Goal: Task Accomplishment & Management: Manage account settings

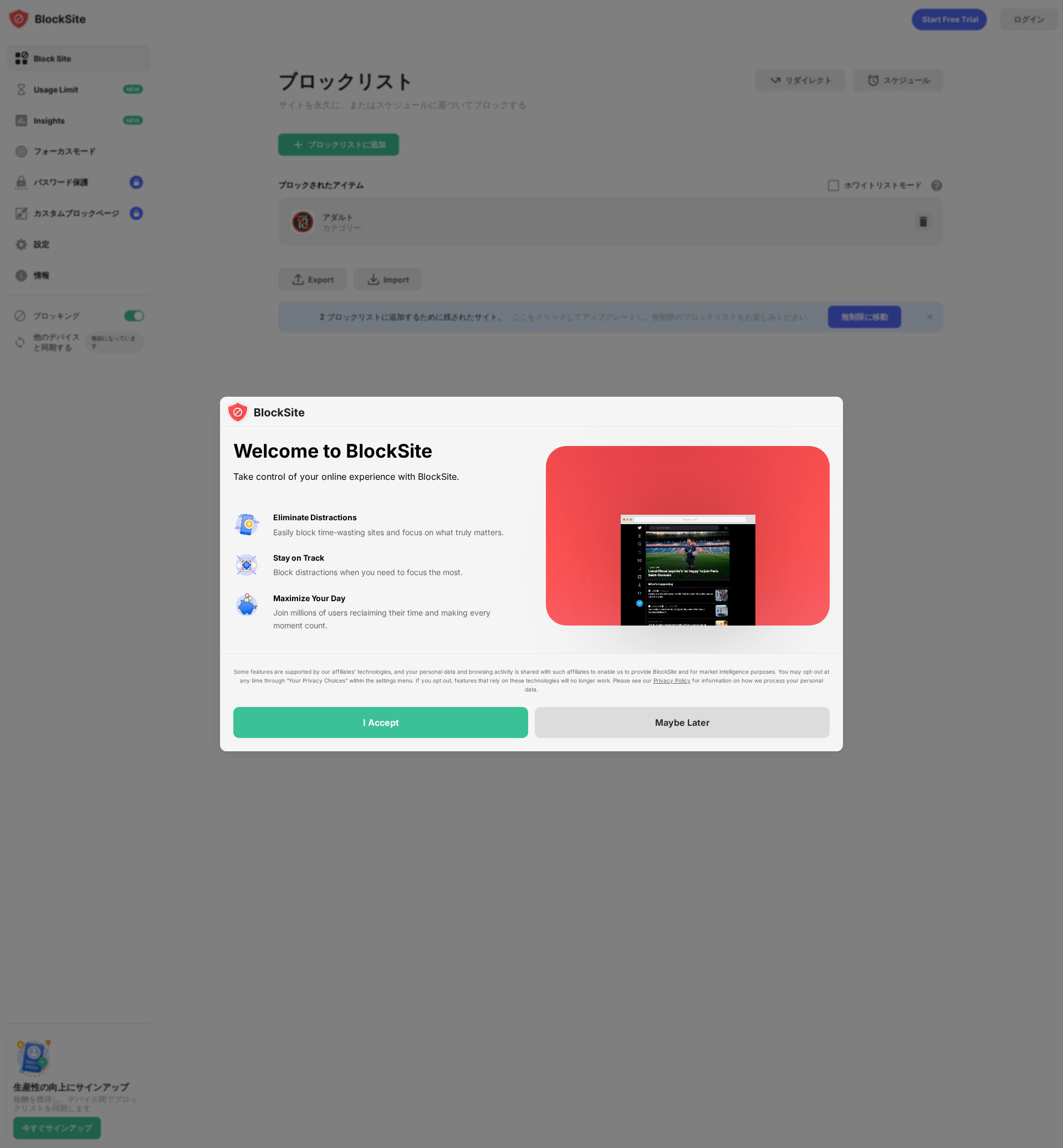
click at [599, 720] on div "Maybe Later" at bounding box center [682, 723] width 295 height 31
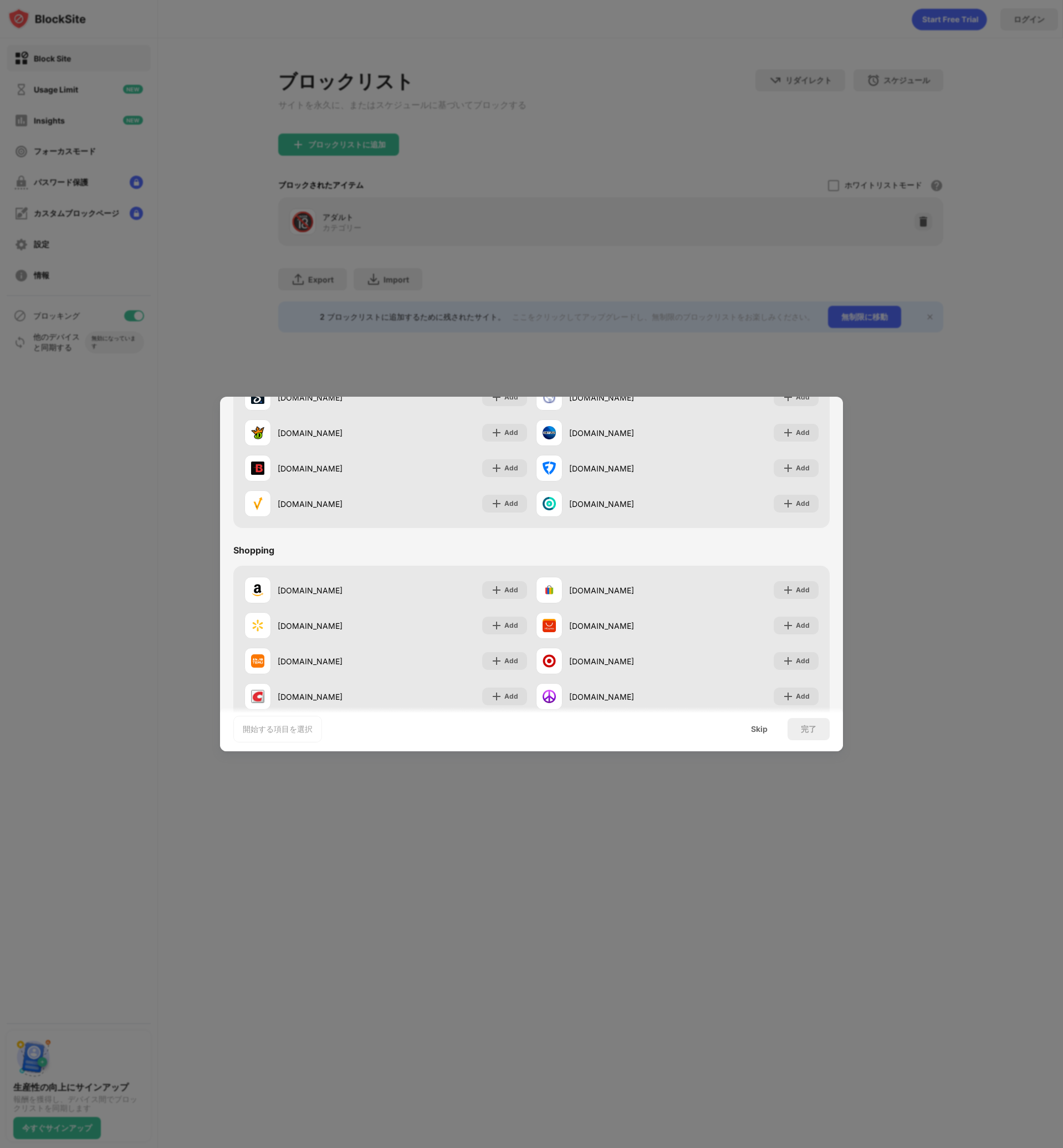
scroll to position [1162, 0]
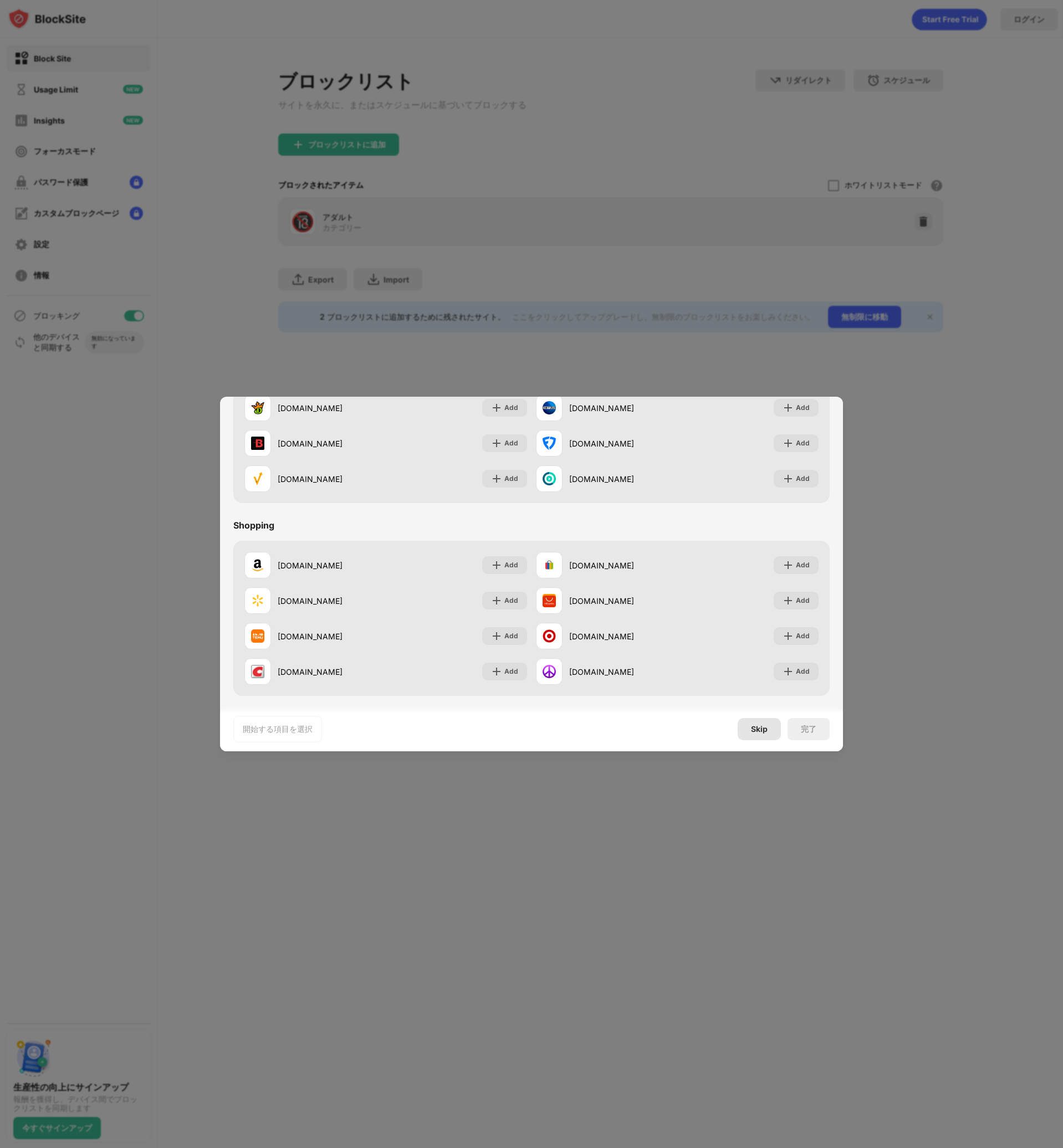
click at [755, 735] on div "Skip" at bounding box center [759, 730] width 43 height 22
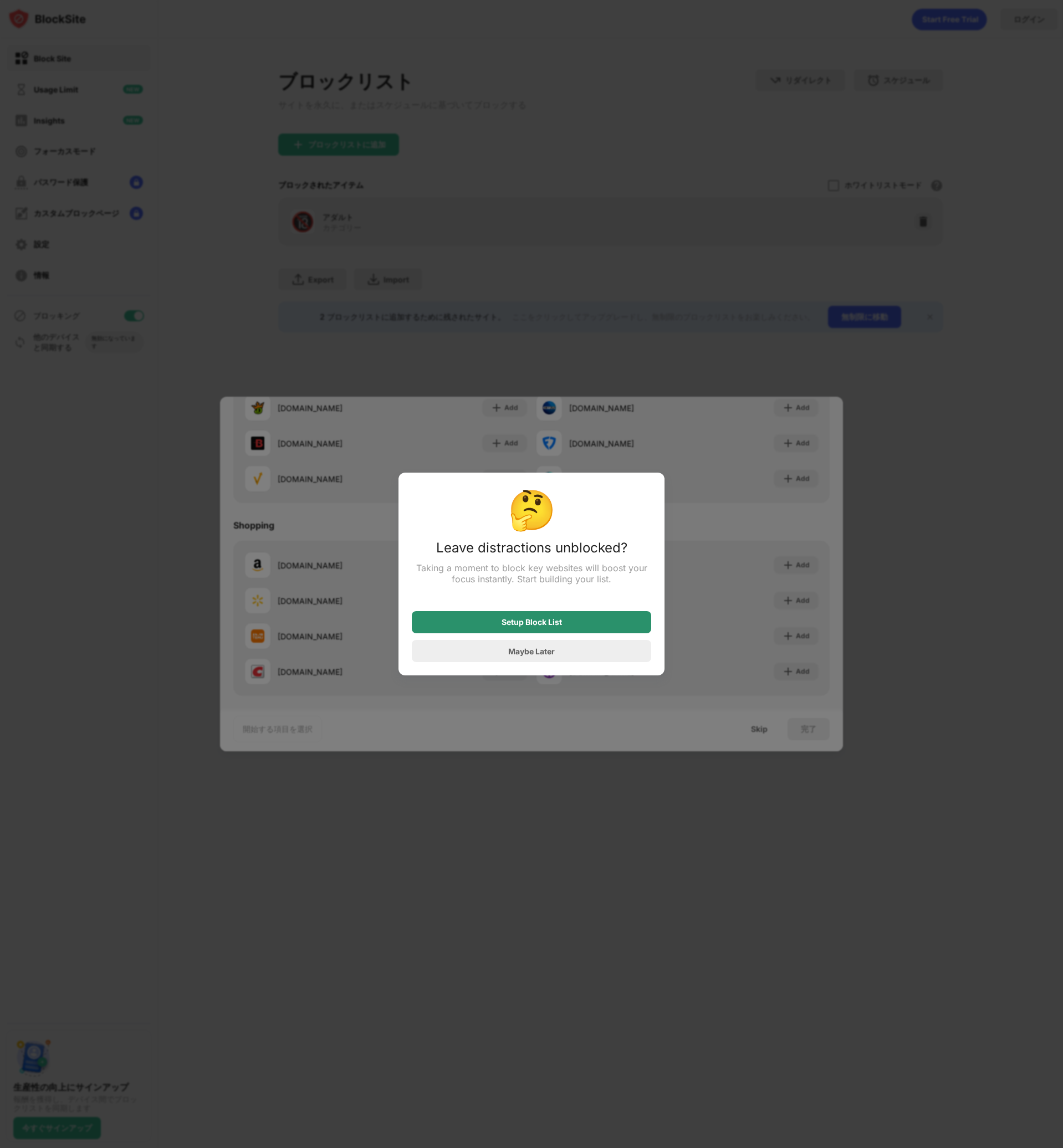
click at [552, 625] on div "Setup Block List" at bounding box center [531, 622] width 60 height 9
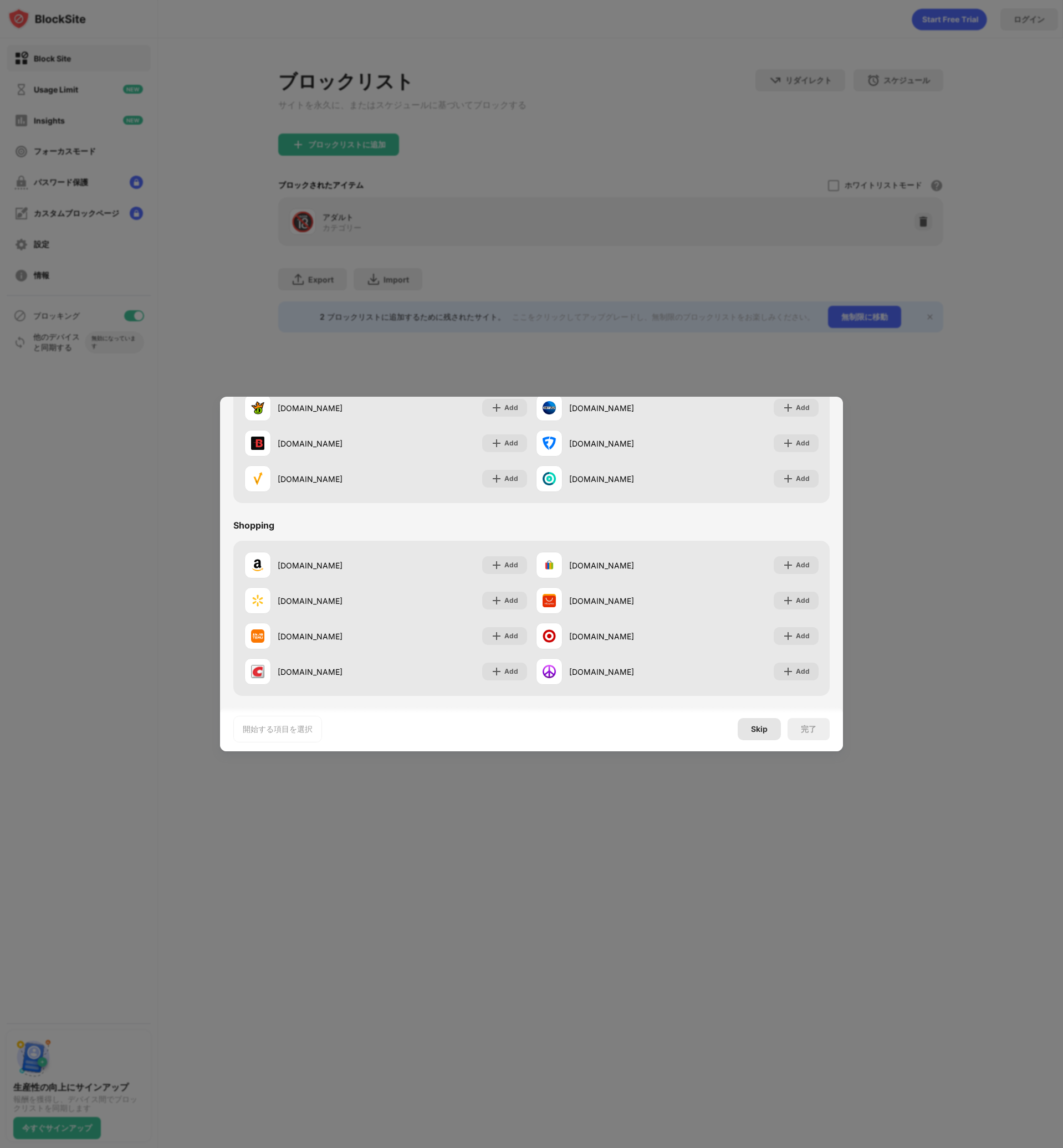
click at [756, 727] on div "Skip" at bounding box center [759, 729] width 17 height 9
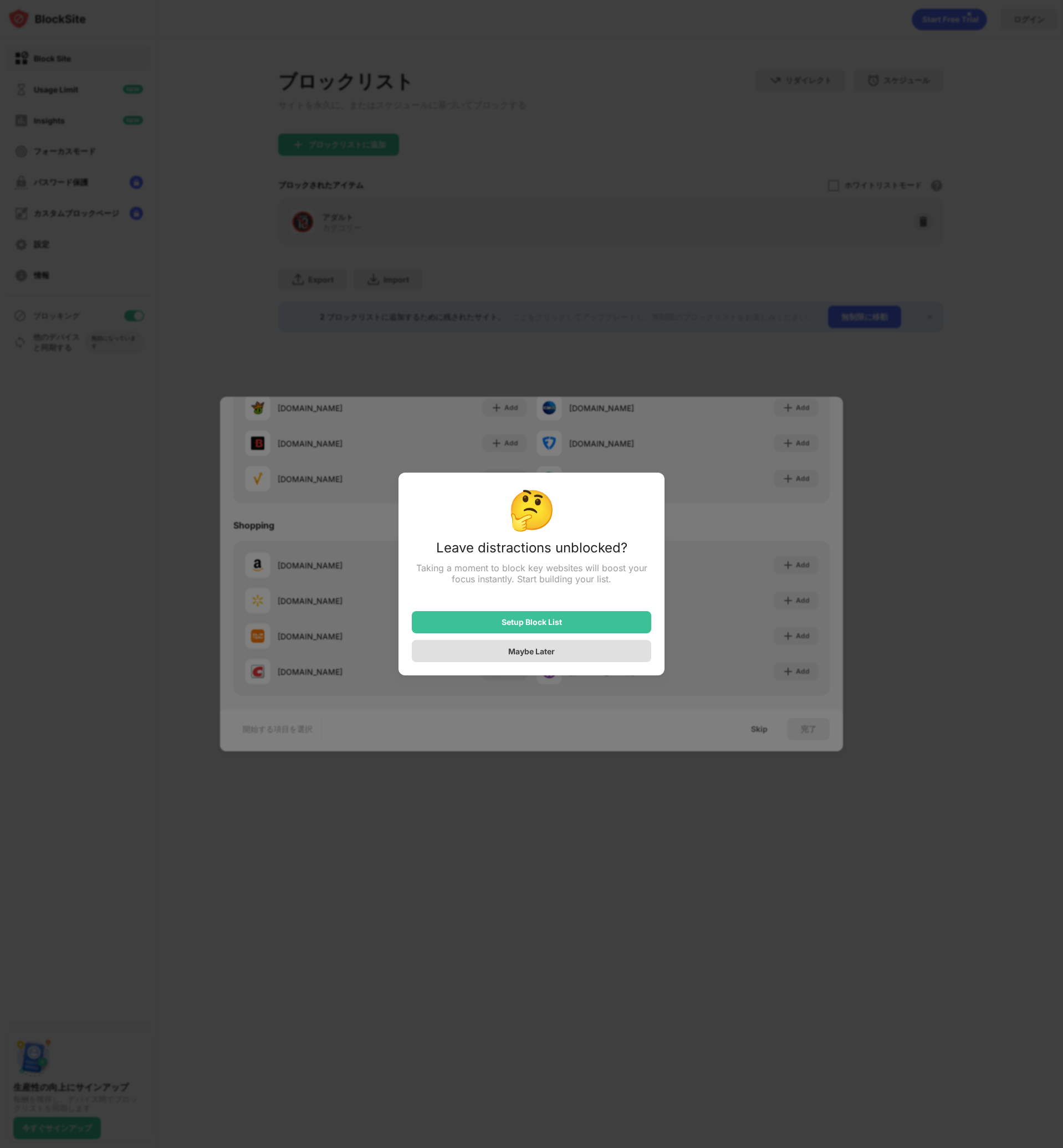
click at [563, 654] on div "Maybe Later" at bounding box center [531, 651] width 239 height 22
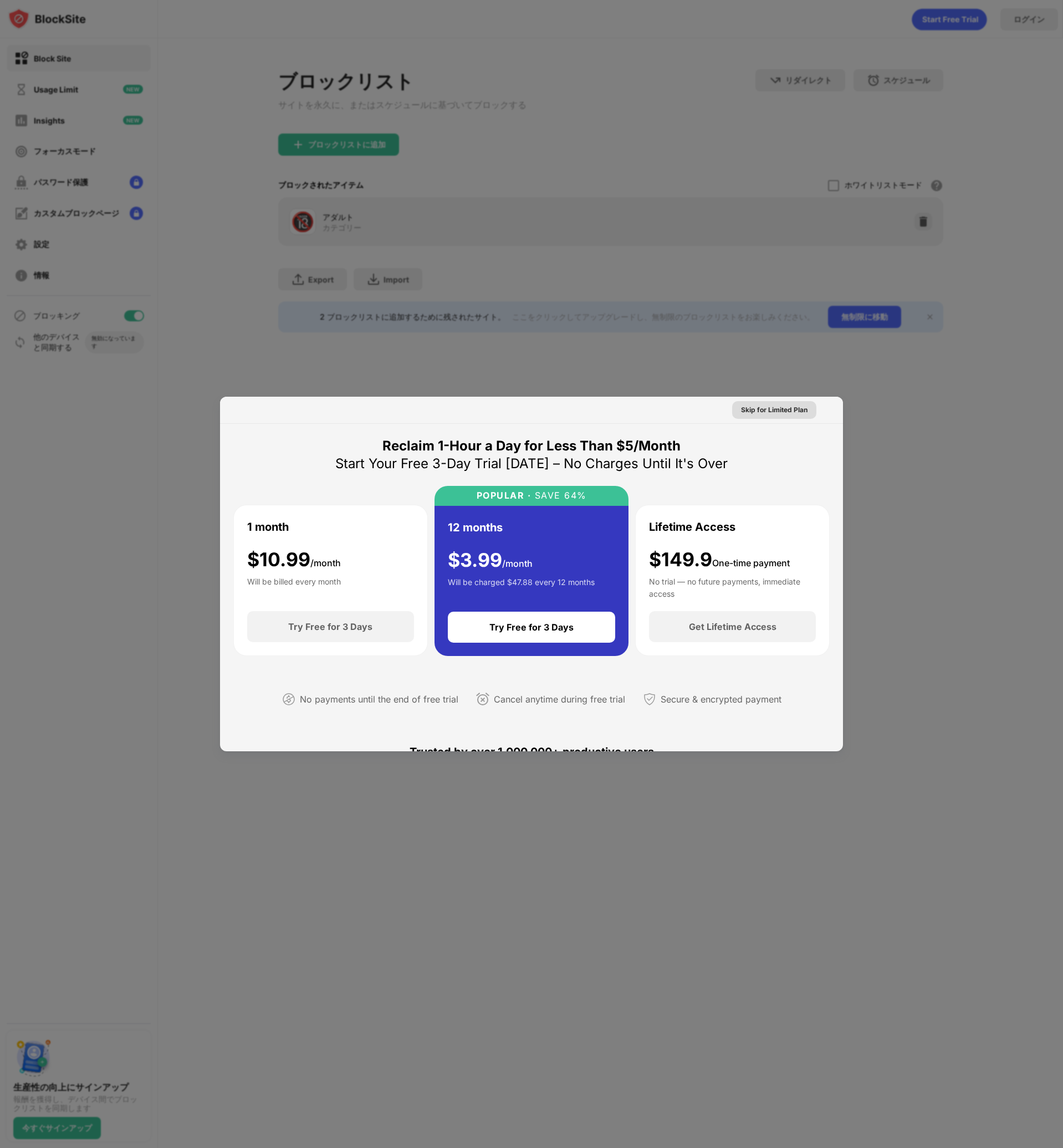
click at [774, 414] on div "Skip for Limited Plan" at bounding box center [774, 410] width 66 height 11
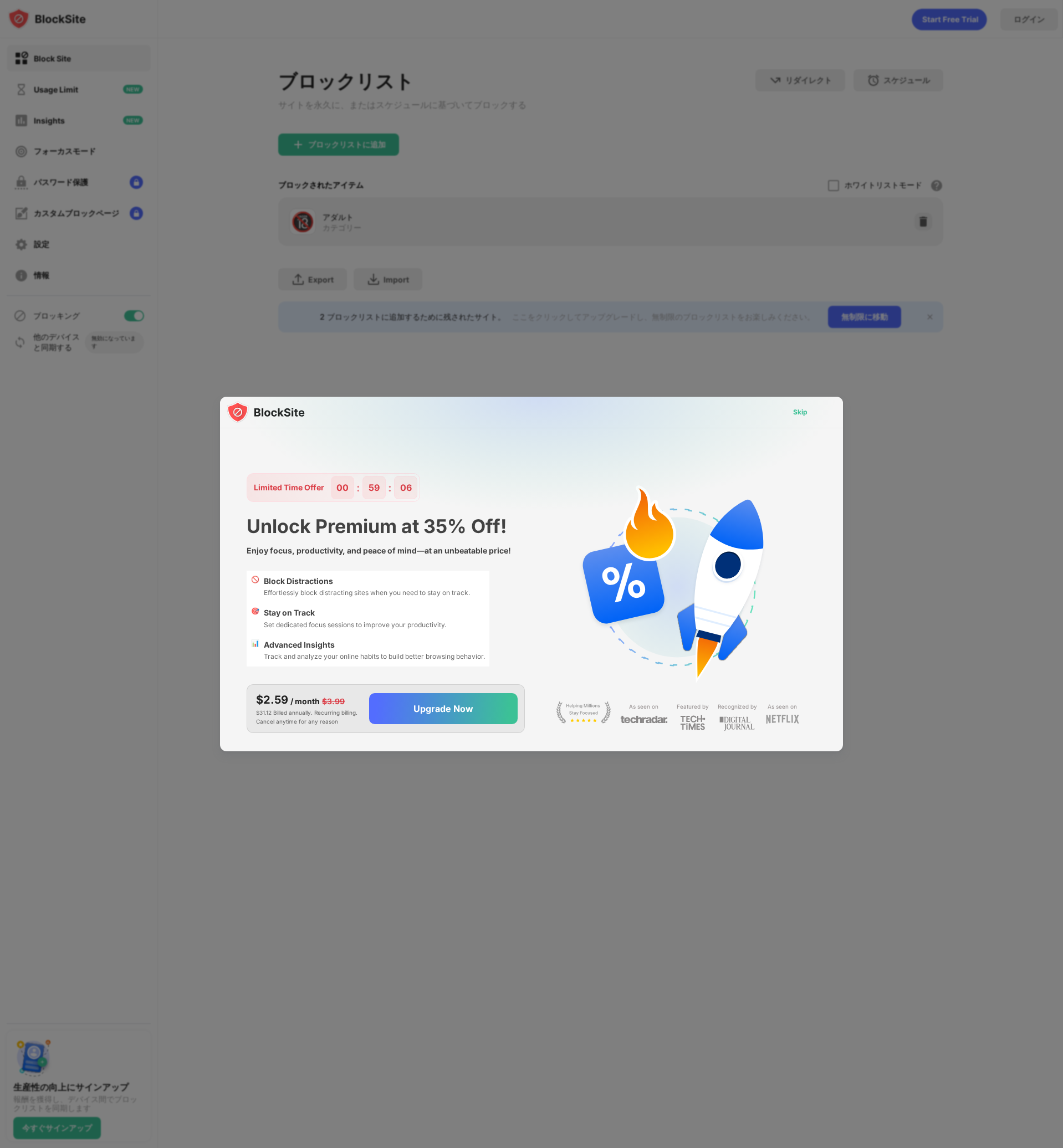
click at [793, 410] on div "Skip" at bounding box center [800, 412] width 14 height 11
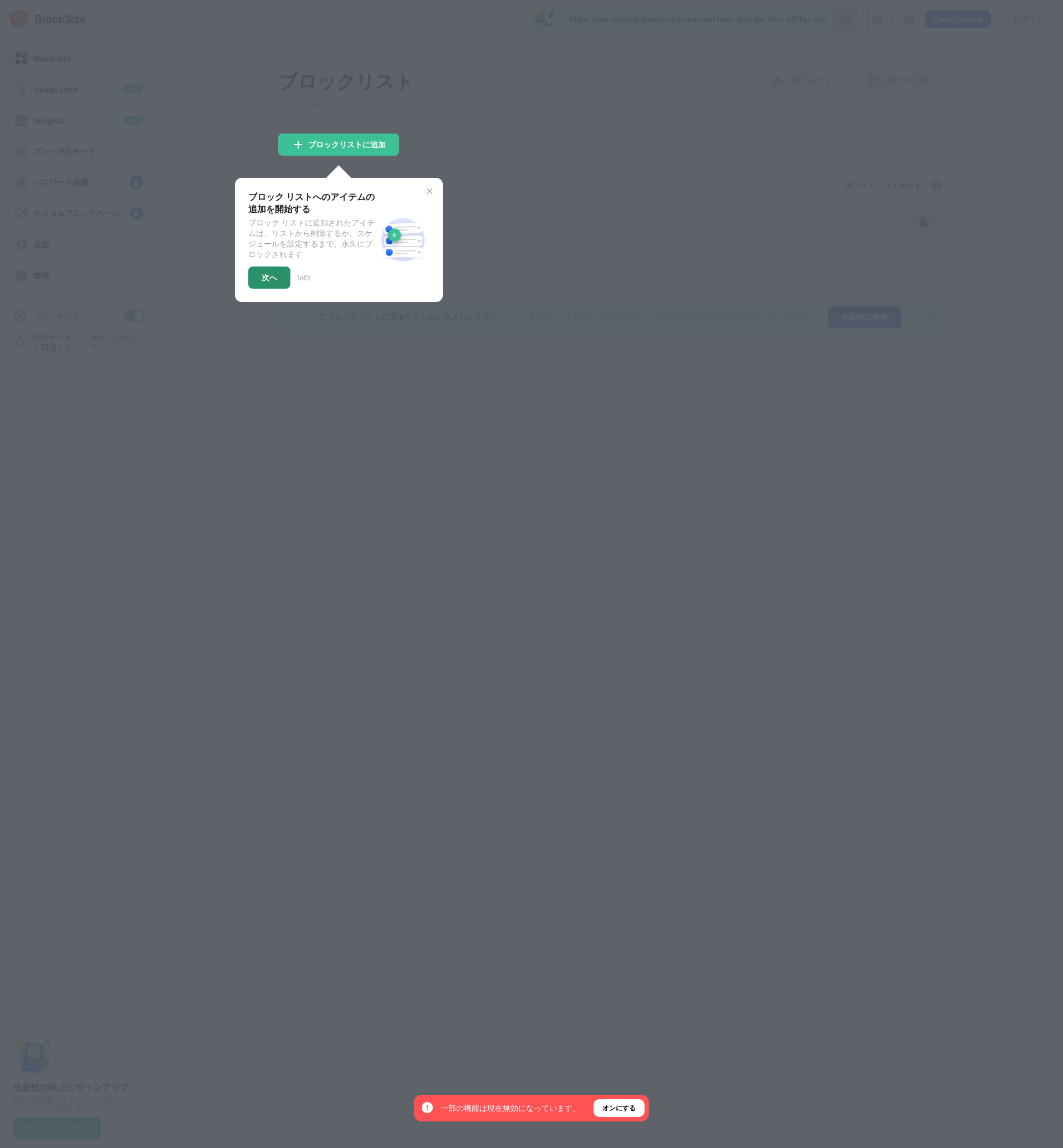
click at [267, 282] on div "次へ" at bounding box center [269, 278] width 15 height 9
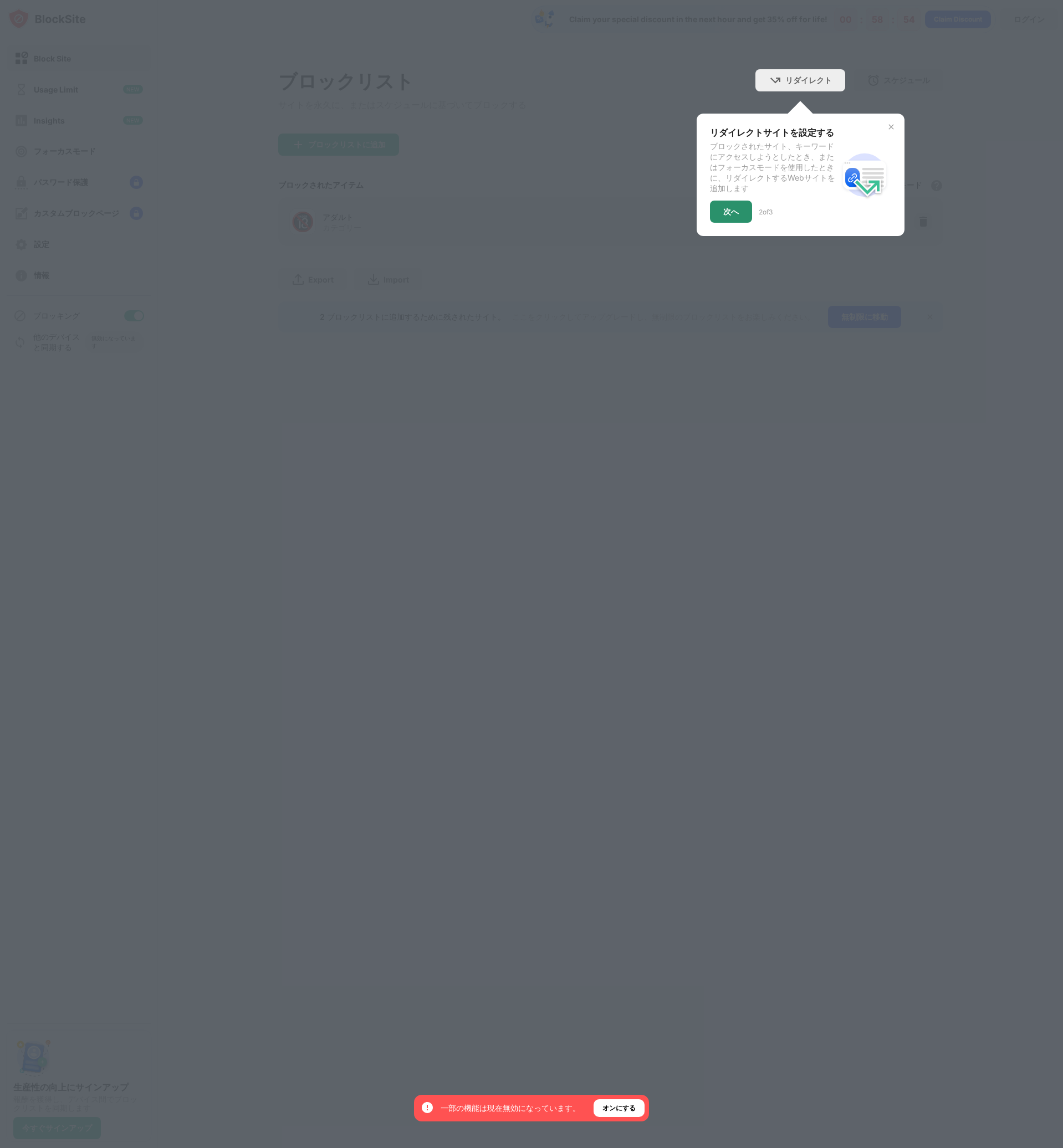
click at [733, 221] on div "次へ" at bounding box center [731, 212] width 42 height 22
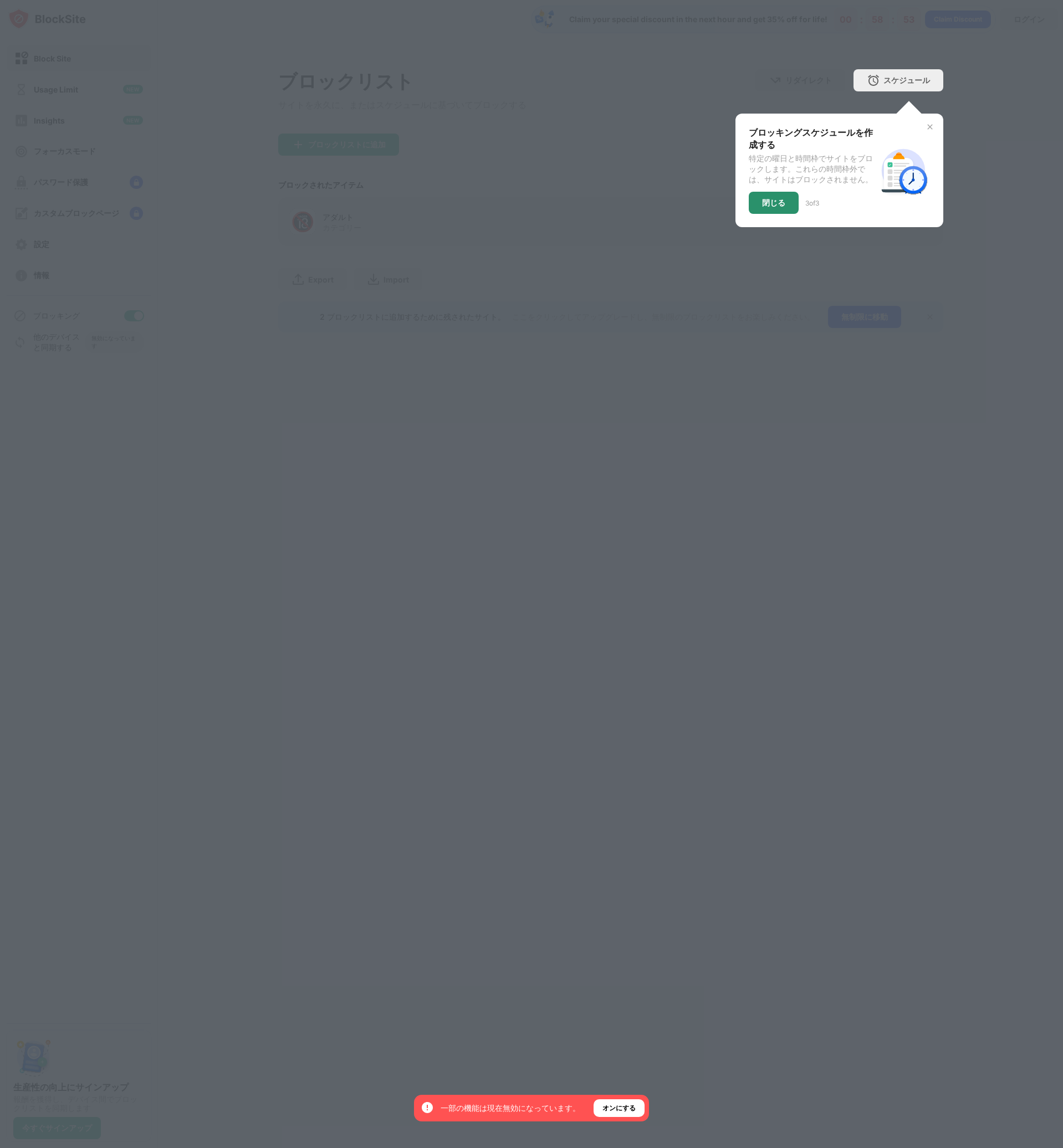
click at [766, 207] on div "閉じる" at bounding box center [774, 203] width 24 height 9
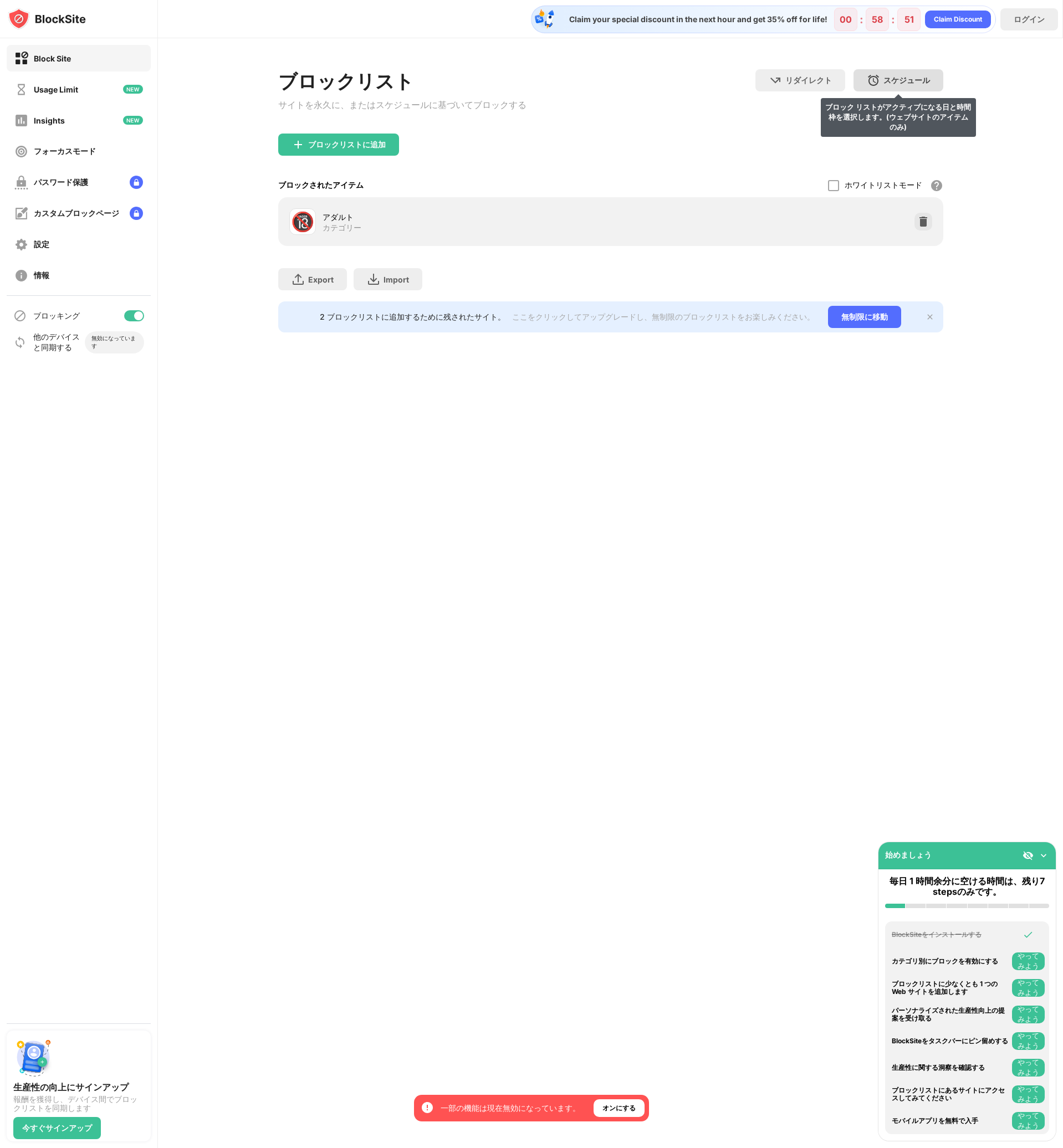
click at [899, 76] on div "スケジュール" at bounding box center [906, 81] width 46 height 11
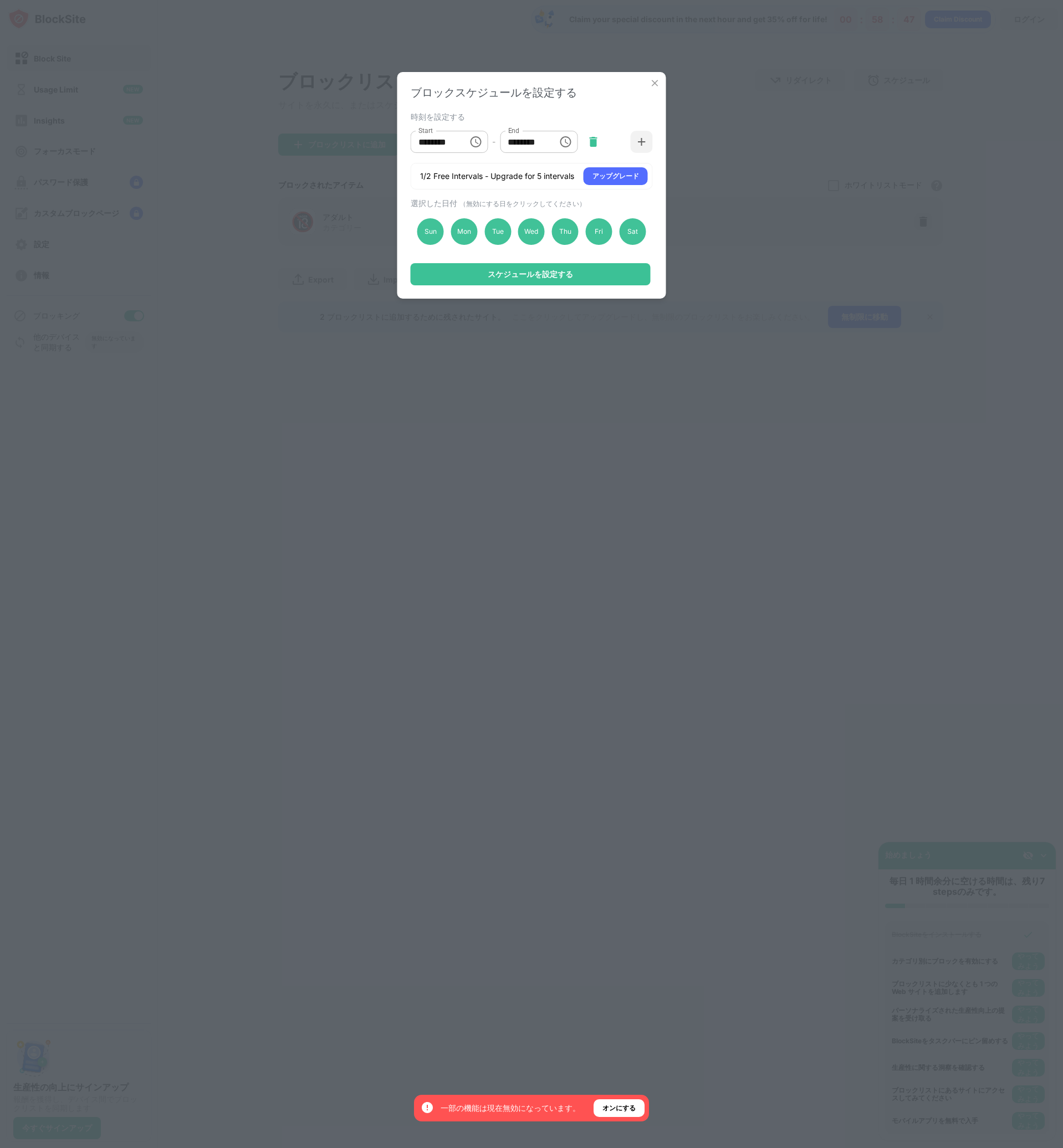
click at [596, 144] on img at bounding box center [593, 142] width 11 height 11
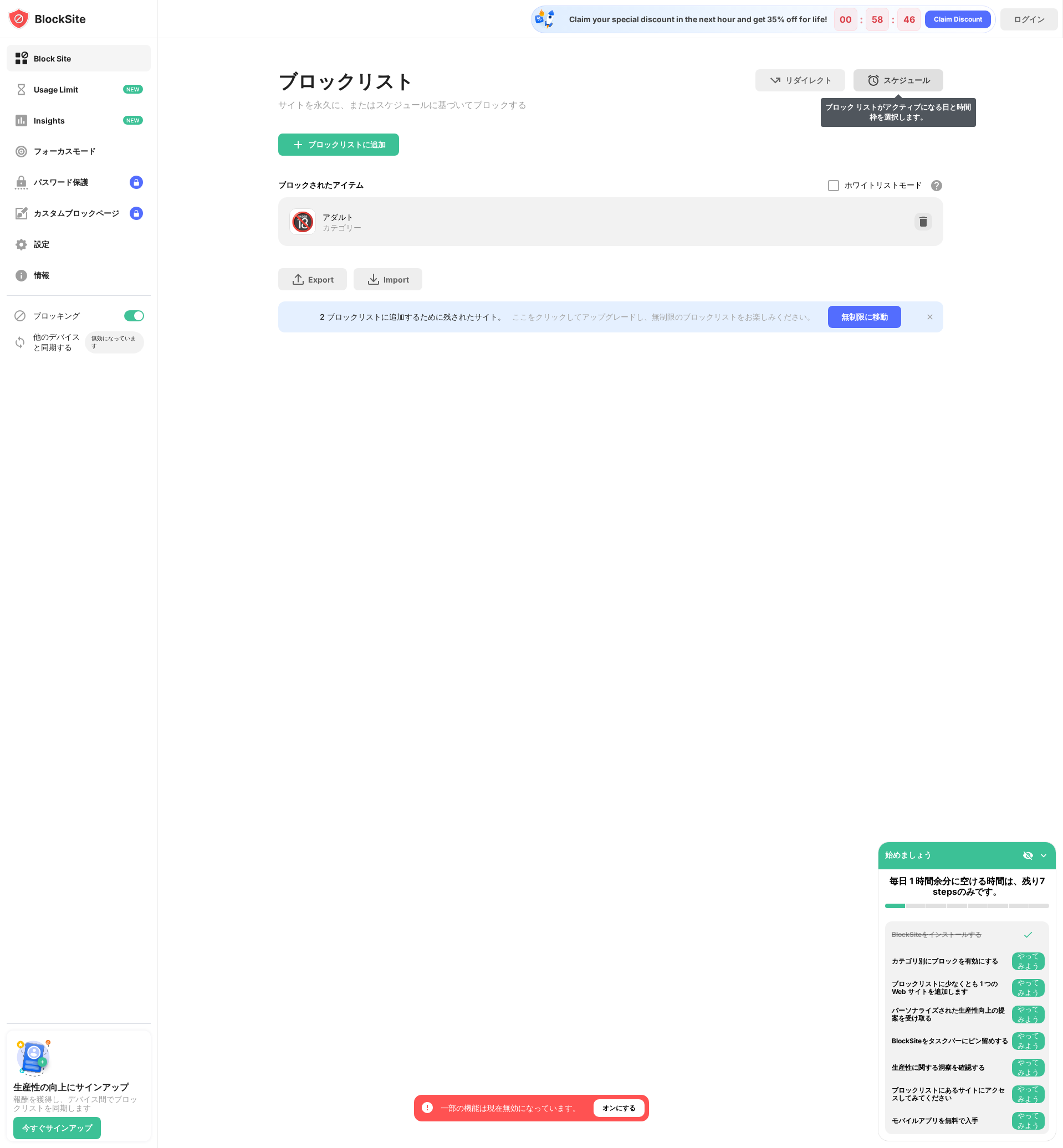
click at [893, 81] on div "スケジュール" at bounding box center [906, 81] width 46 height 11
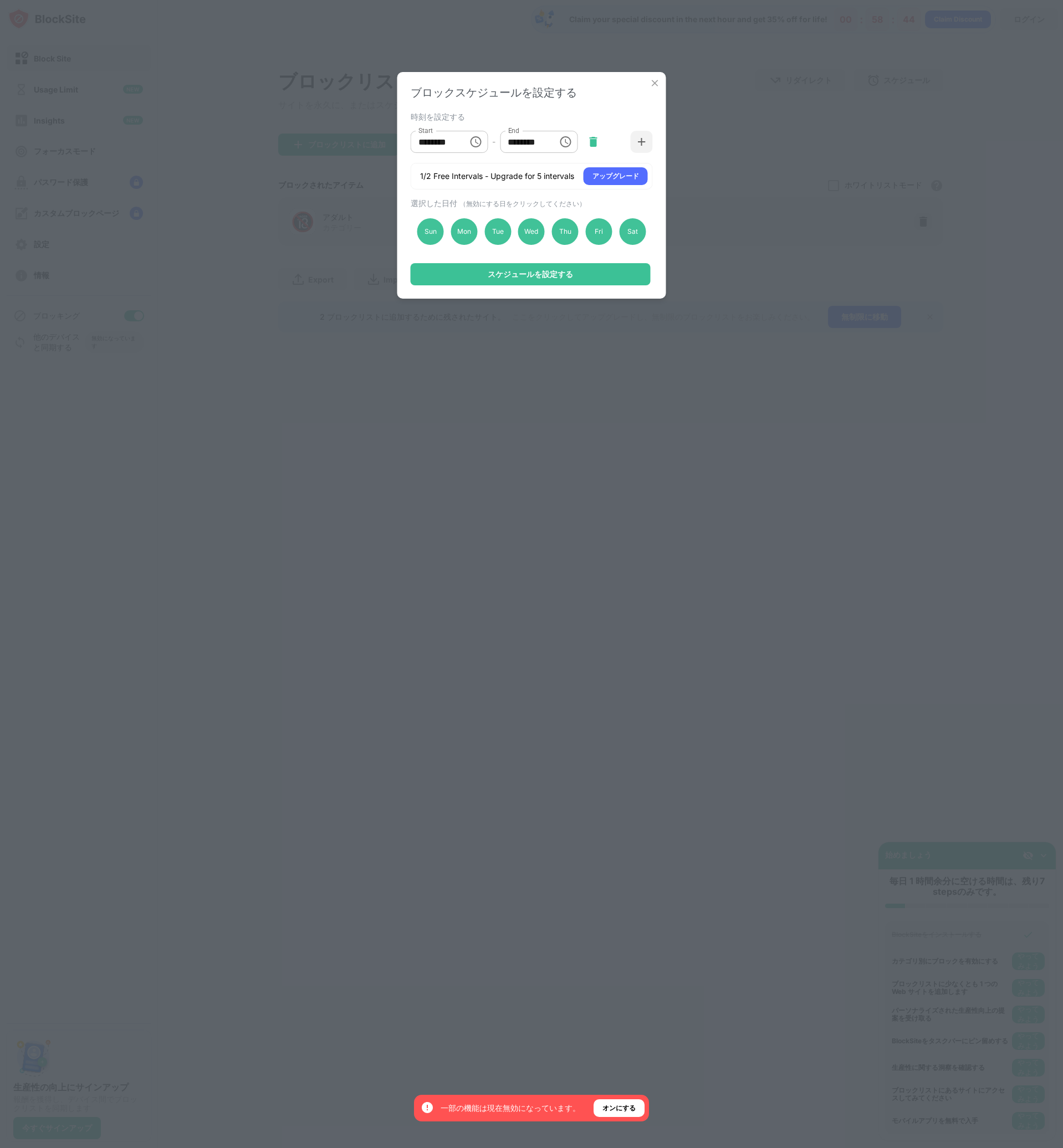
click at [586, 144] on div at bounding box center [593, 142] width 22 height 22
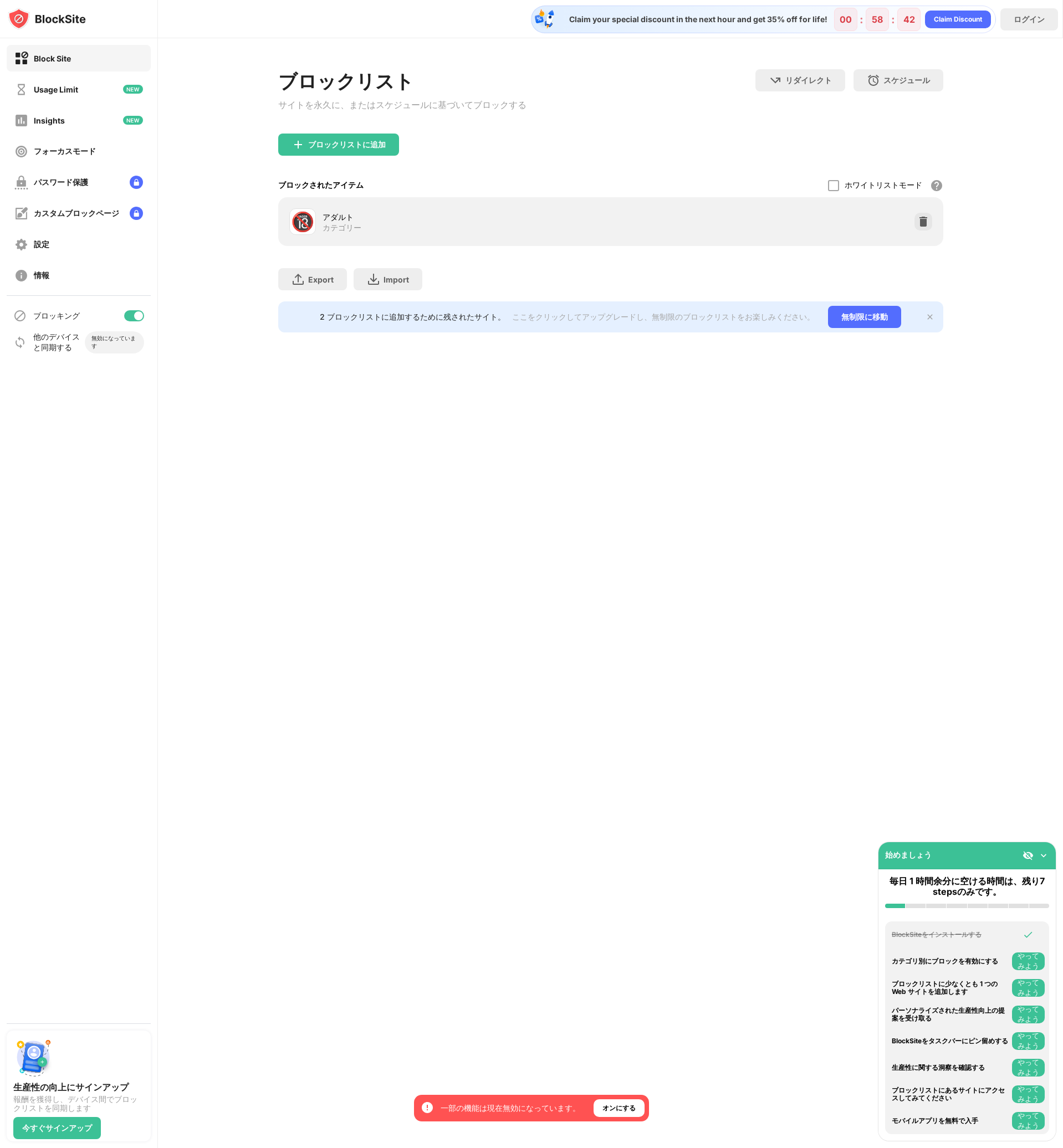
click at [434, 228] on div "アダルト カテゴリー" at bounding box center [466, 222] width 288 height 22
click at [299, 227] on div "🔞" at bounding box center [302, 222] width 24 height 23
click at [329, 223] on div "アダルト" at bounding box center [466, 217] width 288 height 12
click at [918, 231] on div at bounding box center [923, 221] width 18 height 18
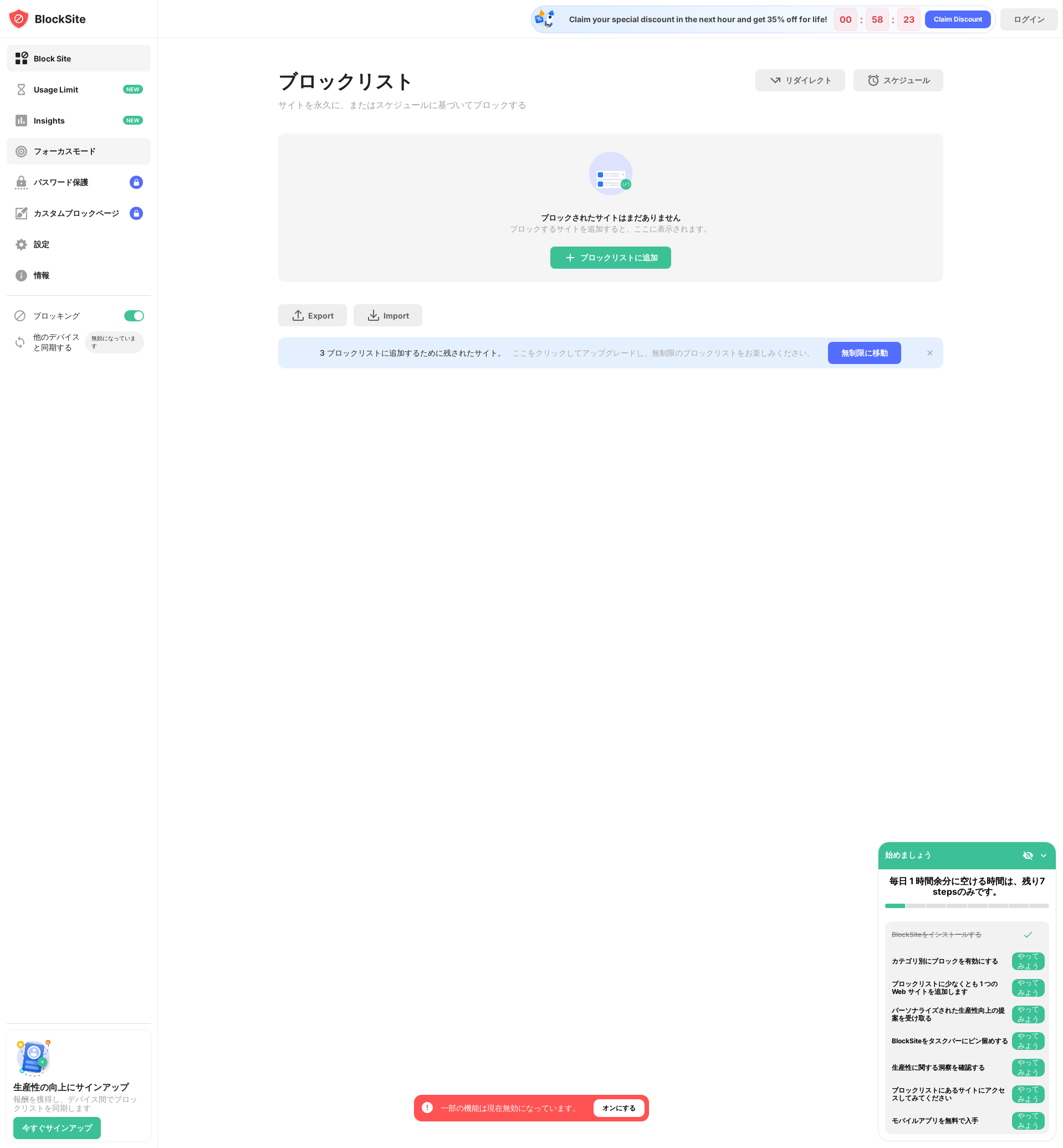
click at [60, 155] on div "フォーカスモード" at bounding box center [65, 151] width 62 height 11
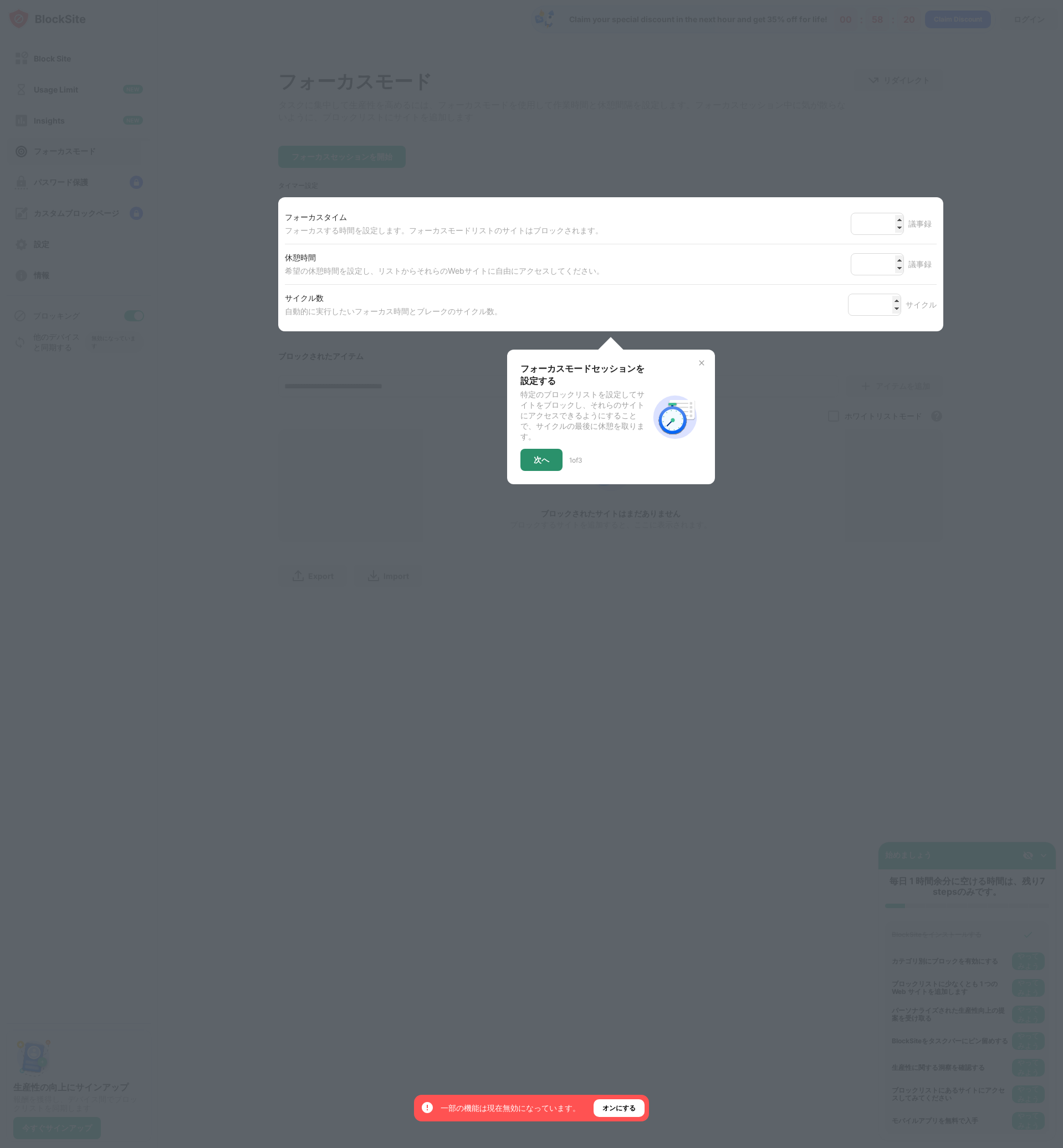
click at [540, 471] on div "次へ" at bounding box center [541, 460] width 42 height 22
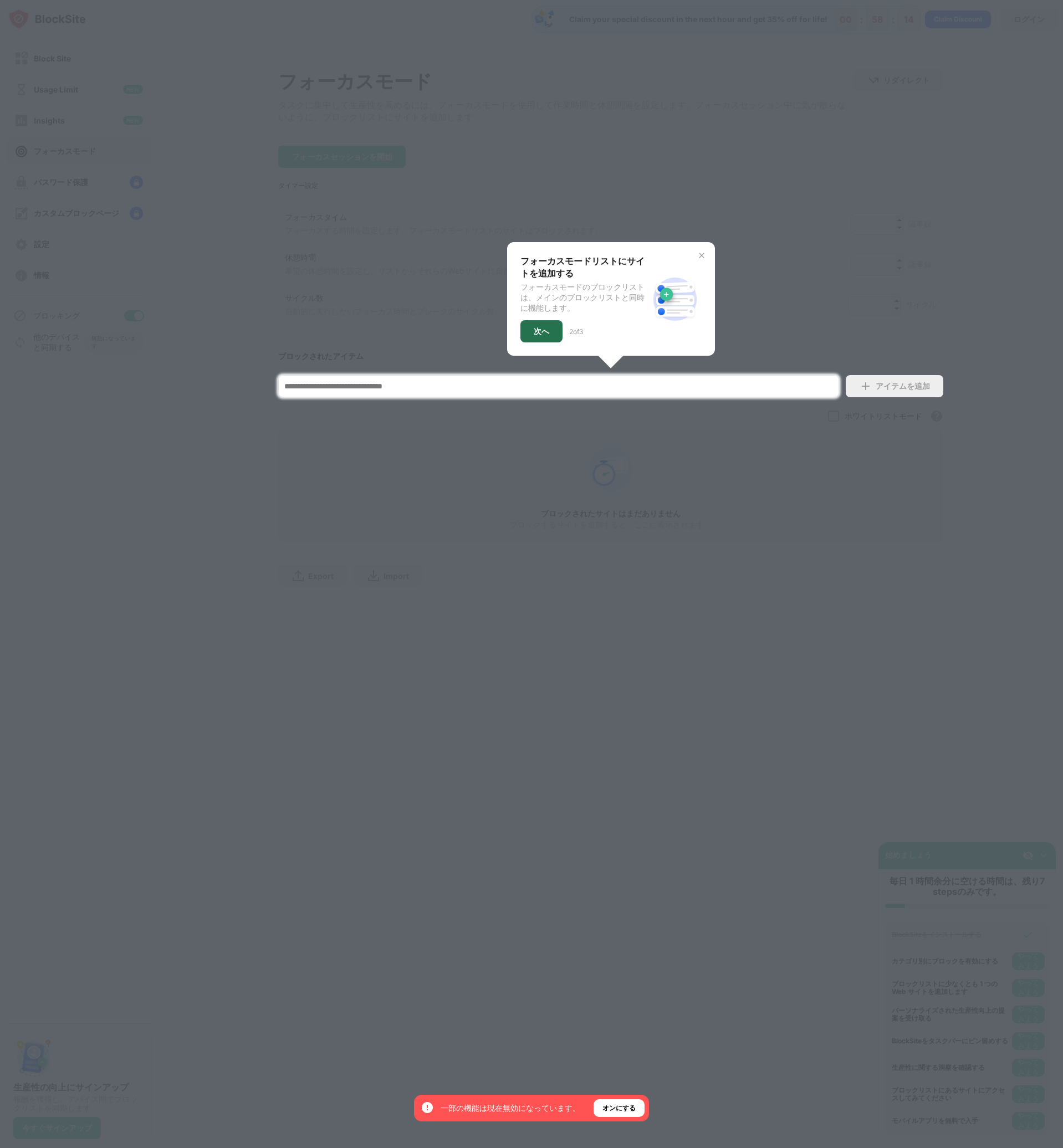
click at [540, 336] on div "次へ" at bounding box center [541, 331] width 15 height 9
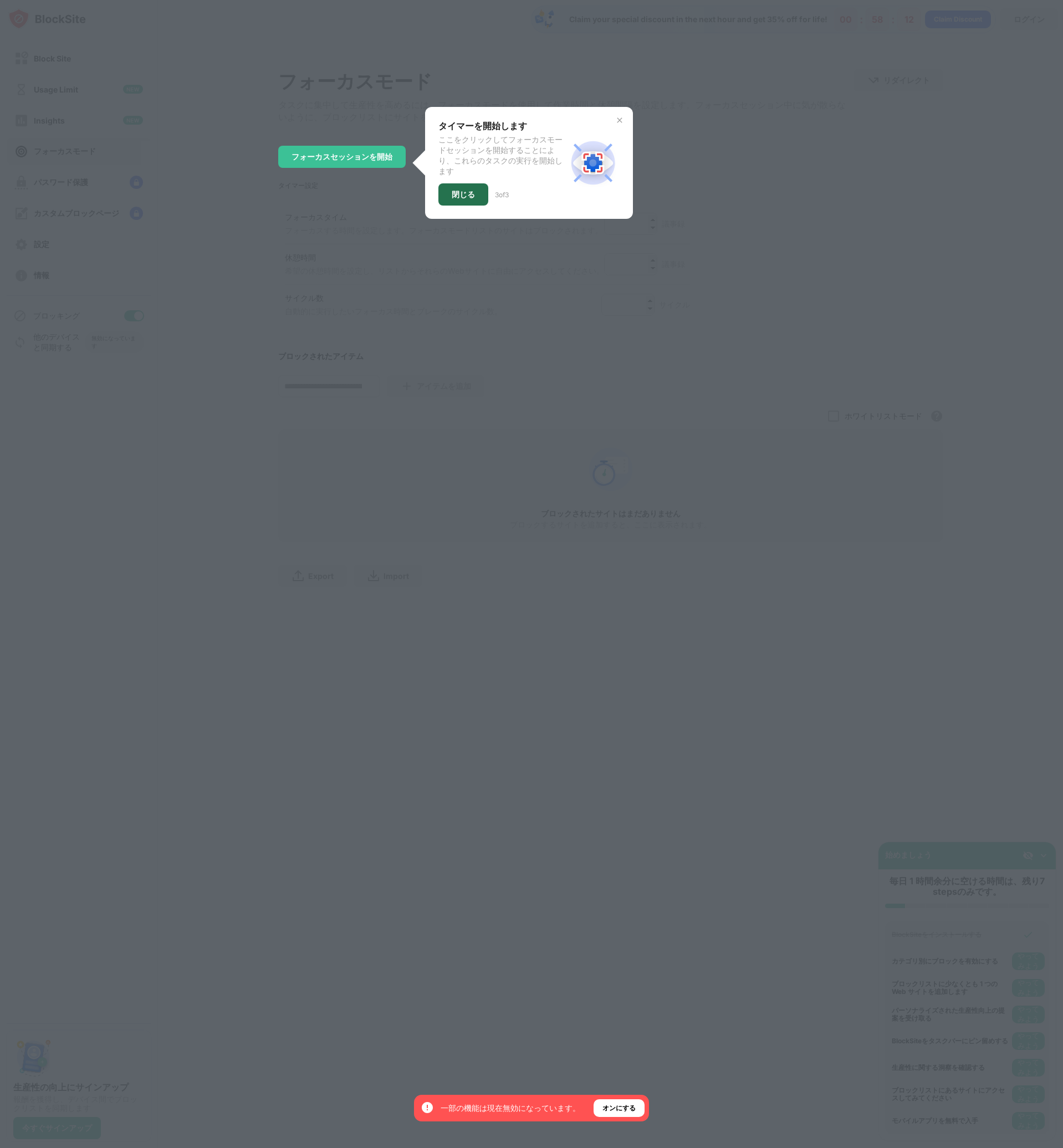
click at [464, 199] on div "閉じる" at bounding box center [464, 195] width 24 height 9
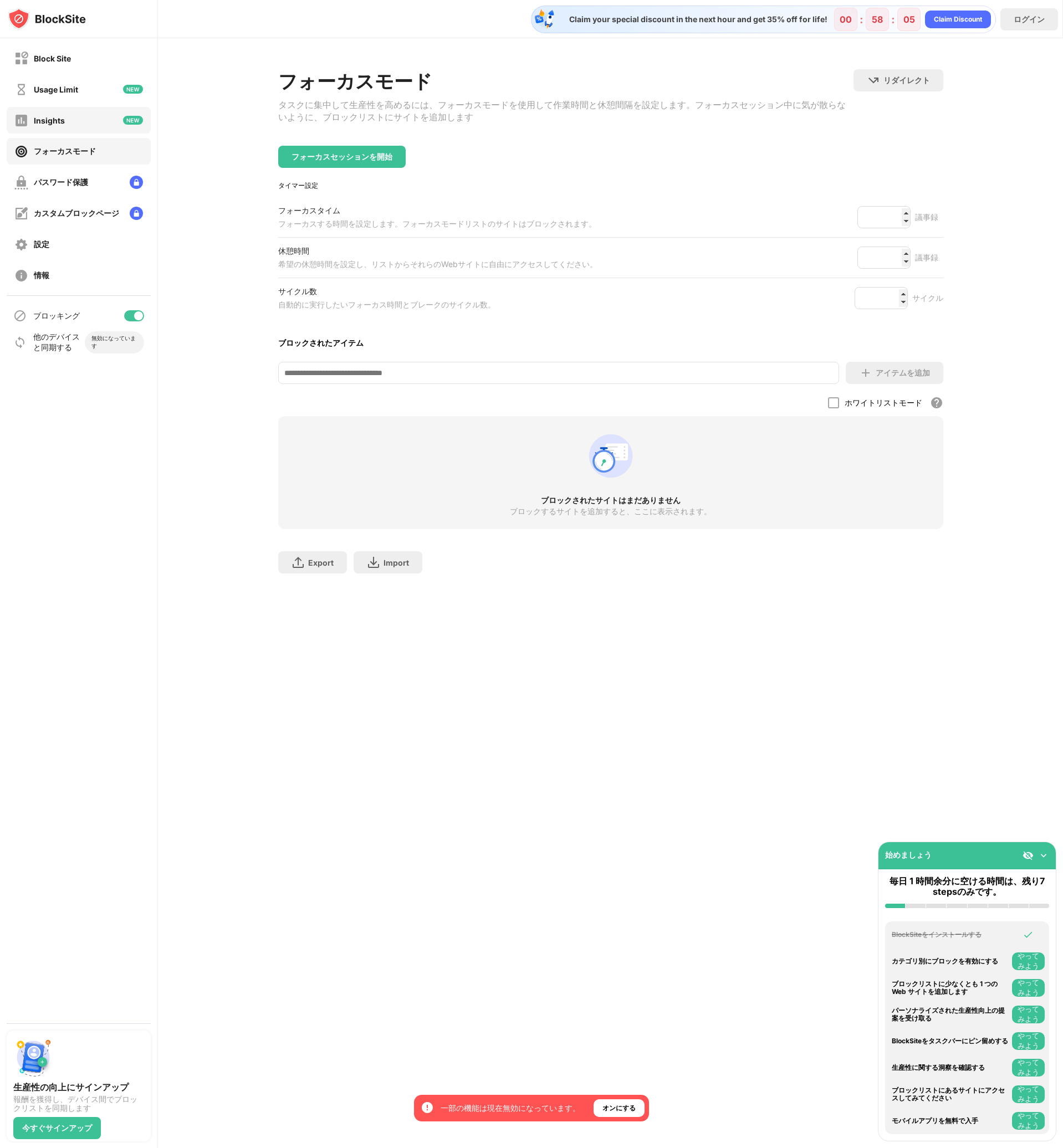
click at [40, 126] on div "Insights" at bounding box center [39, 120] width 50 height 14
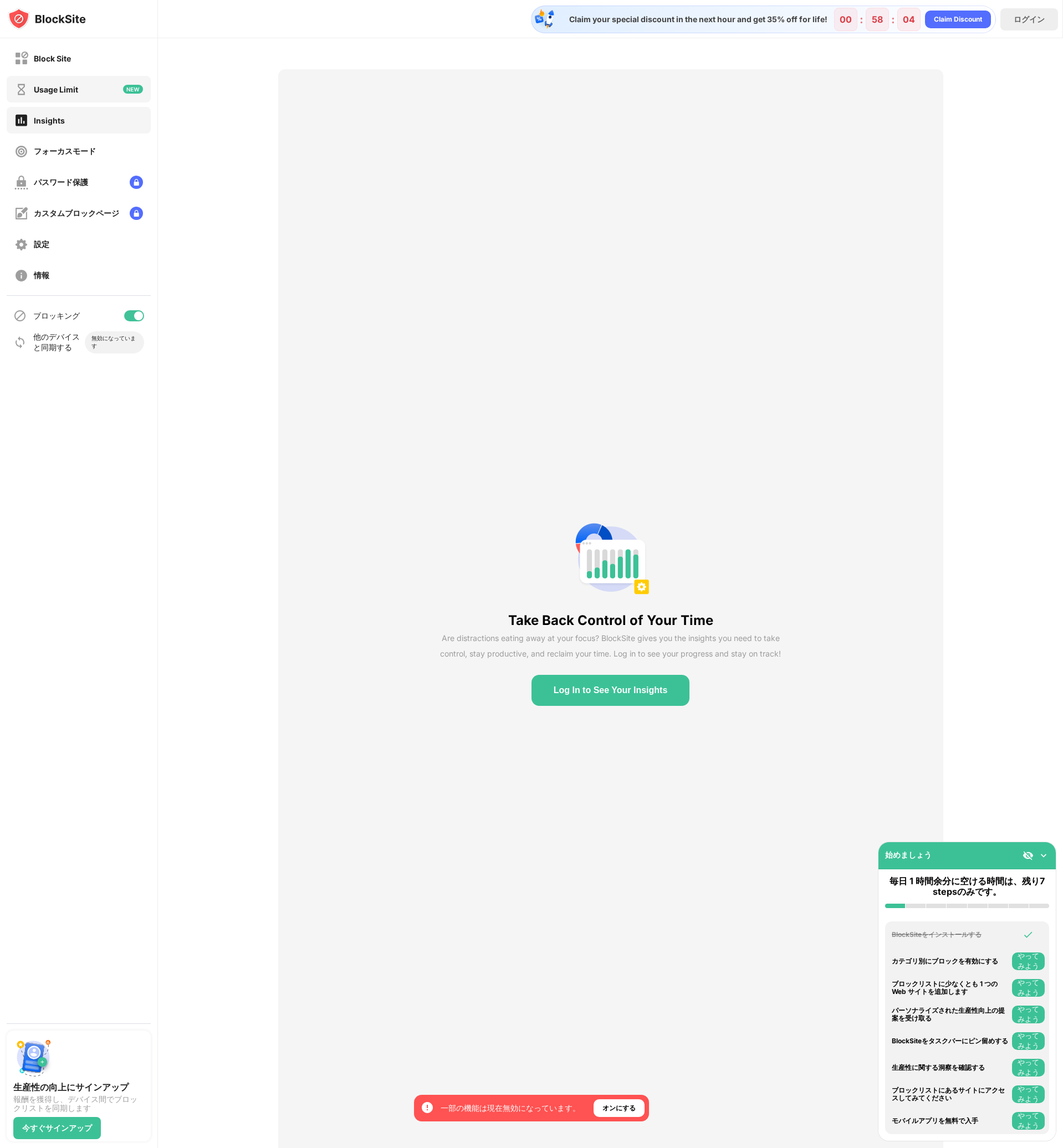
click at [63, 91] on div "Usage Limit" at bounding box center [56, 89] width 45 height 9
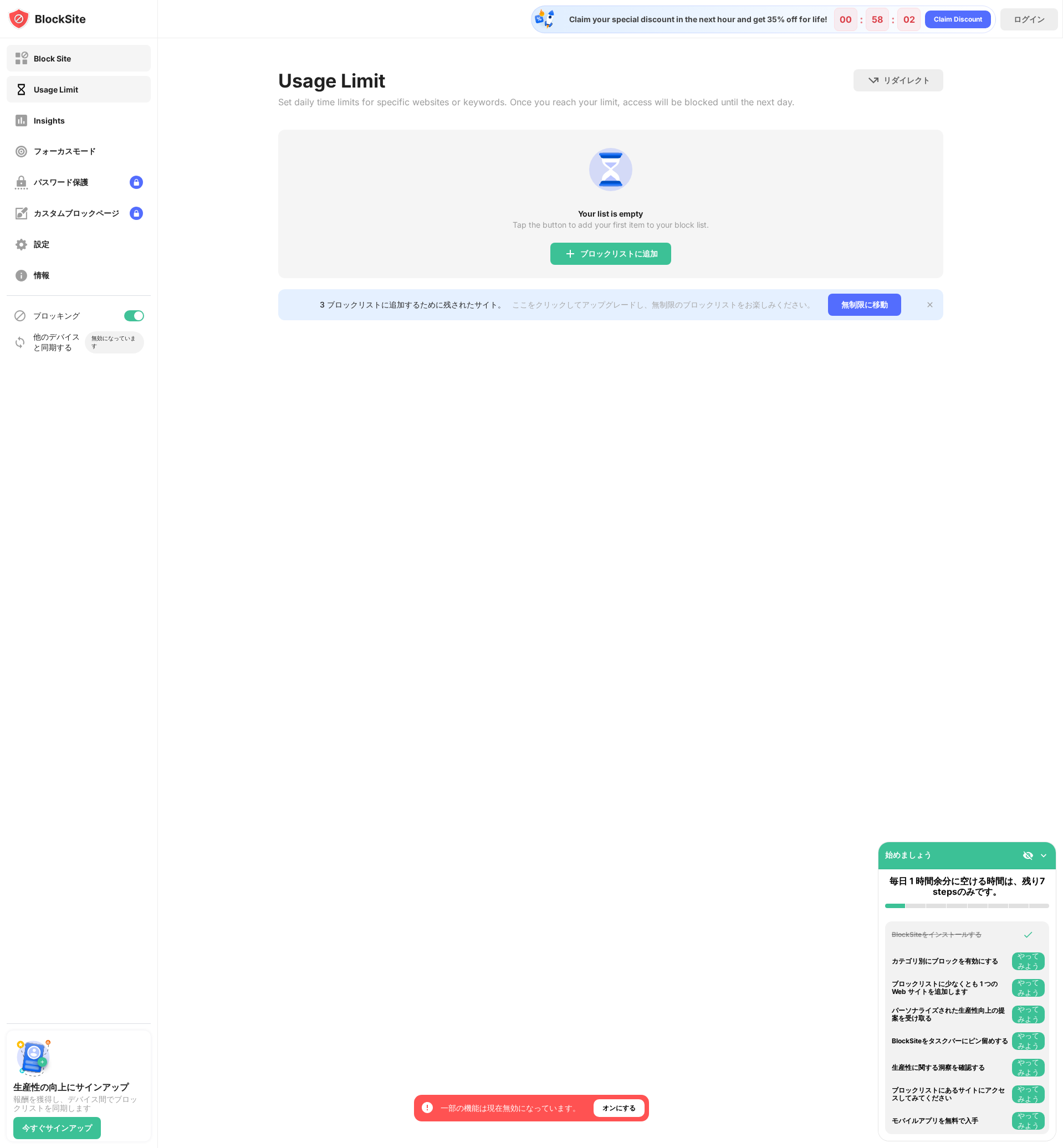
click at [73, 60] on div "Block Site" at bounding box center [79, 58] width 144 height 27
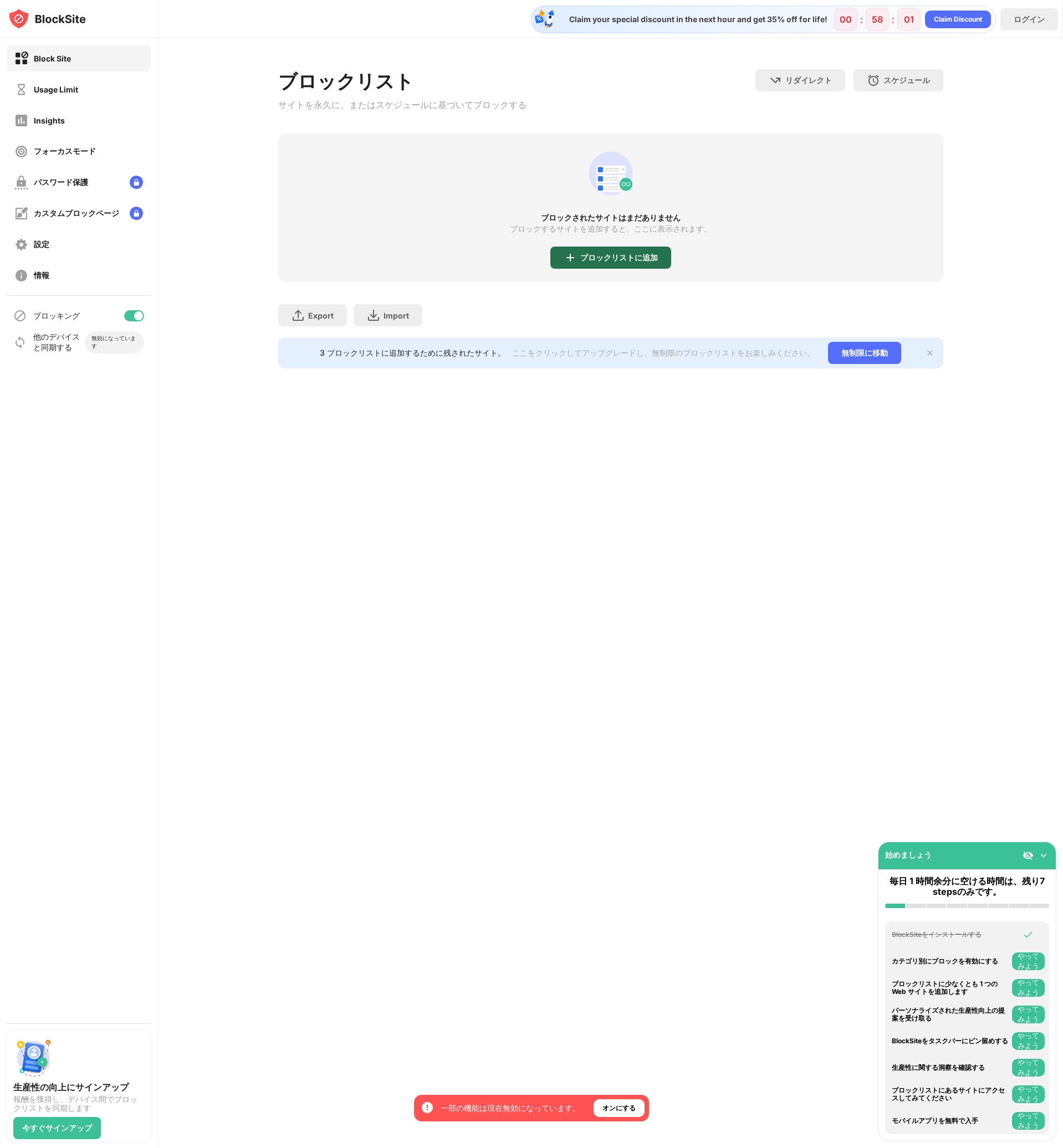
click at [631, 262] on div "ブロックリストに追加" at bounding box center [619, 258] width 77 height 9
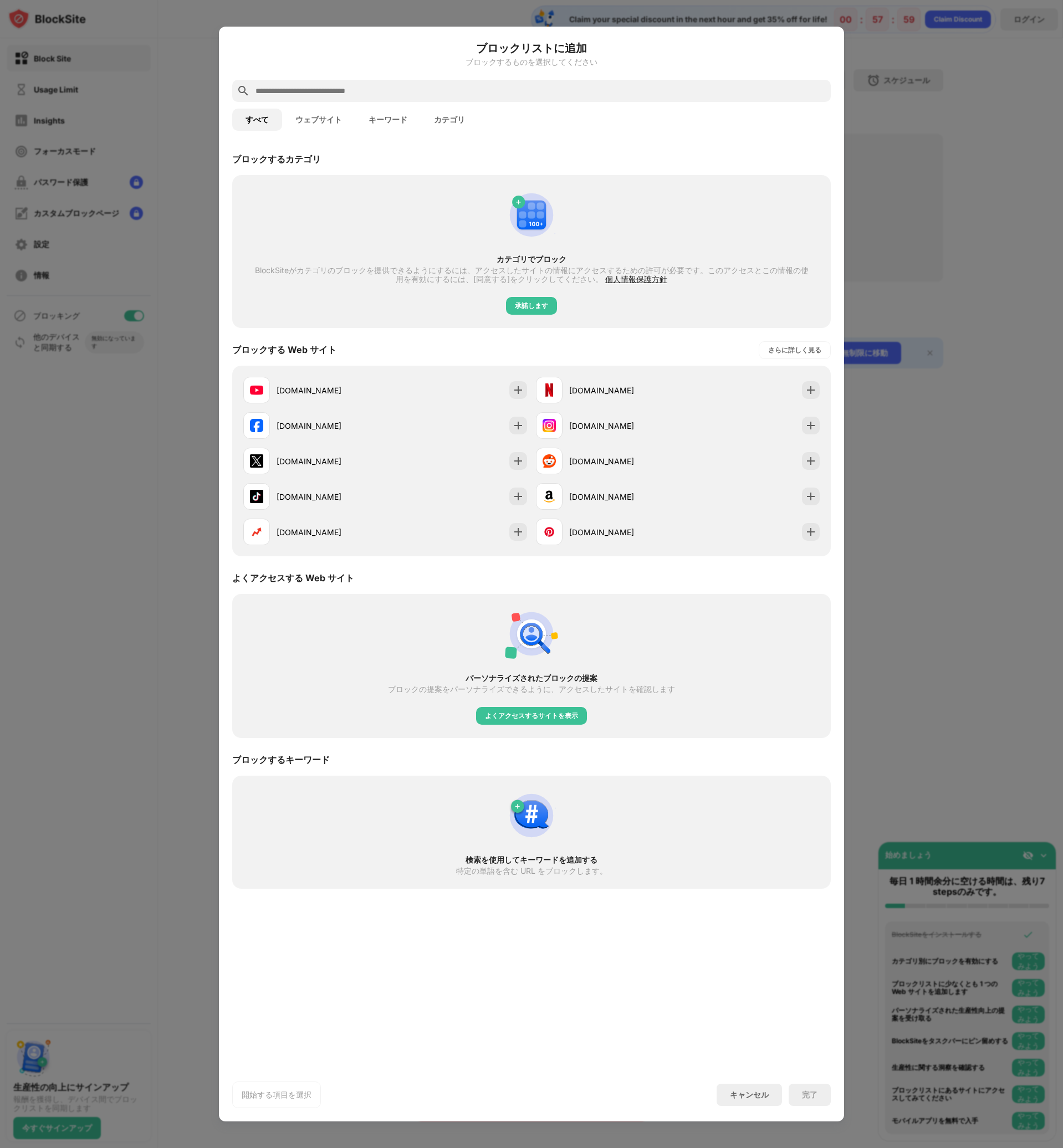
click at [345, 239] on div "カテゴリでブロック BlockSiteがカテゴリのブロックを提供できるようにするには、アクセスしたサイトの情報にアクセスするための許可が必要です。このアクセス…" at bounding box center [531, 251] width 585 height 139
click at [324, 88] on input "text" at bounding box center [540, 91] width 572 height 13
click at [332, 119] on button "ウェブサイト" at bounding box center [319, 120] width 73 height 22
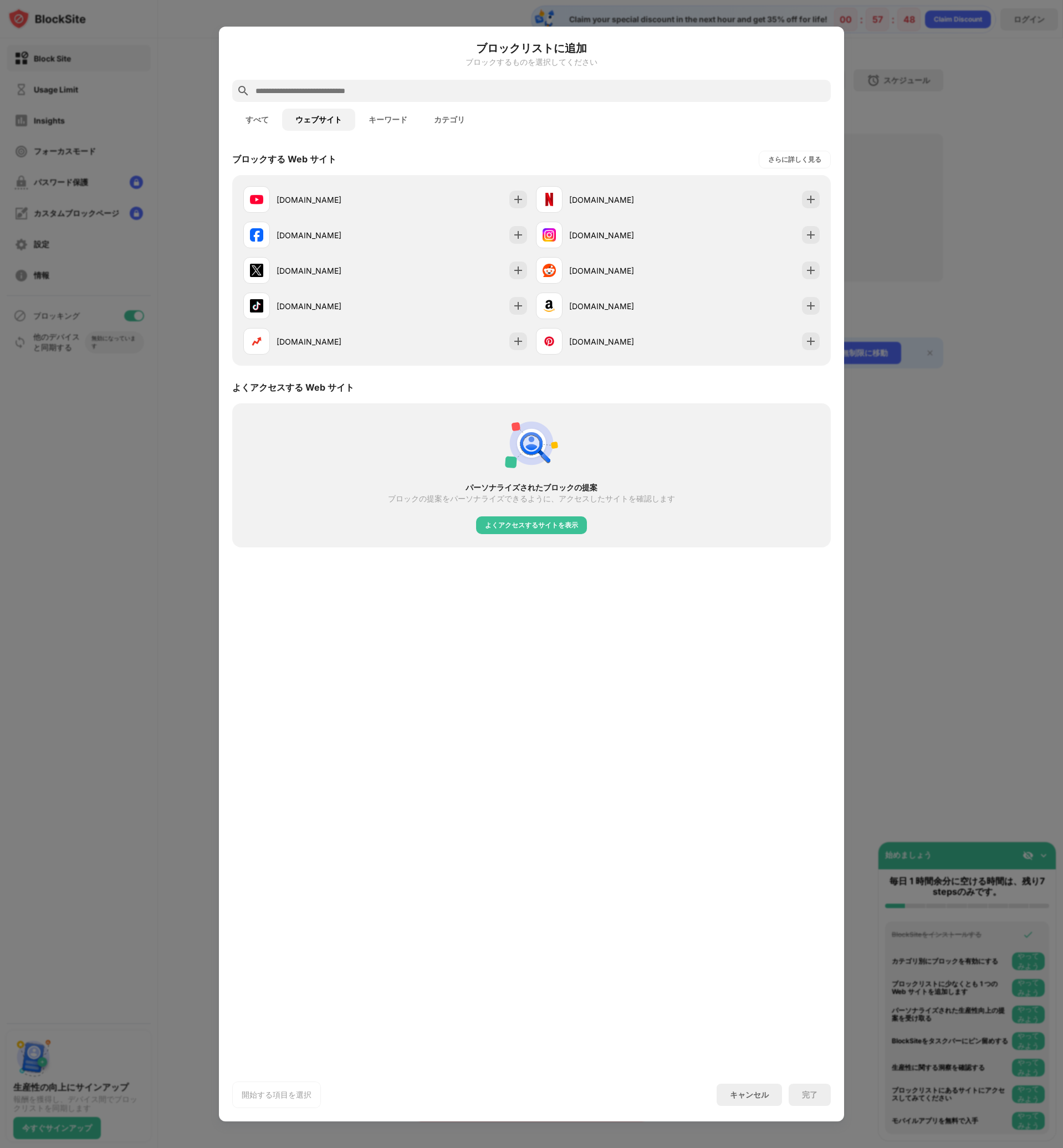
click at [382, 121] on button "キーワード" at bounding box center [387, 120] width 65 height 22
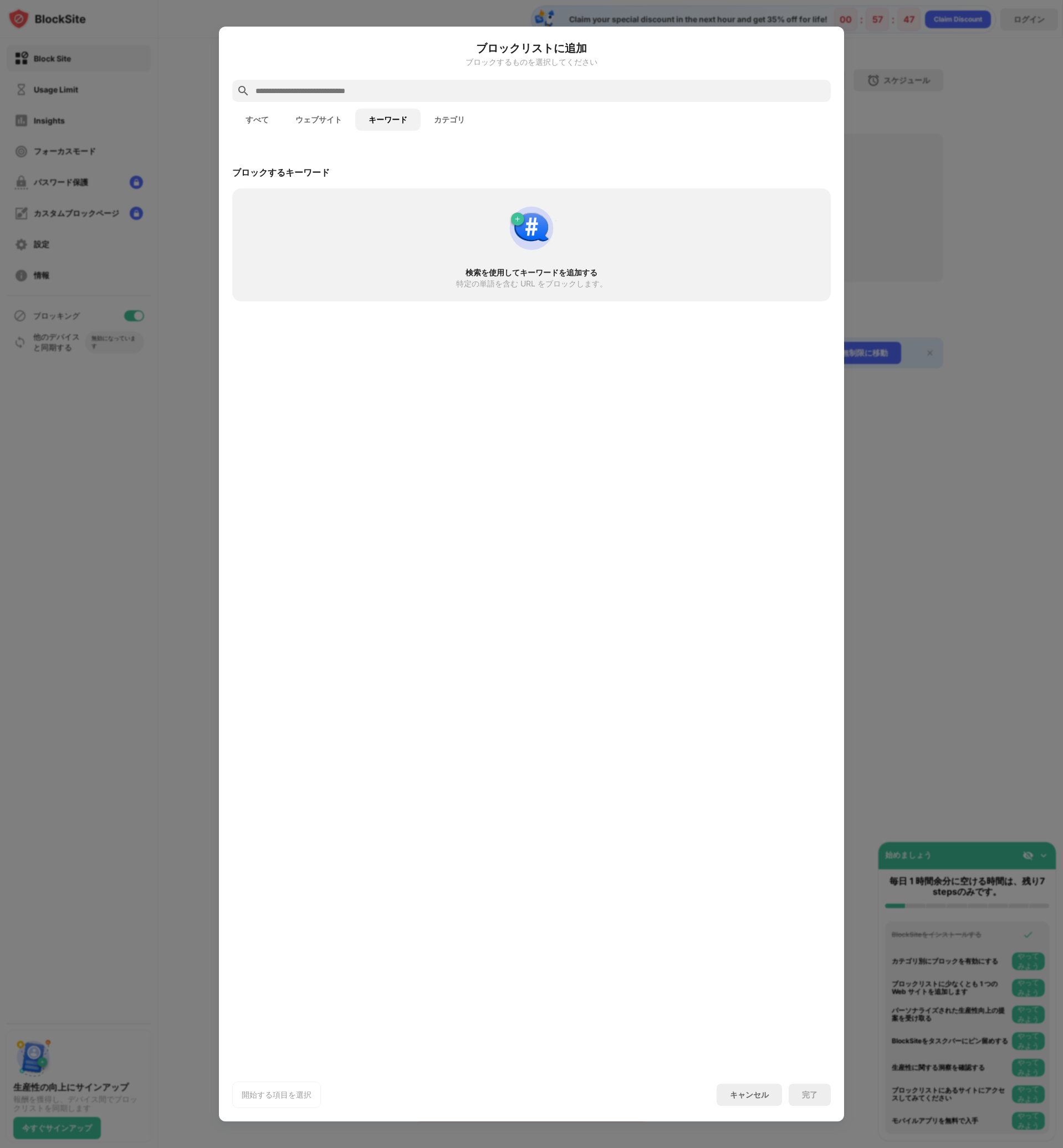
click at [457, 121] on button "カテゴリ" at bounding box center [449, 120] width 58 height 22
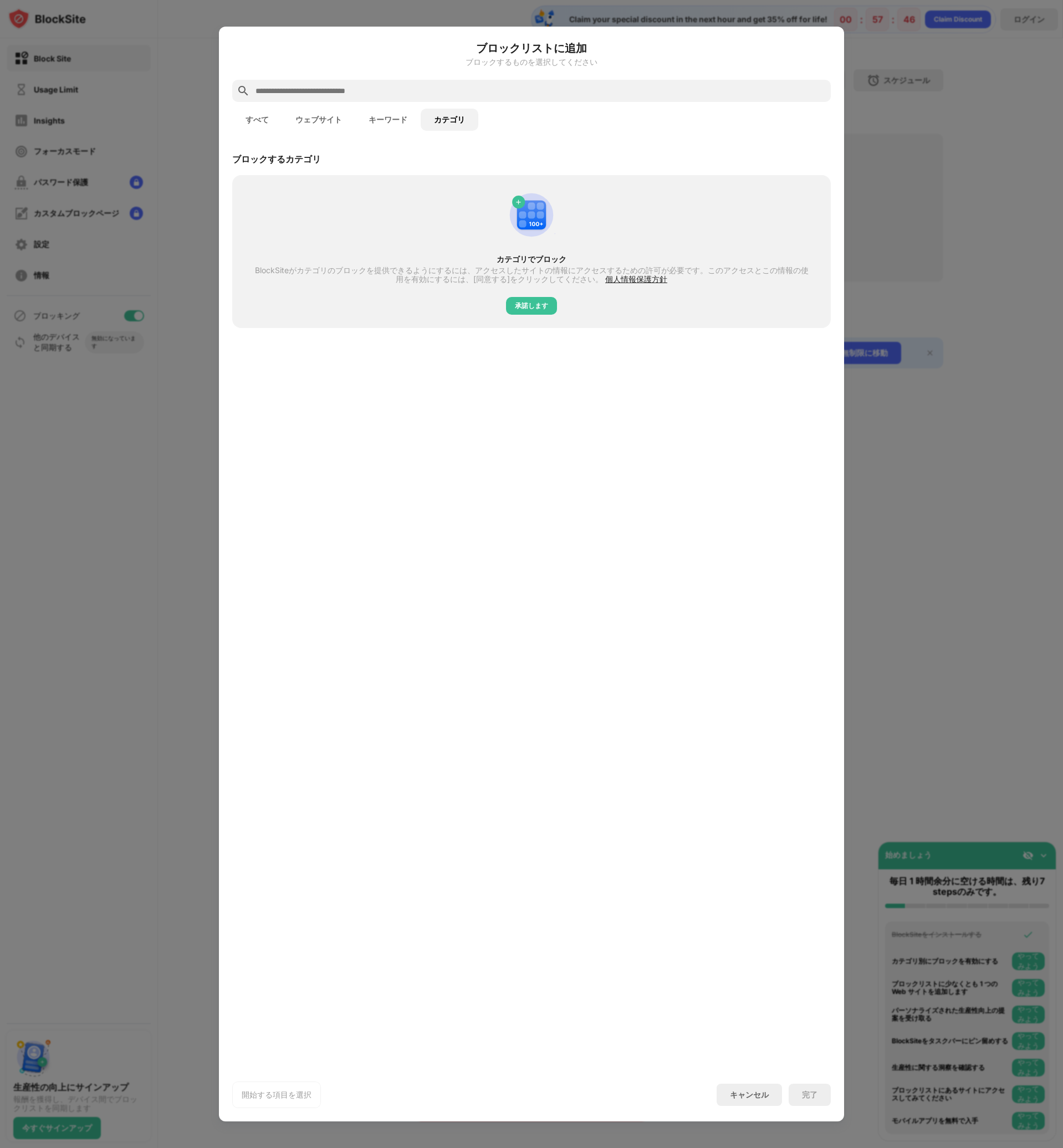
click at [268, 122] on button "すべて" at bounding box center [257, 120] width 50 height 22
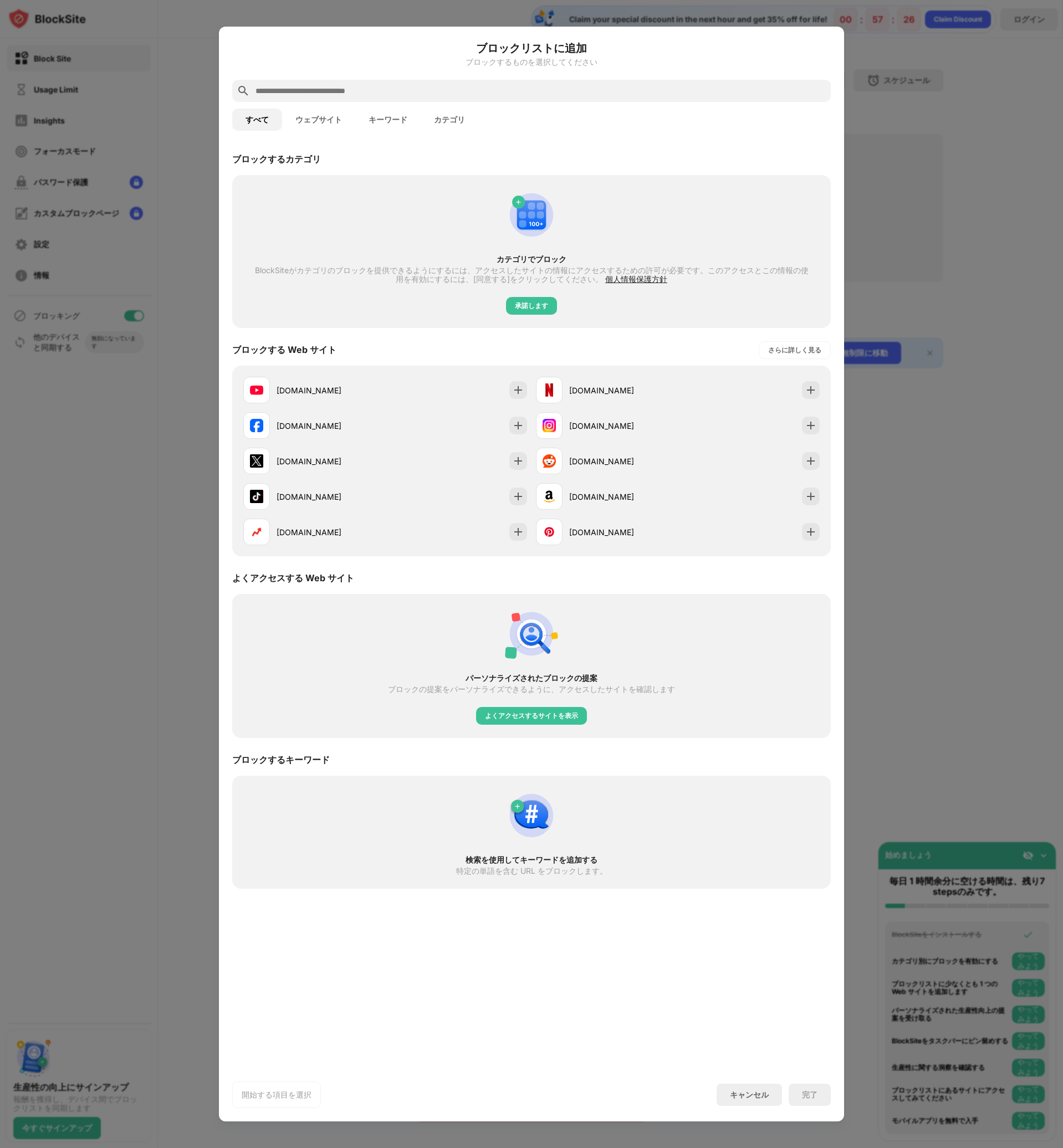
click at [379, 88] on input "text" at bounding box center [540, 91] width 572 height 13
paste input "**********"
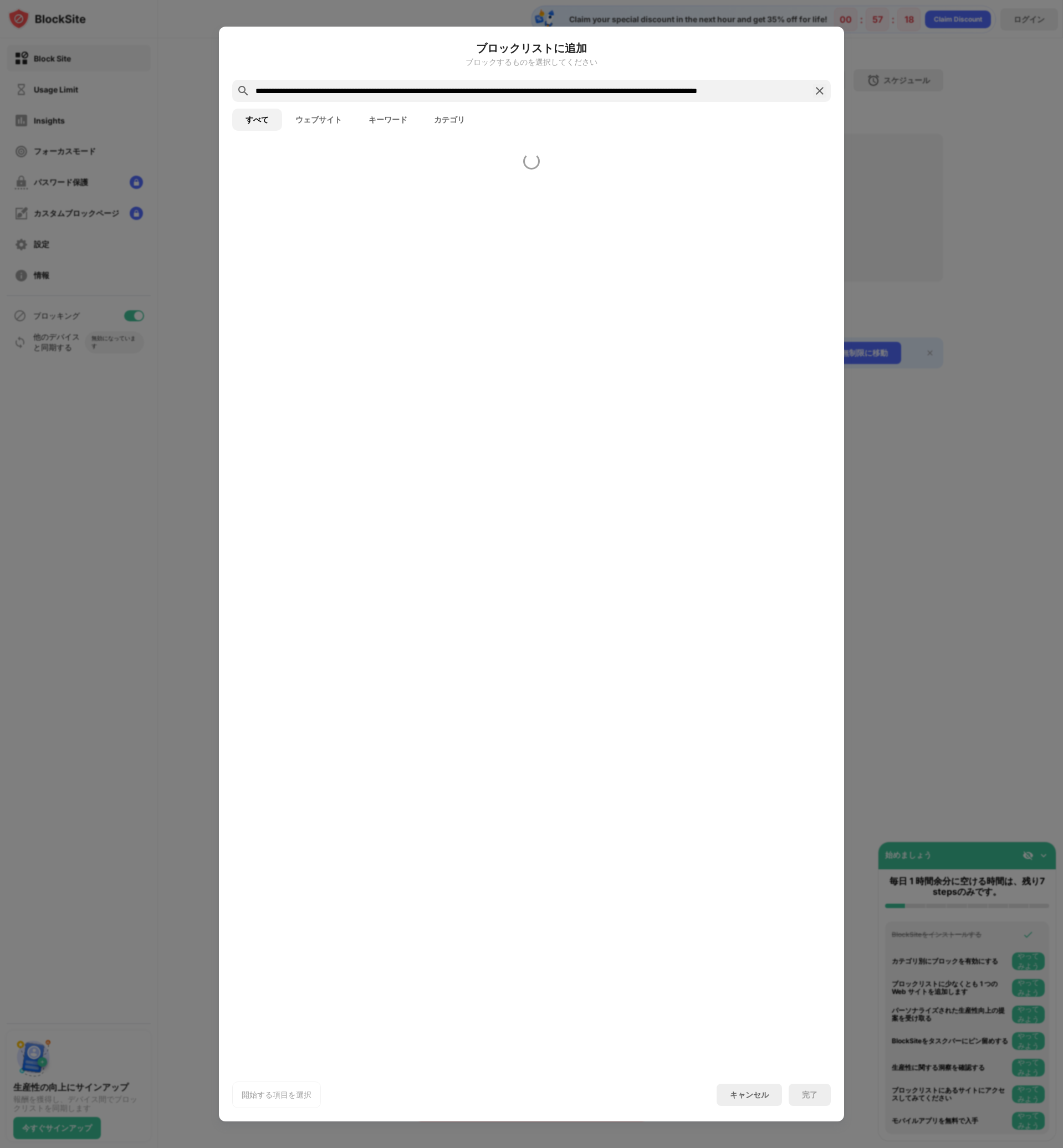
scroll to position [0, 136]
drag, startPoint x: 322, startPoint y: 94, endPoint x: 859, endPoint y: 123, distance: 537.8
click at [859, 1147] on div "**********" at bounding box center [531, 1148] width 1063 height 0
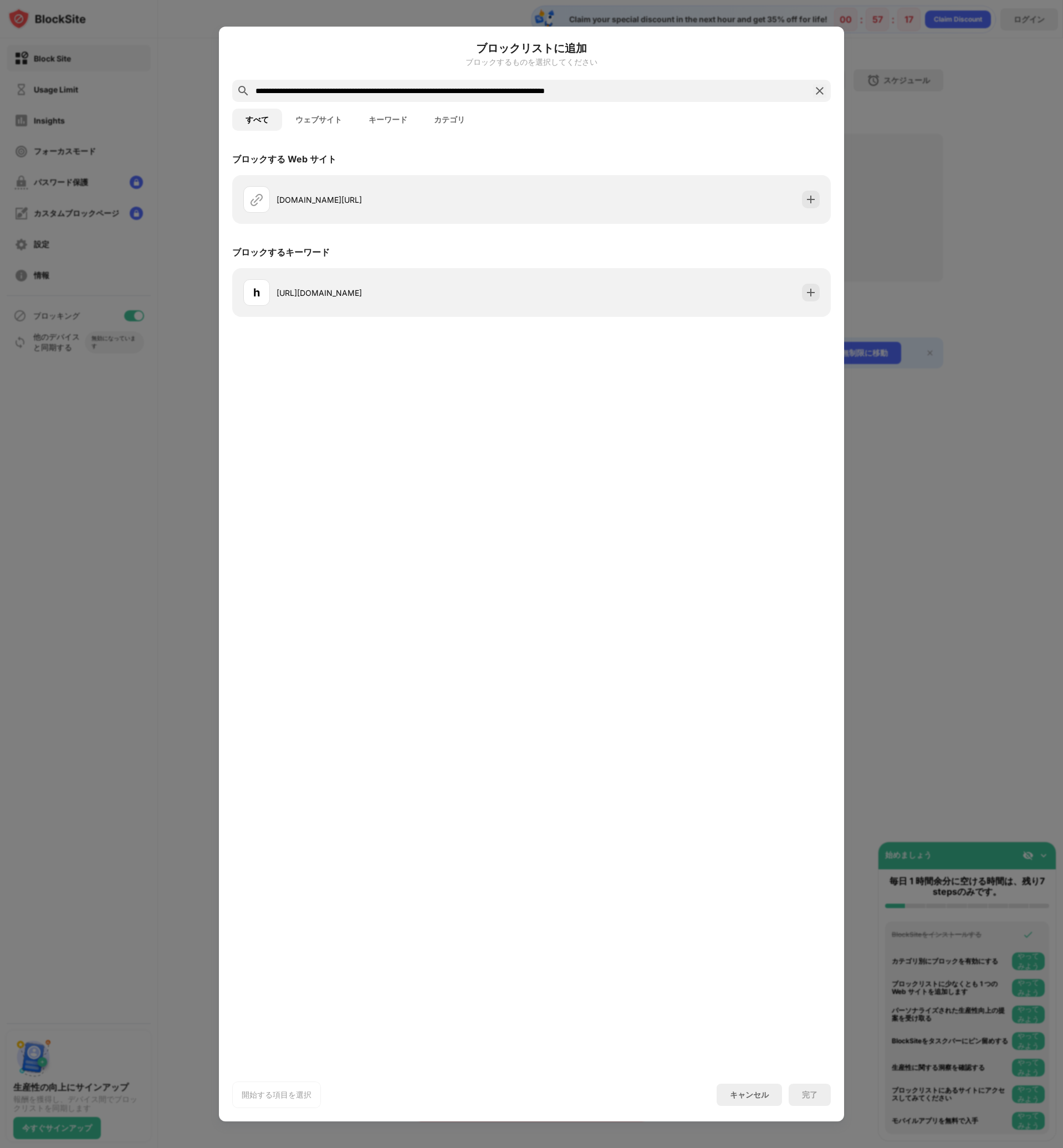
scroll to position [0, 0]
drag, startPoint x: 331, startPoint y: 88, endPoint x: 761, endPoint y: 105, distance: 430.3
click at [761, 105] on div "**********" at bounding box center [531, 574] width 598 height 1069
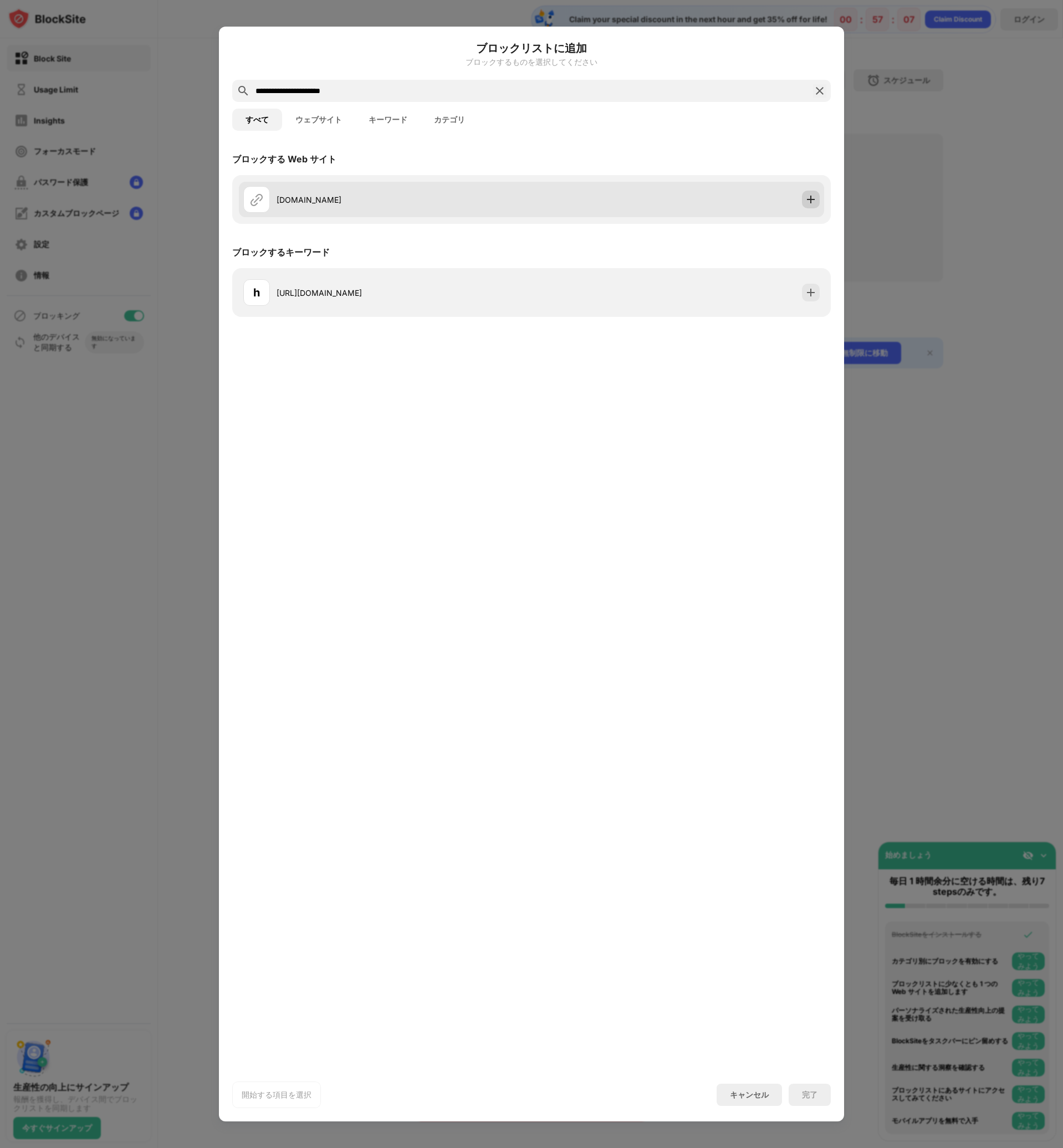
type input "**********"
click at [813, 198] on img at bounding box center [811, 200] width 11 height 11
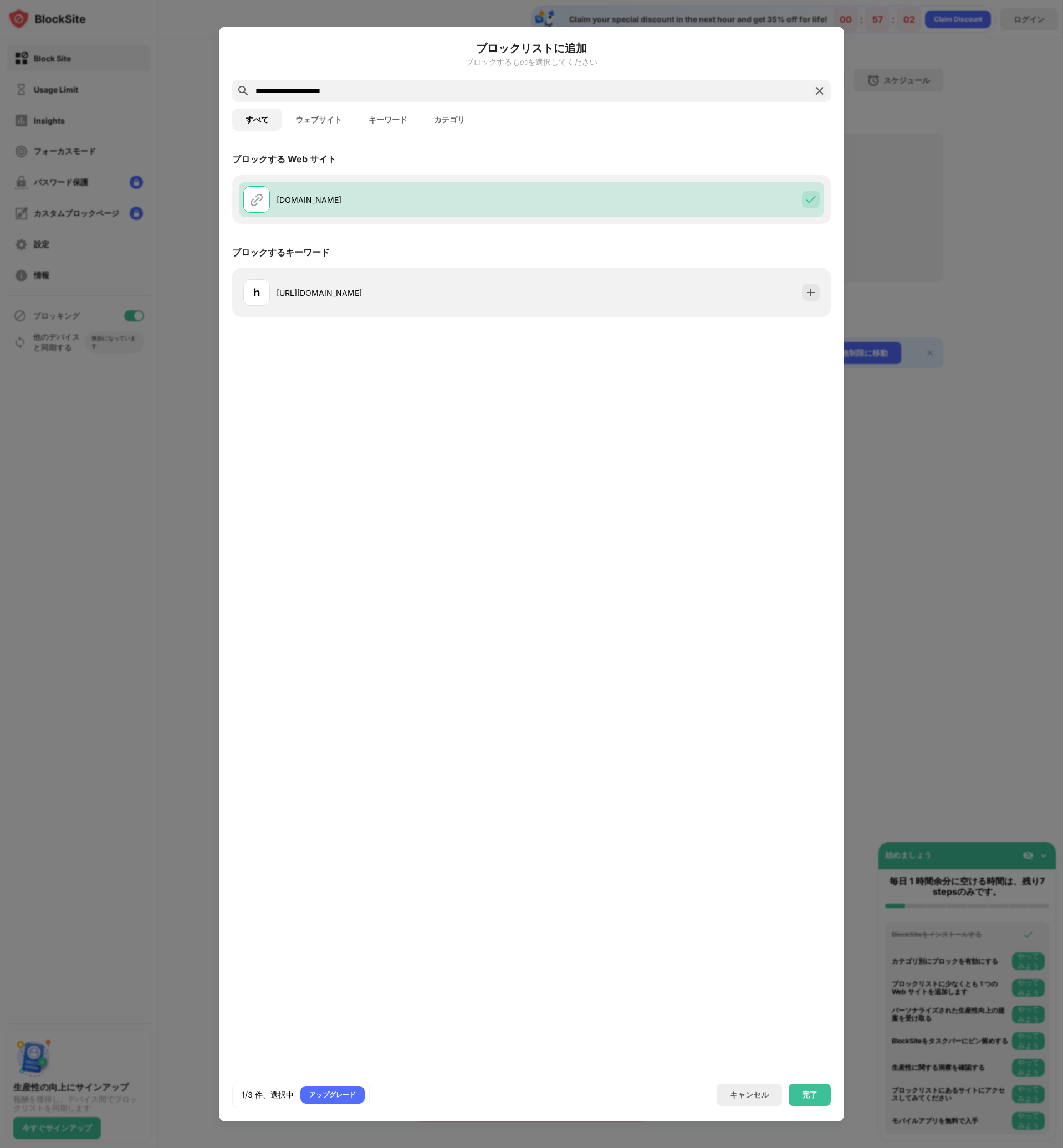
click at [307, 115] on button "ウェブサイト" at bounding box center [319, 120] width 73 height 22
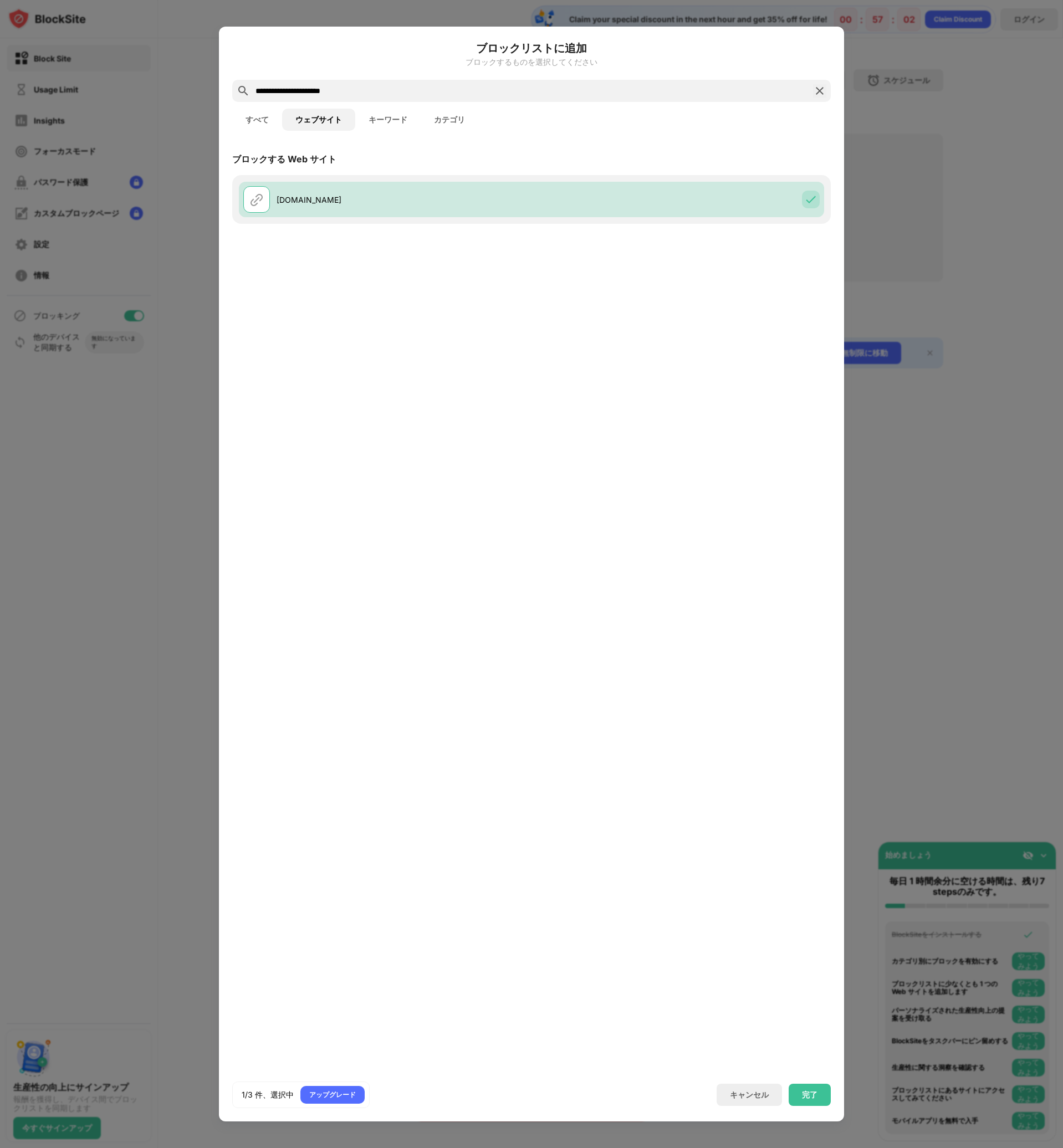
click at [264, 121] on button "すべて" at bounding box center [257, 120] width 50 height 22
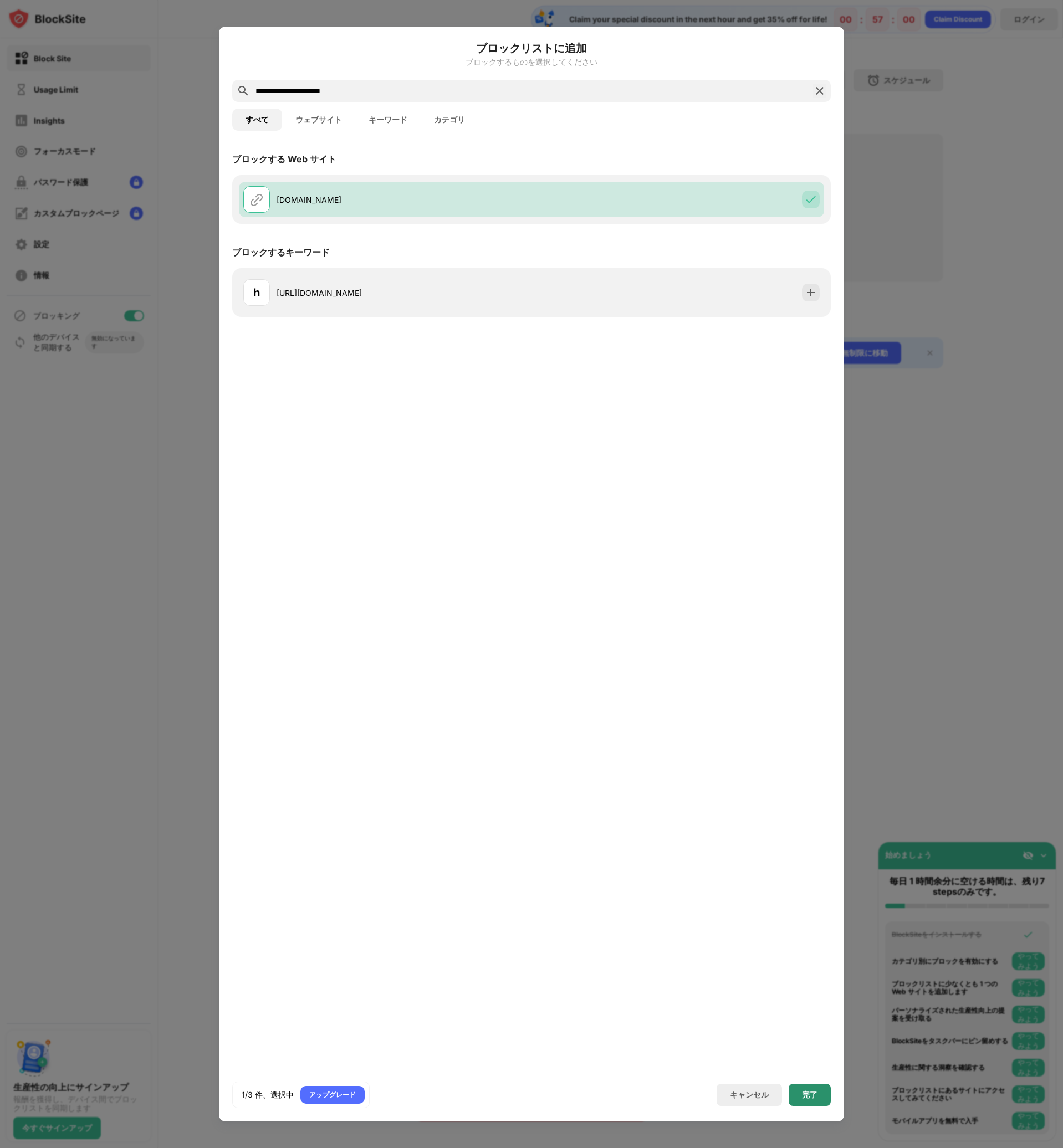
click at [813, 1092] on div "完了" at bounding box center [809, 1095] width 15 height 9
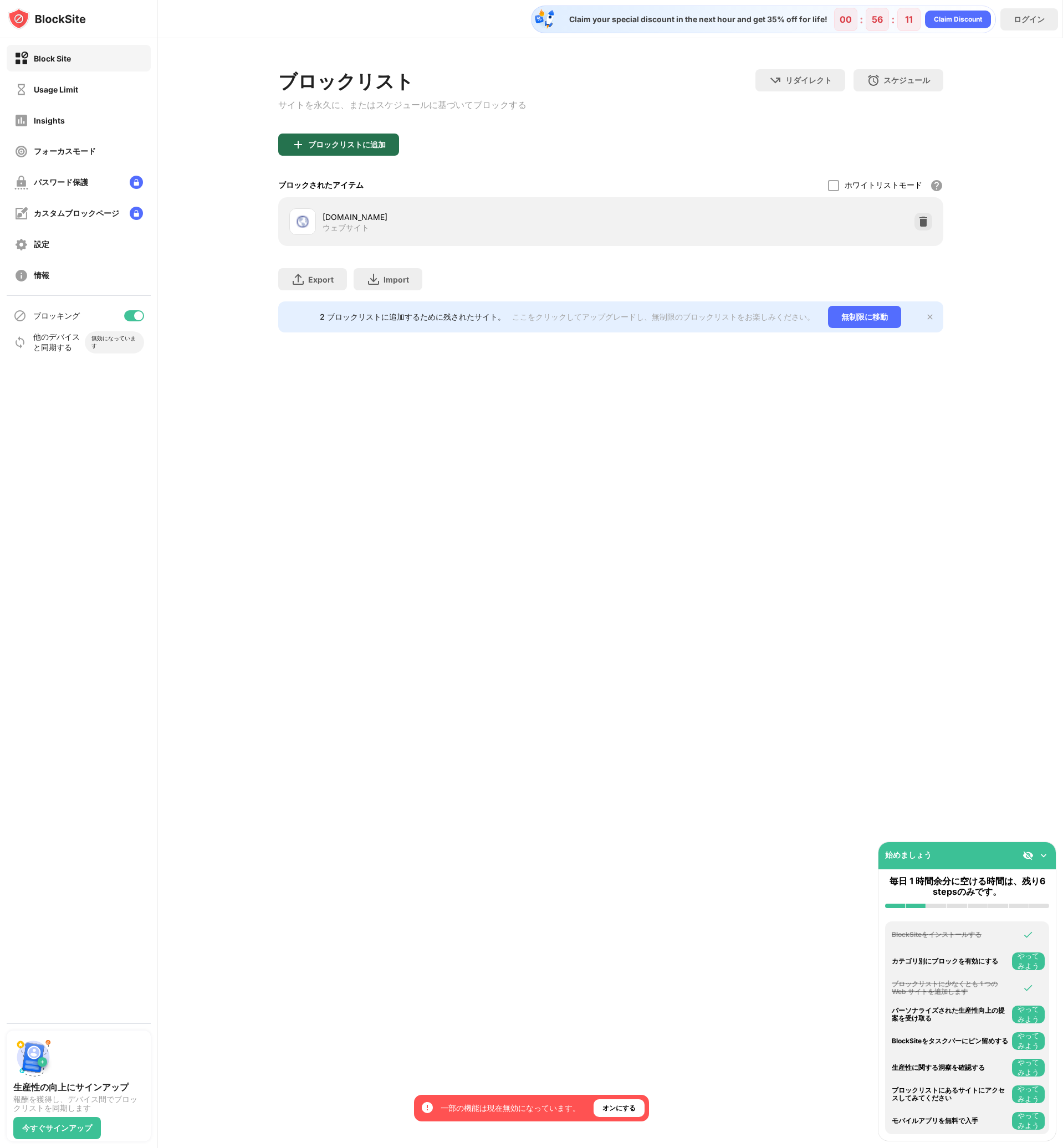
click at [371, 154] on div "ブロックリストに追加" at bounding box center [338, 144] width 121 height 22
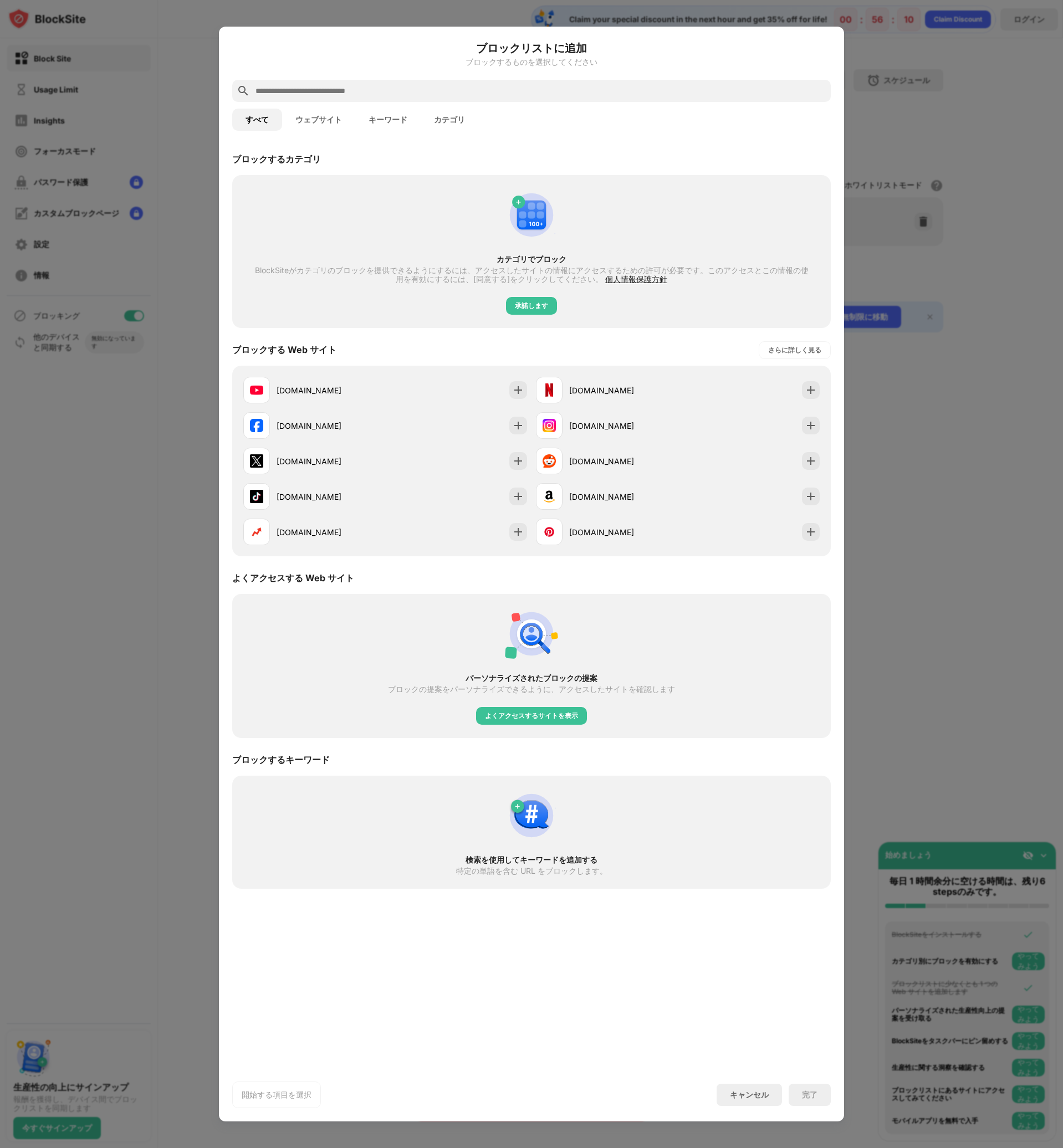
click at [344, 87] on input "text" at bounding box center [540, 91] width 572 height 13
paste input "**********"
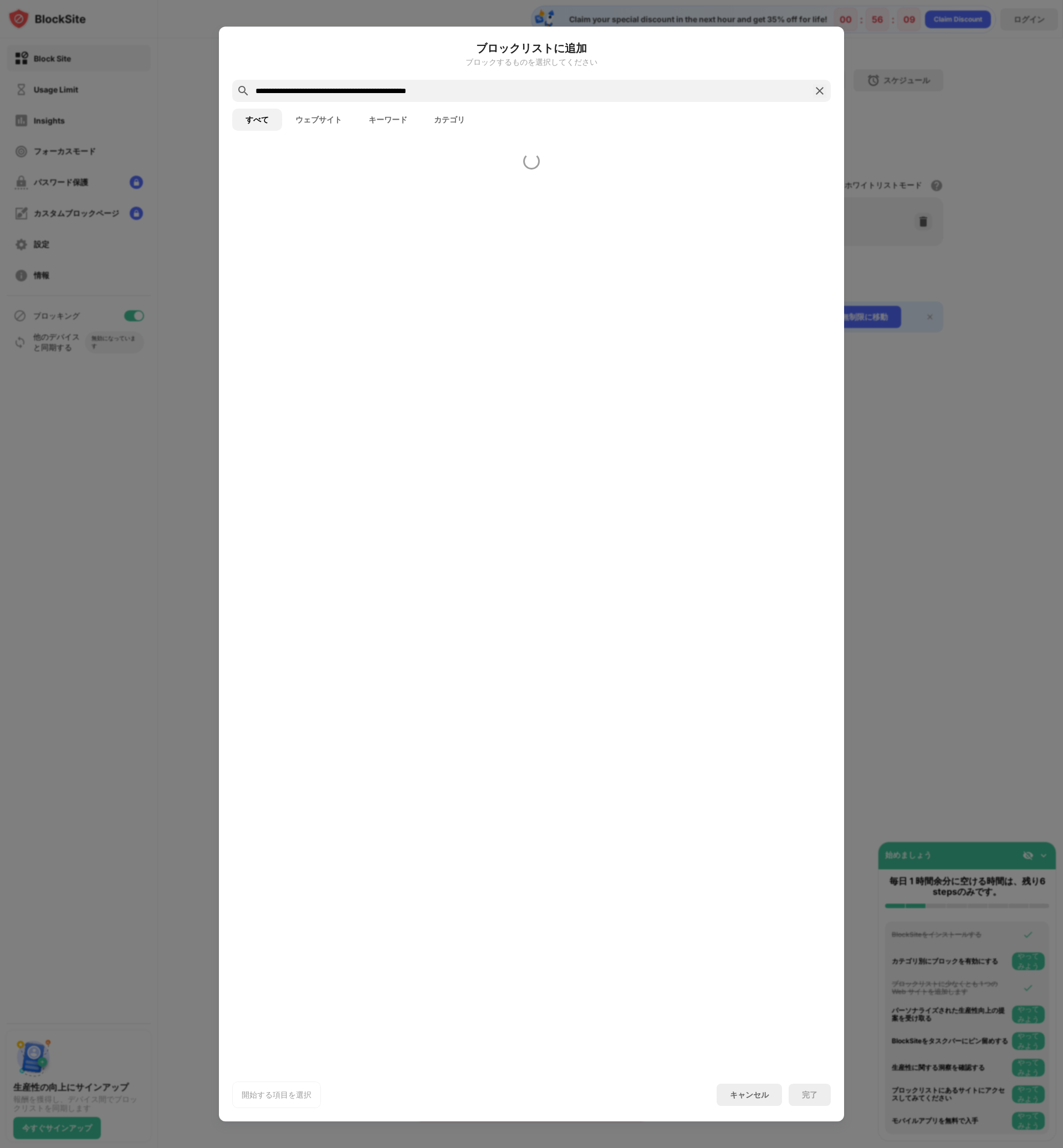
paste input "**********"
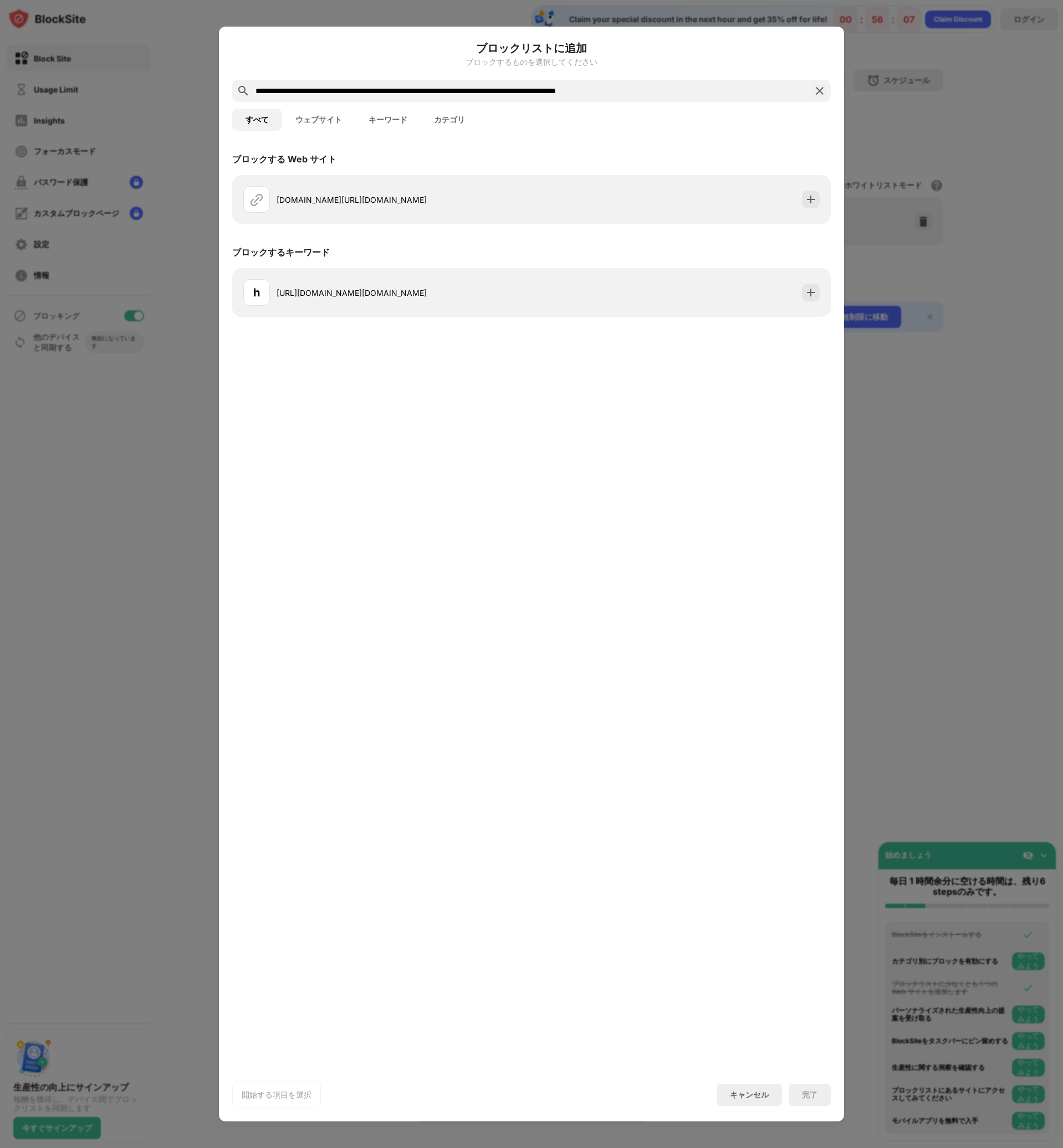
drag, startPoint x: 324, startPoint y: 91, endPoint x: 723, endPoint y: 94, distance: 399.0
click at [723, 94] on input "**********" at bounding box center [531, 91] width 554 height 13
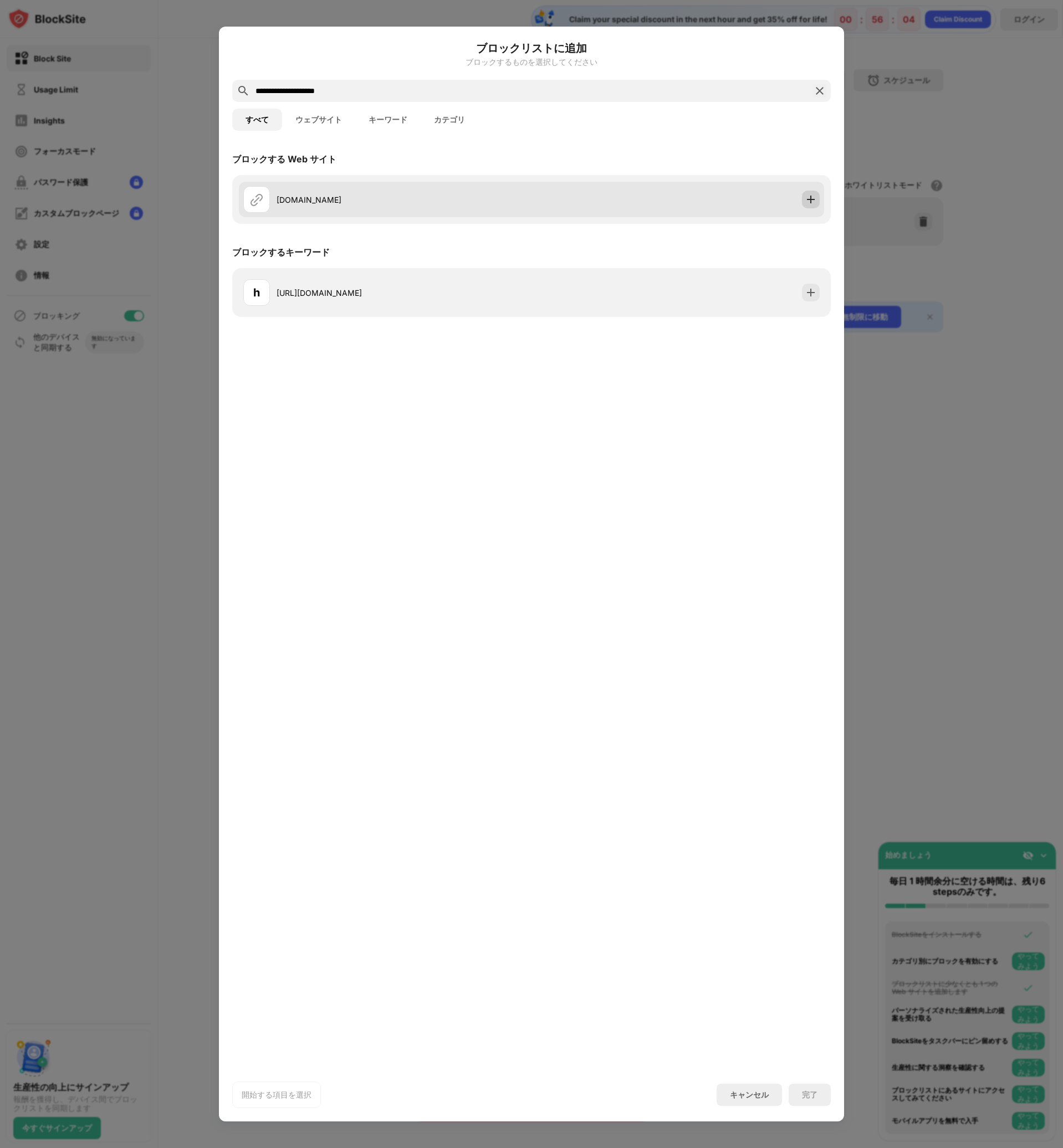
type input "**********"
click at [810, 200] on img at bounding box center [811, 200] width 11 height 11
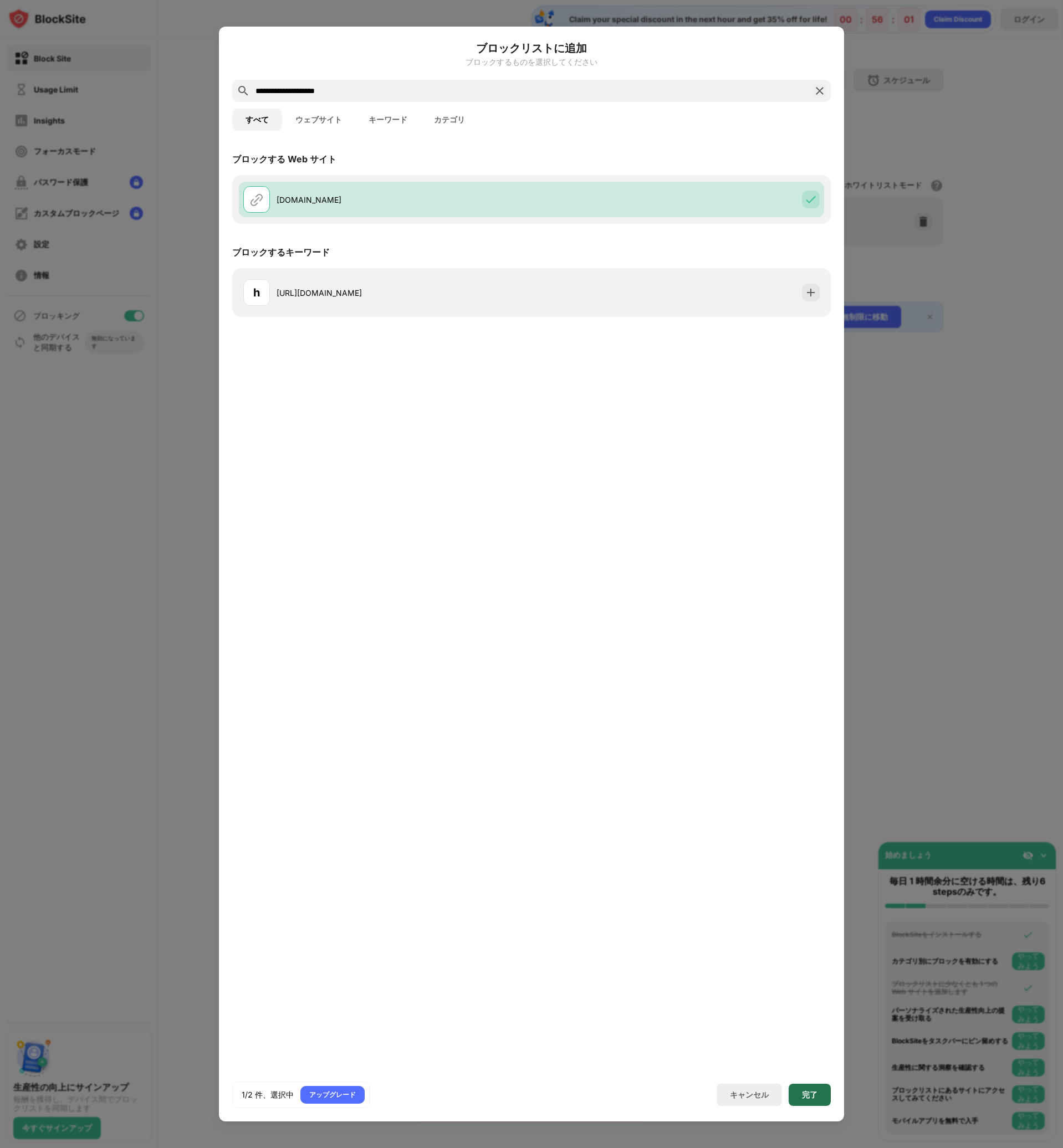
click at [796, 1088] on div "完了" at bounding box center [809, 1095] width 42 height 22
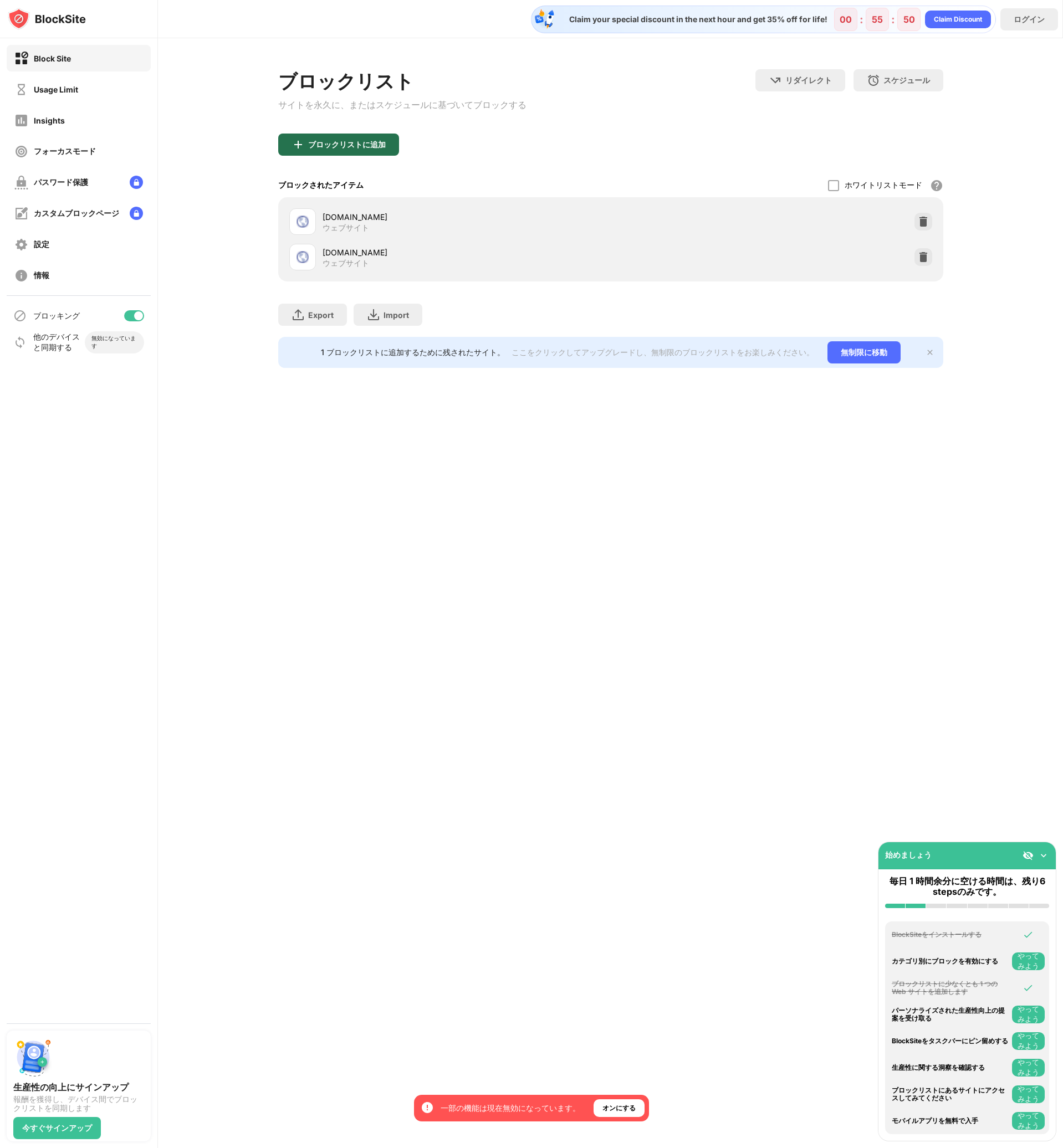
click at [376, 149] on div "ブロックリストに追加" at bounding box center [346, 144] width 77 height 9
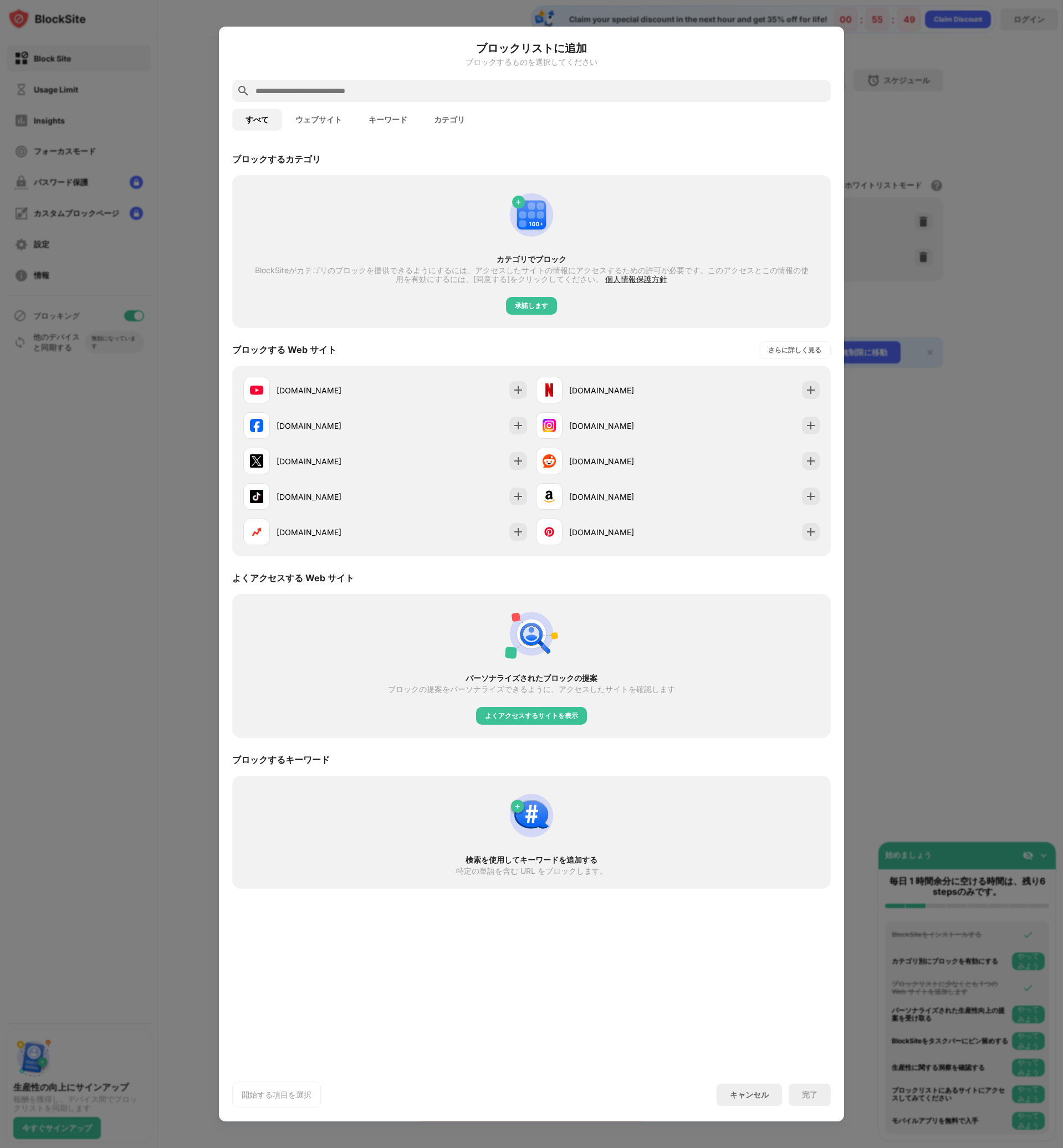
click at [338, 97] on input "text" at bounding box center [540, 91] width 572 height 13
paste input "**********"
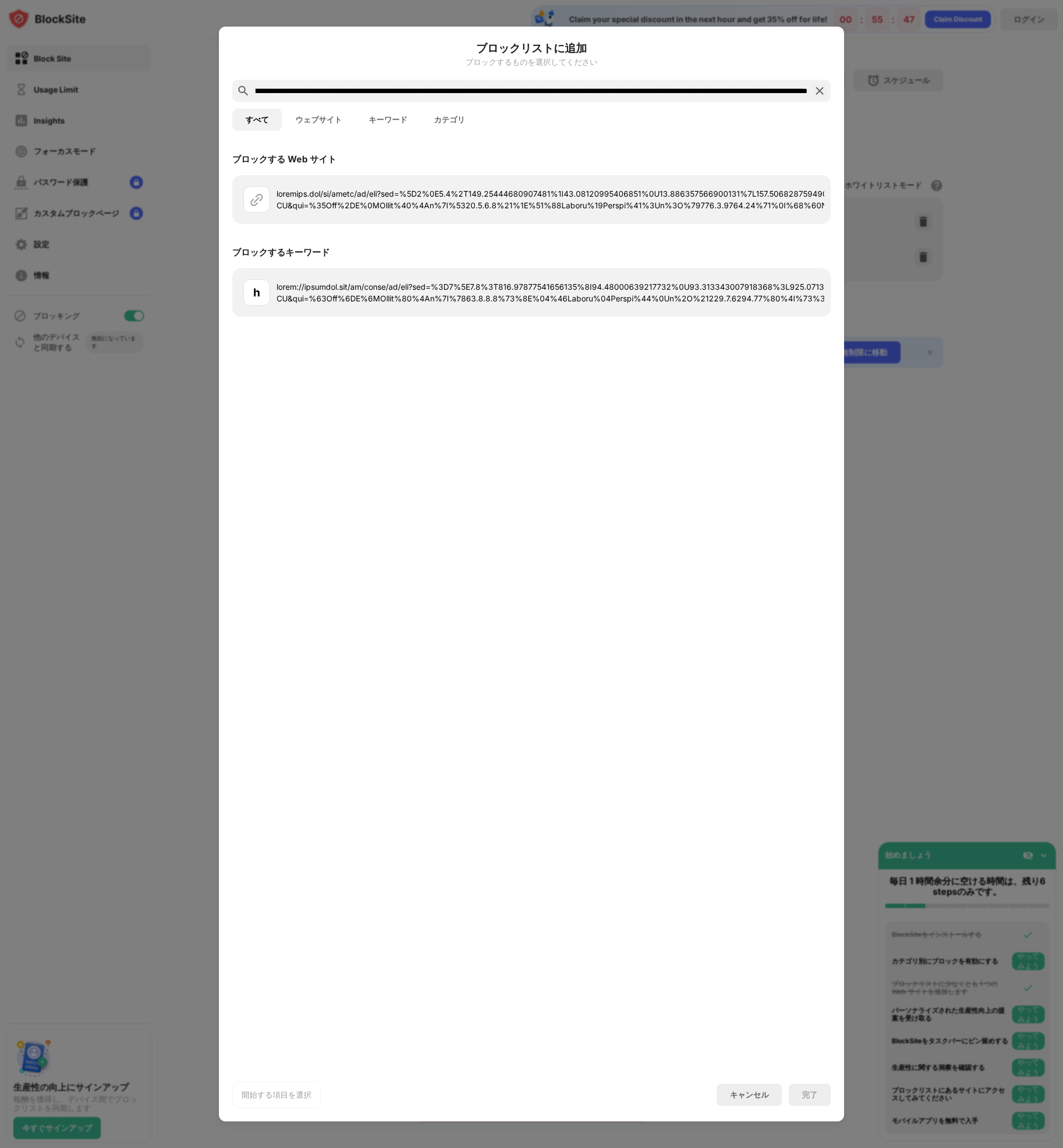
scroll to position [0, 6052]
drag, startPoint x: 290, startPoint y: 88, endPoint x: 1030, endPoint y: 110, distance: 740.3
click at [1030, 1147] on div "ブロックリストに追加 ブロックするものを選択してください すべて ウェブサイト キーワード カテゴリ ブロックする Web サイト ブロックするキーワード h…" at bounding box center [531, 1148] width 1063 height 0
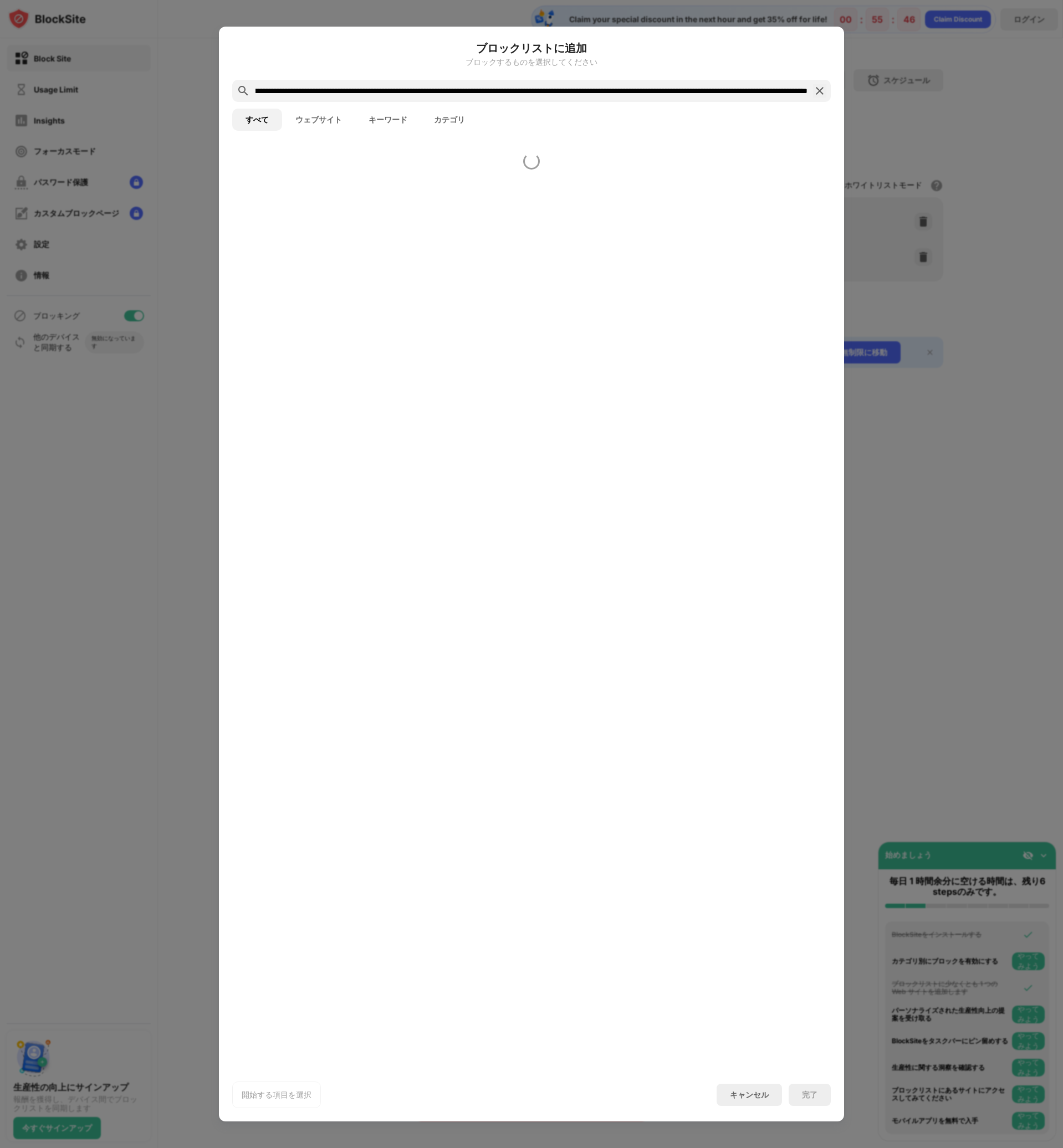
scroll to position [0, 5625]
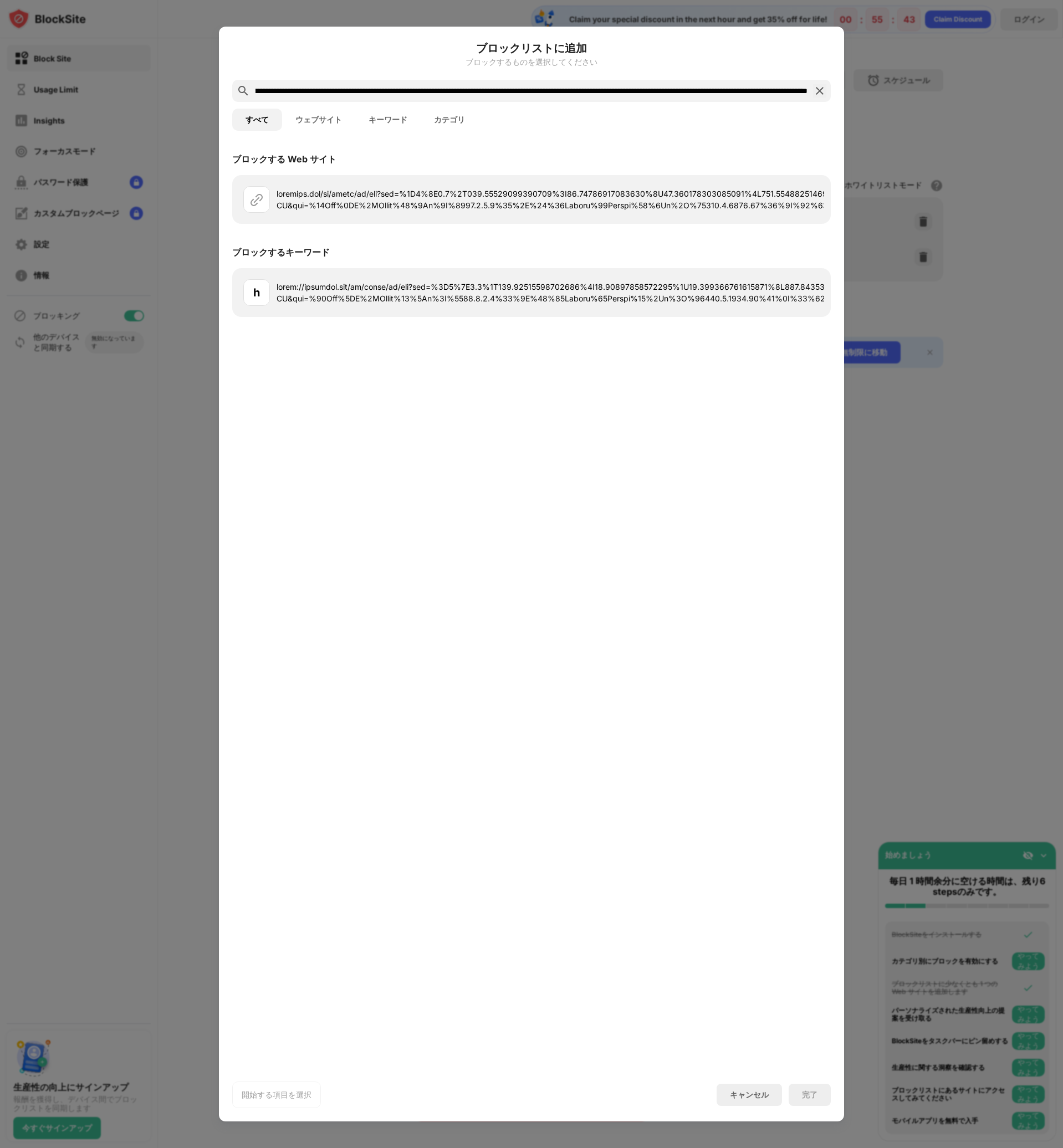
drag, startPoint x: 284, startPoint y: 97, endPoint x: 1063, endPoint y: 95, distance: 779.0
click at [1062, 95] on html "オプトインすると、これらのテクノロジーに依存するすべての機能と利点に確実にアクセスできるようになります。 一部の機能は現在無効になっています。 オンにする B…" at bounding box center [531, 574] width 1063 height 1148
drag, startPoint x: 794, startPoint y: 90, endPoint x: 694, endPoint y: 87, distance: 100.0
click at [689, 86] on input "text" at bounding box center [531, 91] width 554 height 13
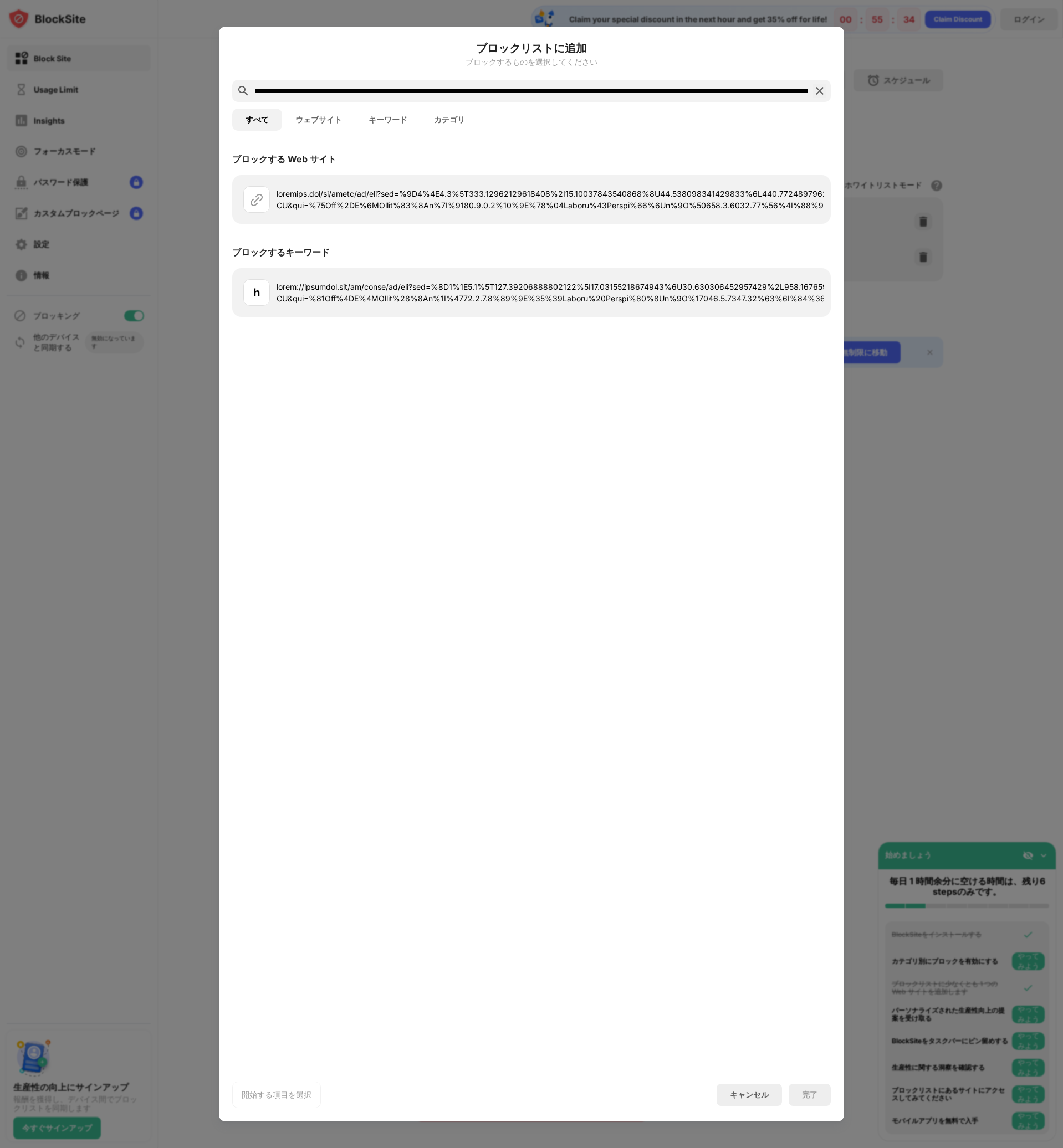
scroll to position [0, 0]
drag, startPoint x: 297, startPoint y: 95, endPoint x: 154, endPoint y: 82, distance: 143.6
click at [154, 1147] on div "ブロックリストに追加 ブロックするものを選択してください すべて ウェブサイト キーワード カテゴリ ブロックする Web サイト ブロックするキーワード h…" at bounding box center [531, 1148] width 1063 height 0
click at [332, 96] on input "text" at bounding box center [531, 91] width 554 height 13
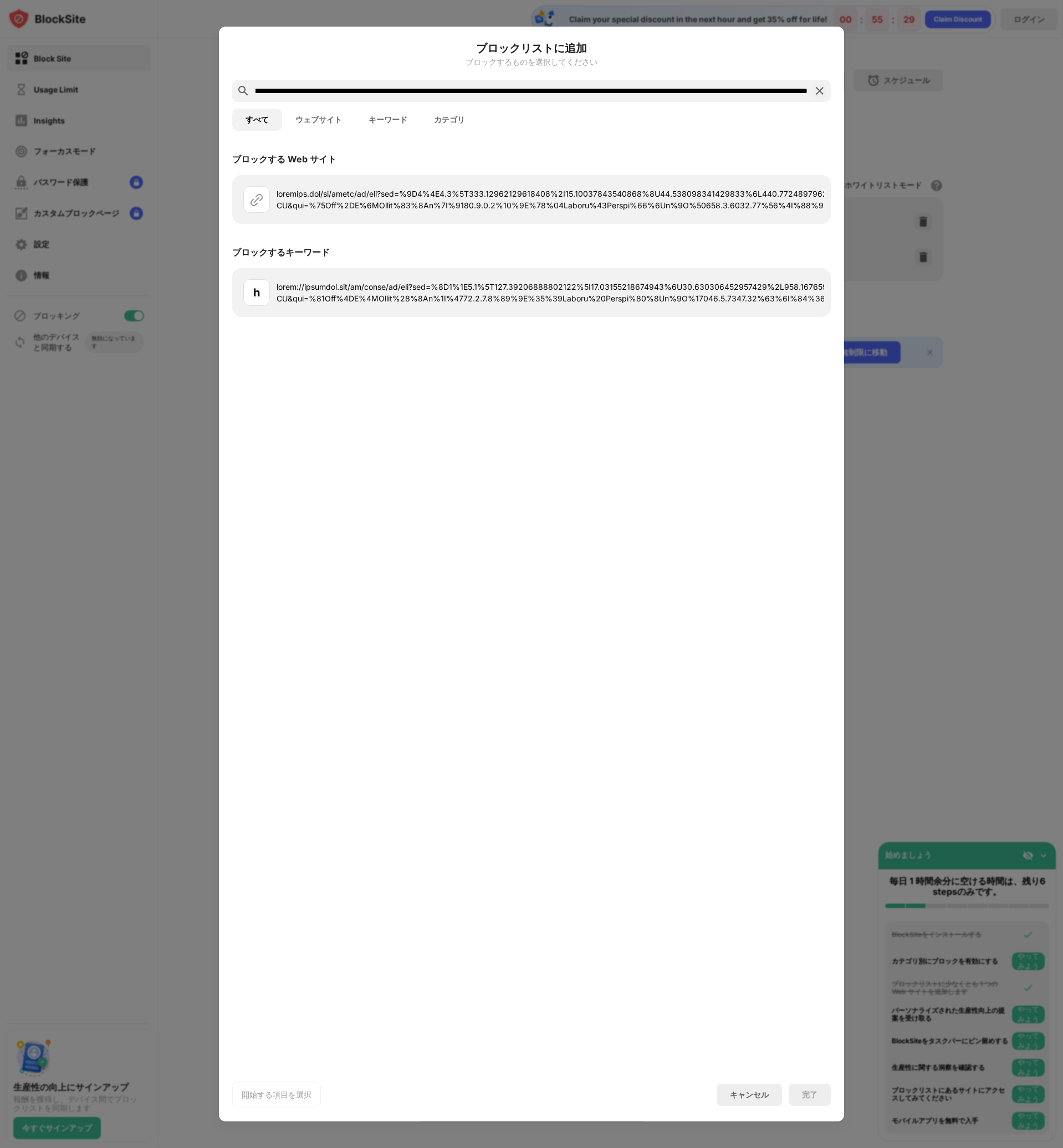
drag, startPoint x: 326, startPoint y: 91, endPoint x: 1063, endPoint y: 102, distance: 737.1
click at [1062, 102] on html "オプトインすると、これらのテクノロジーに依存するすべての機能と利点に確実にアクセスできるようになります。 一部の機能は現在無効になっています。 オンにする B…" at bounding box center [531, 574] width 1063 height 1148
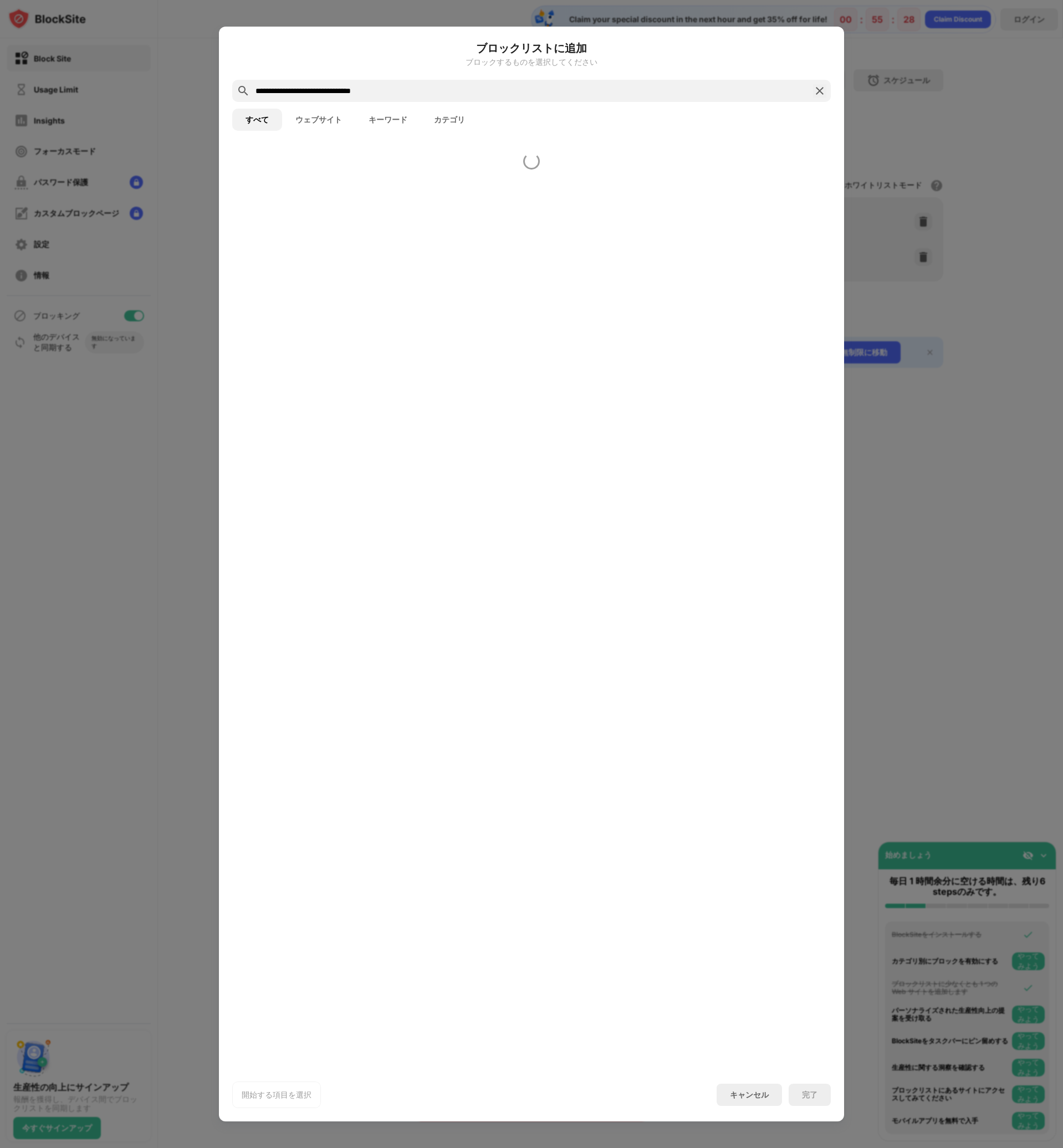
click at [413, 79] on div "ブロックリストに追加 ブロックするものを選択してください" at bounding box center [531, 60] width 598 height 40
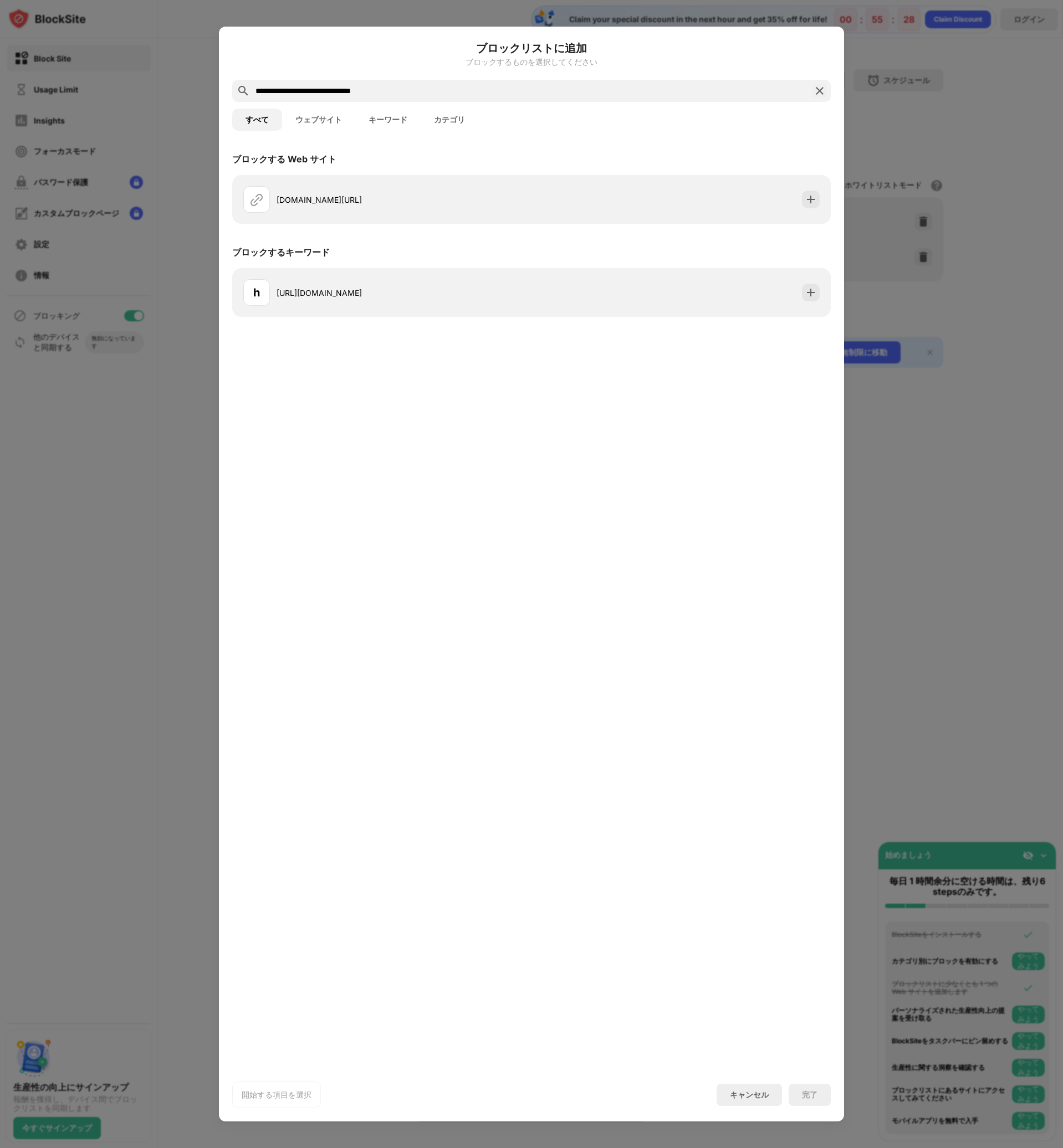
click at [402, 91] on input "**********" at bounding box center [531, 91] width 554 height 13
type input "**********"
click at [951, 580] on div at bounding box center [531, 574] width 1063 height 1148
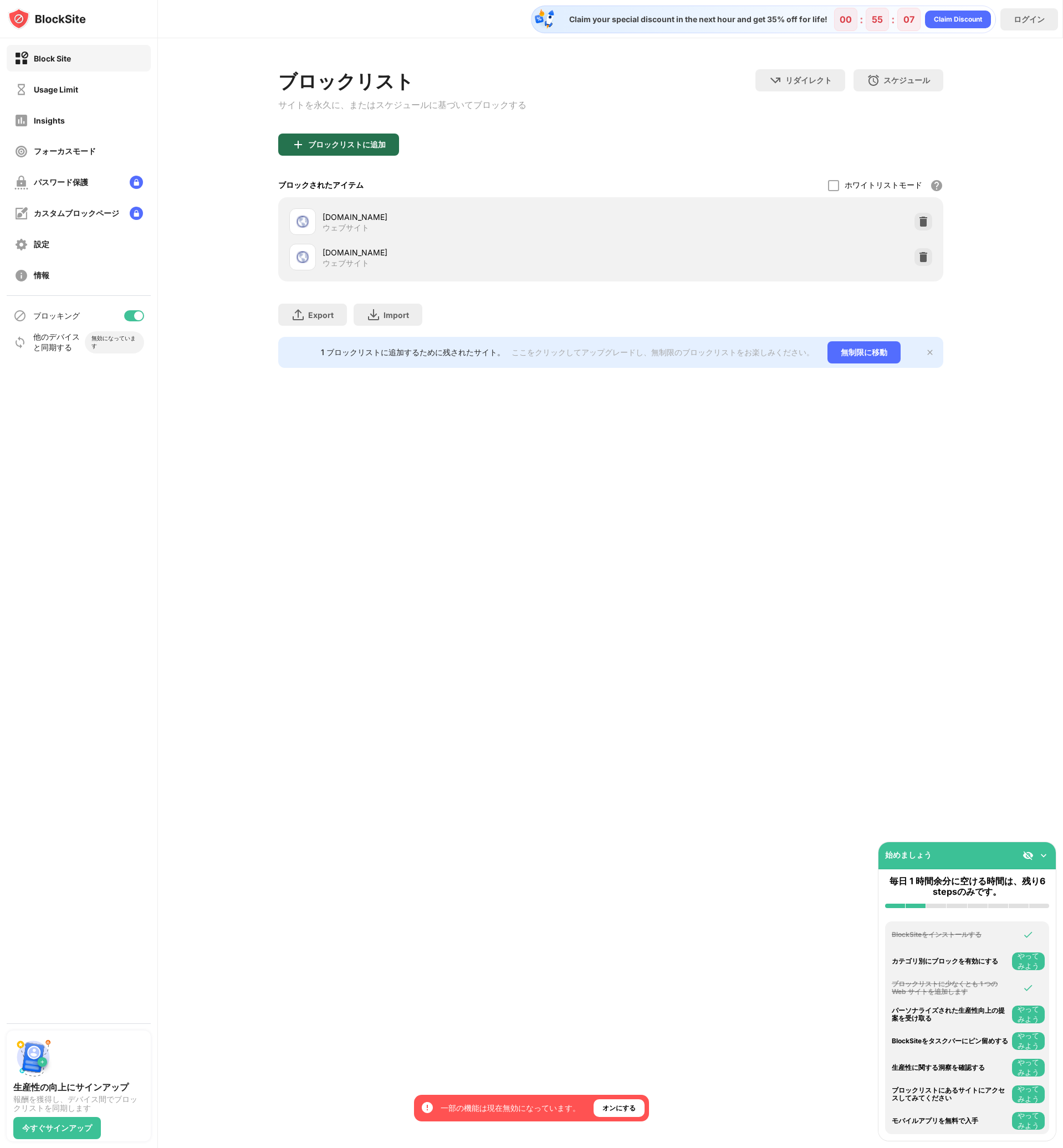
click at [352, 154] on div "ブロックリストに追加" at bounding box center [338, 144] width 121 height 22
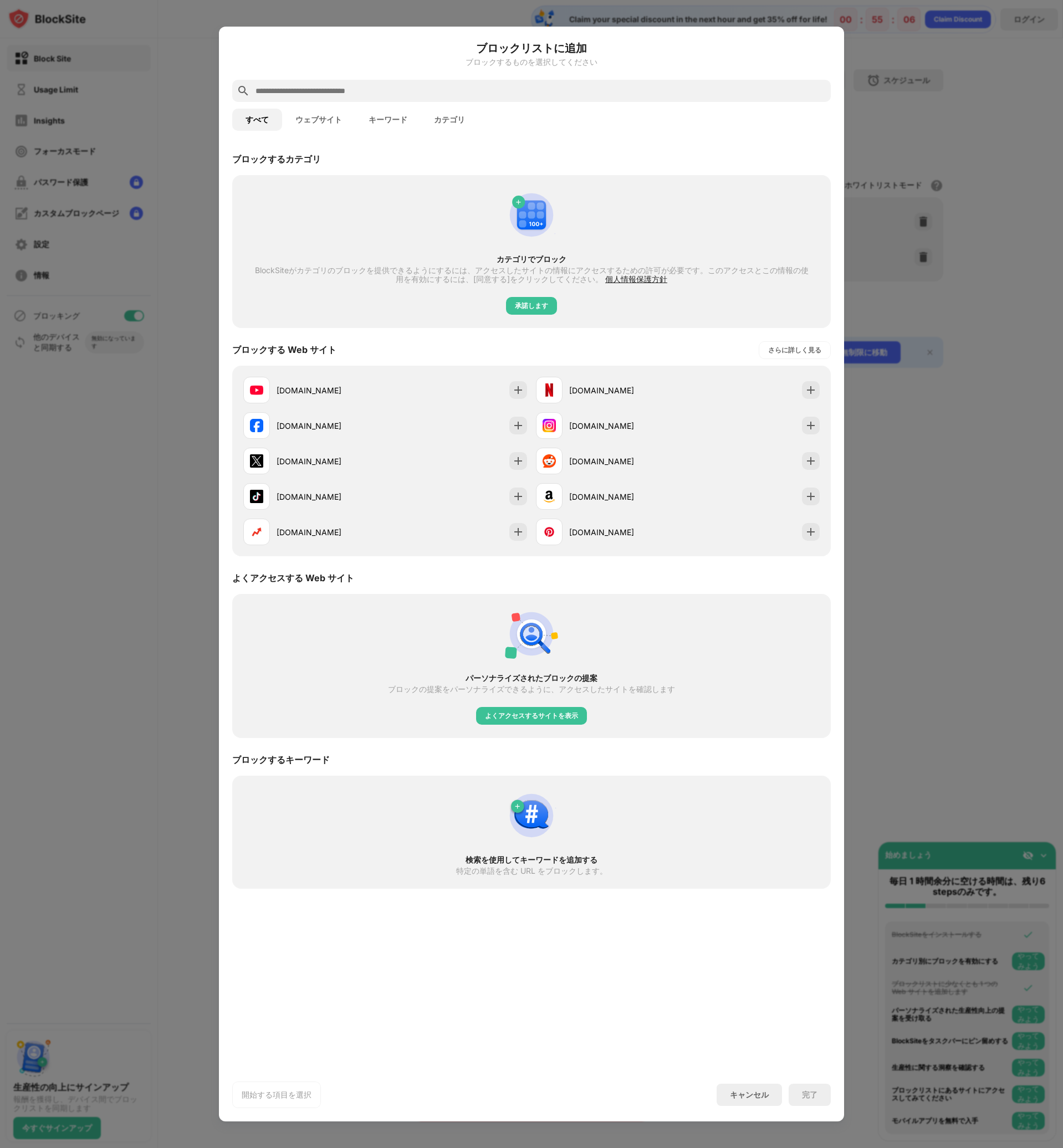
click at [357, 93] on input "text" at bounding box center [540, 91] width 572 height 13
paste input "**********"
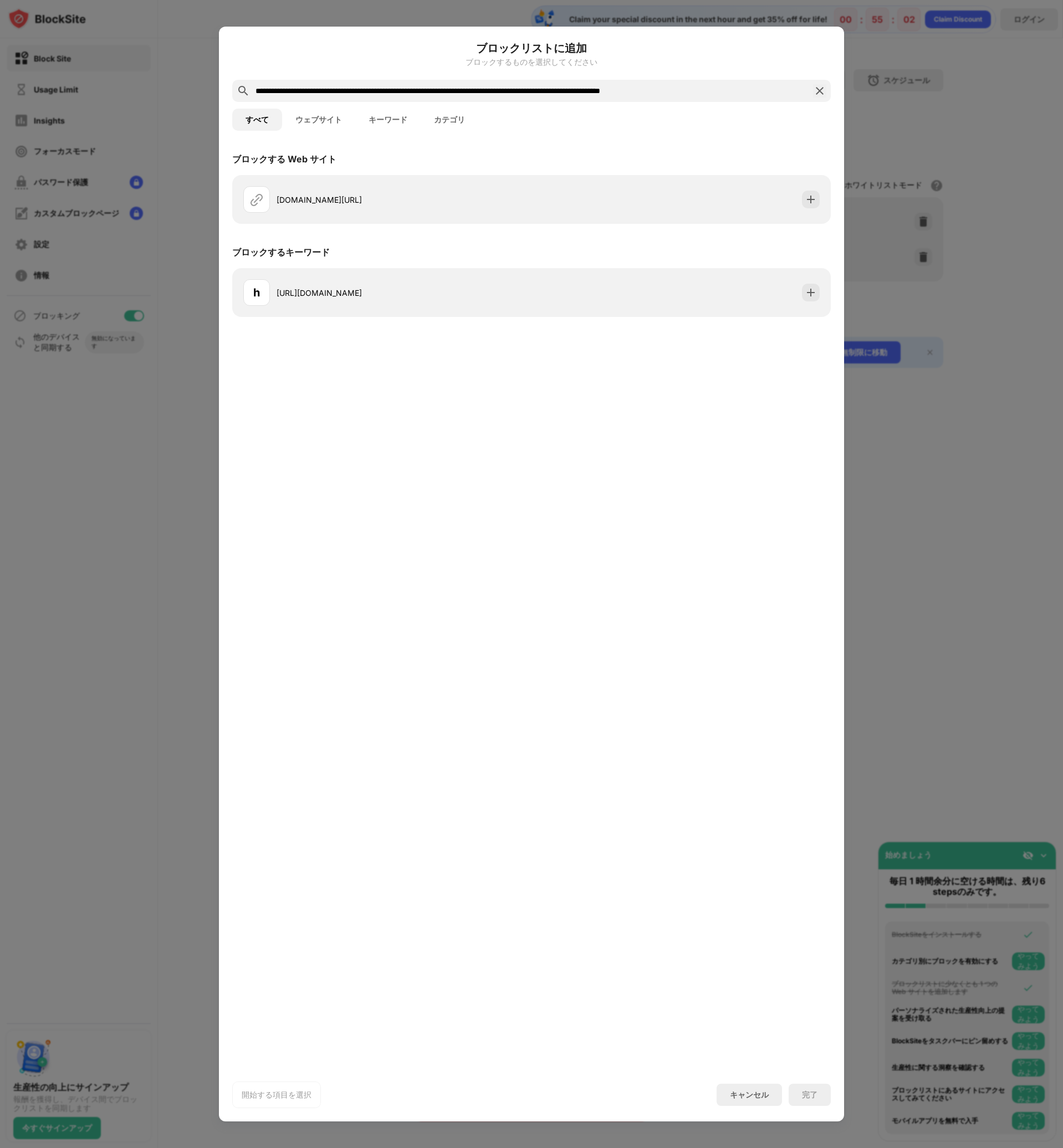
drag, startPoint x: 350, startPoint y: 91, endPoint x: 779, endPoint y: 104, distance: 429.2
click at [779, 104] on div "**********" at bounding box center [531, 574] width 598 height 1069
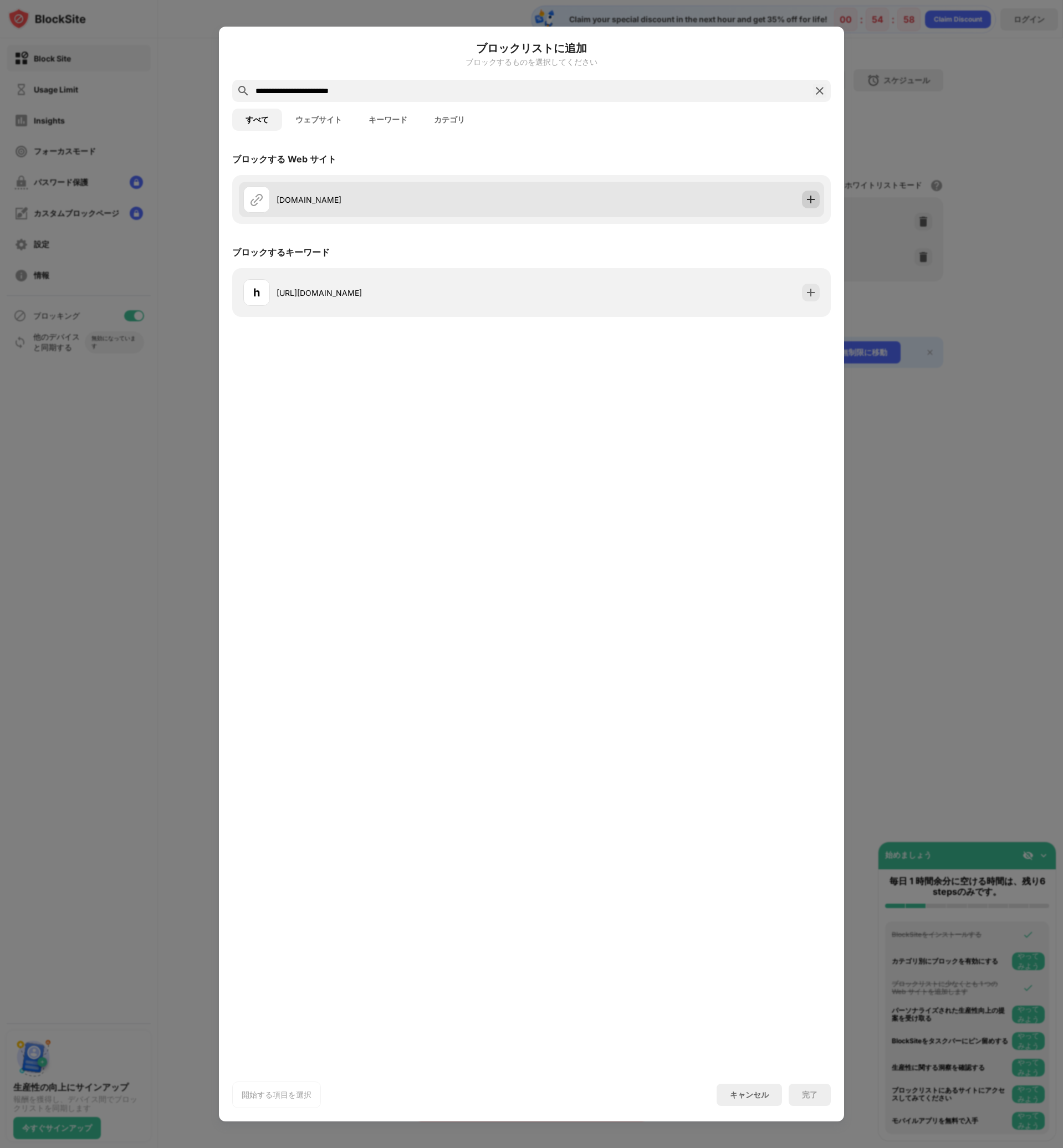
click at [812, 198] on img at bounding box center [811, 200] width 11 height 11
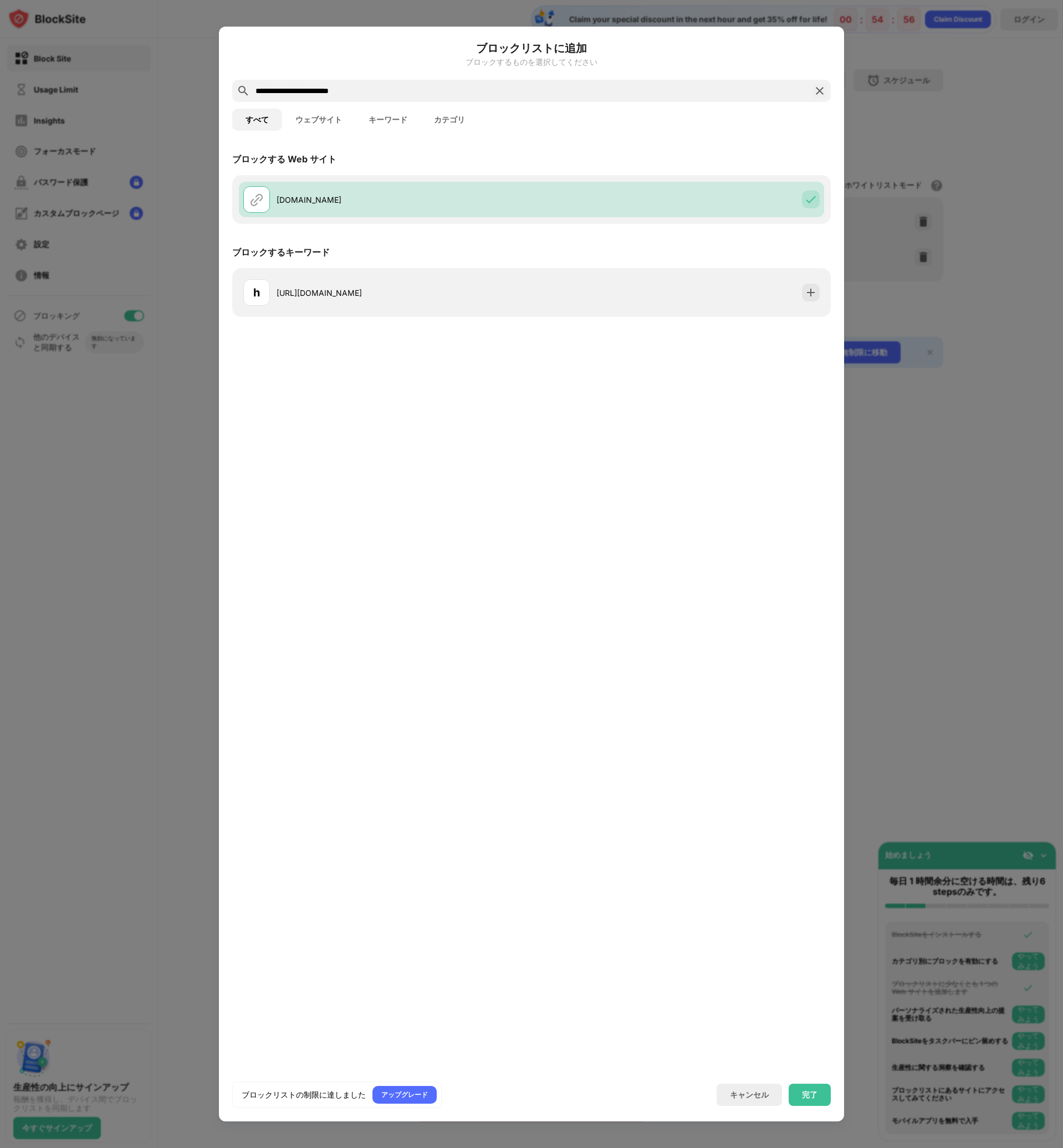
drag, startPoint x: 243, startPoint y: 87, endPoint x: 203, endPoint y: 87, distance: 40.0
click at [203, 1147] on div "**********" at bounding box center [531, 1148] width 1063 height 0
drag, startPoint x: 337, startPoint y: 89, endPoint x: 208, endPoint y: 91, distance: 129.0
click at [208, 1147] on div "**********" at bounding box center [531, 1148] width 1063 height 0
paste input "**********"
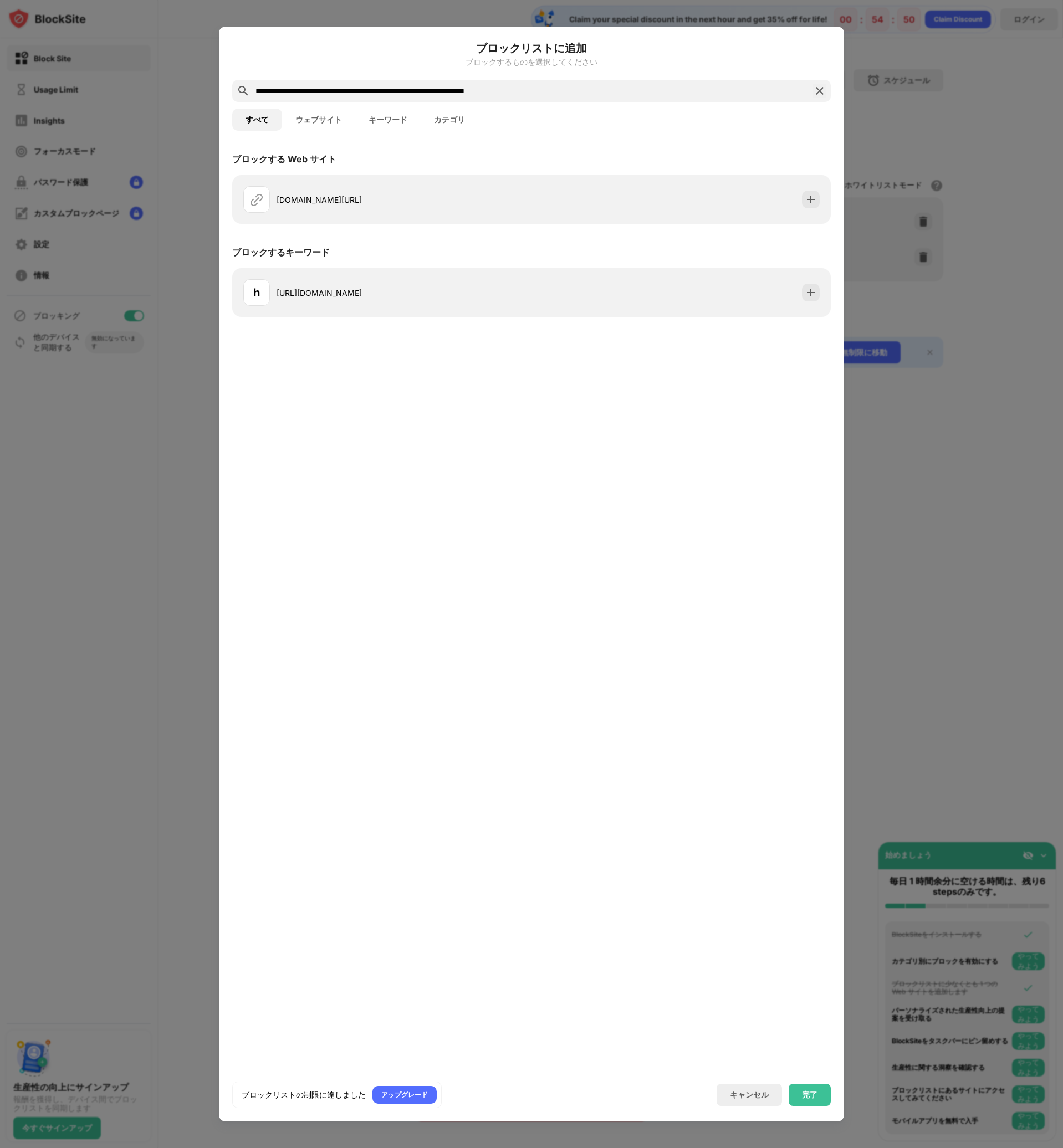
drag, startPoint x: 394, startPoint y: 93, endPoint x: 619, endPoint y: 101, distance: 225.1
click at [619, 101] on div "**********" at bounding box center [531, 91] width 598 height 22
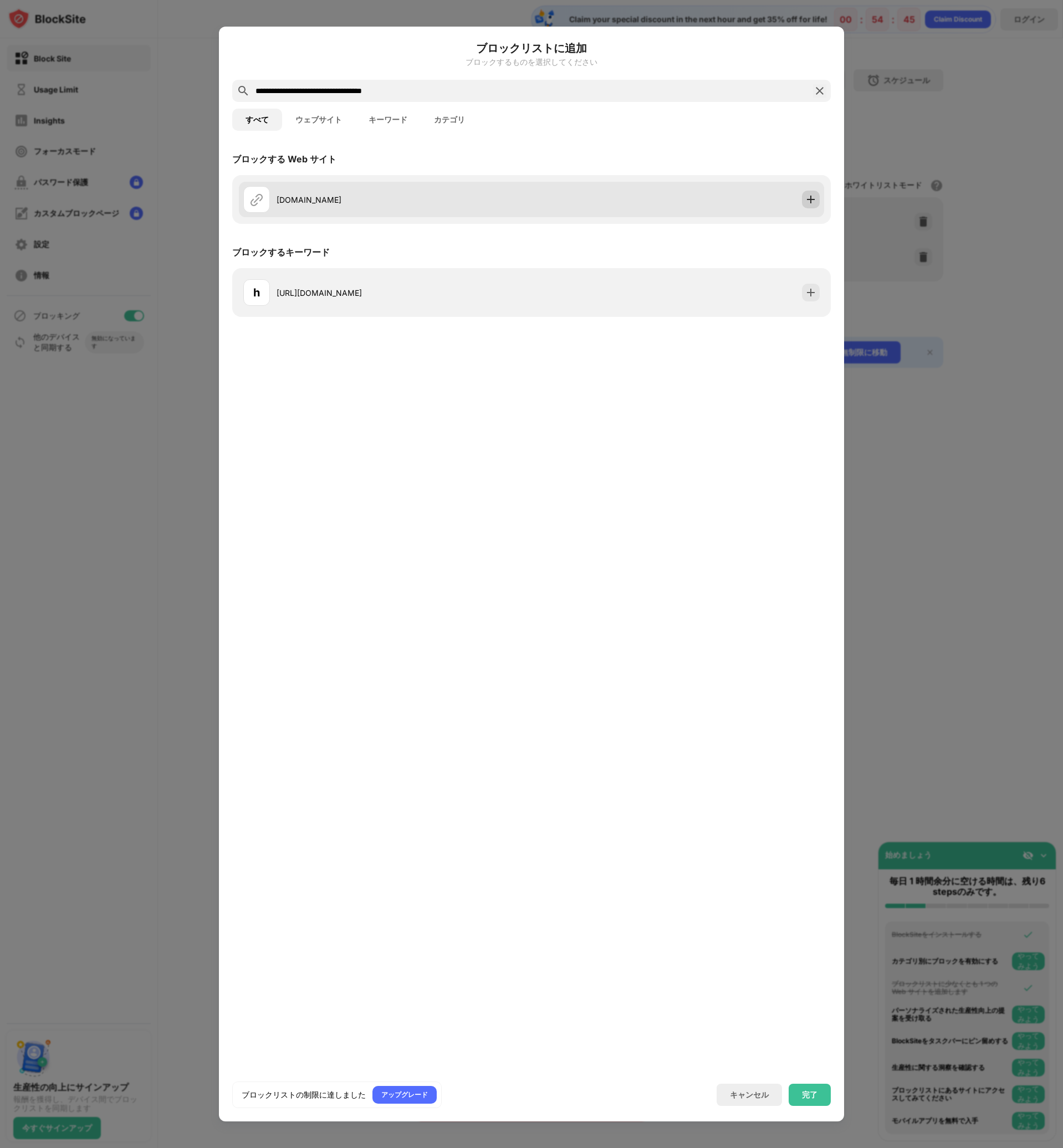
type input "**********"
click at [807, 203] on img at bounding box center [811, 200] width 11 height 11
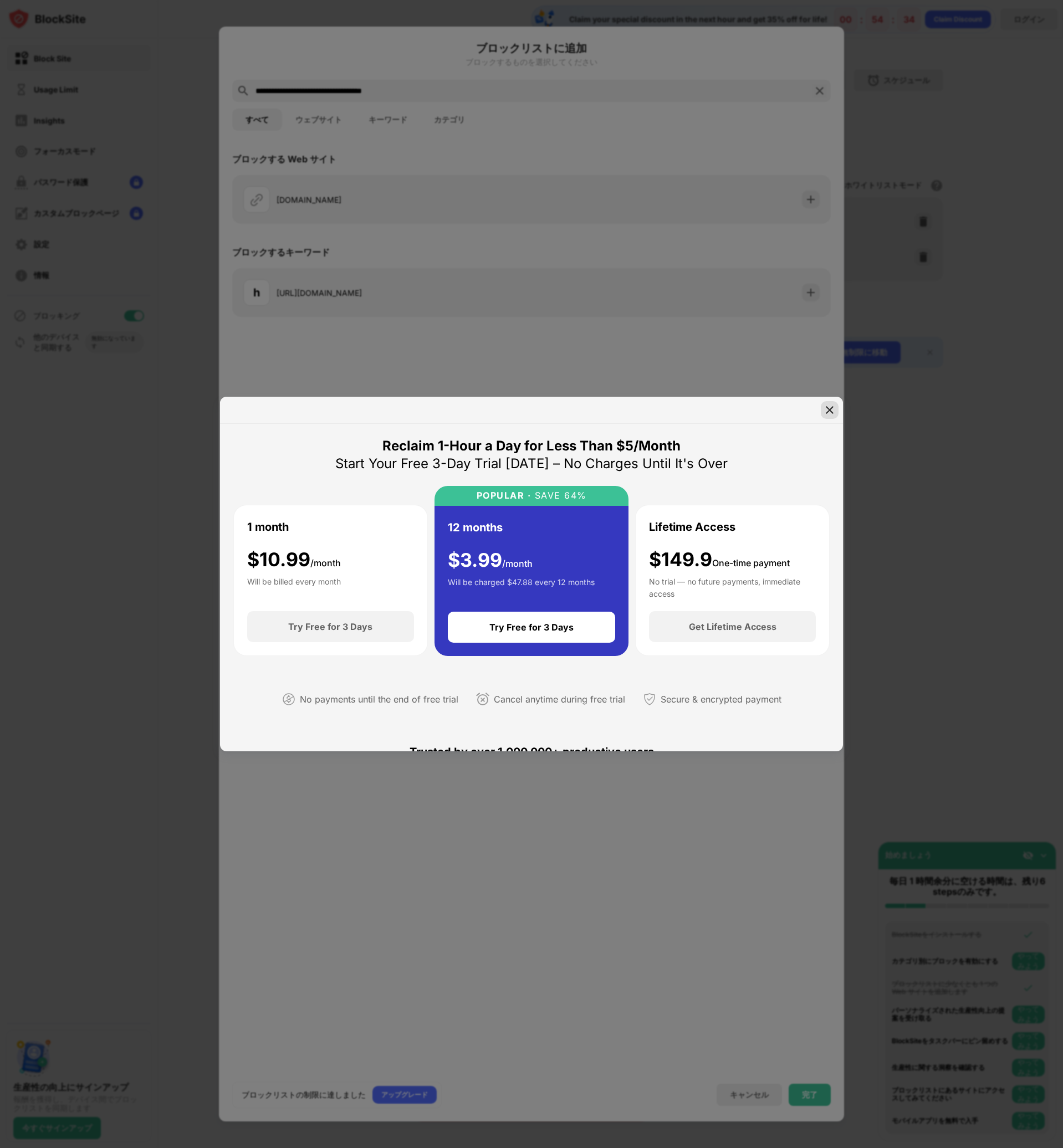
click at [829, 412] on img at bounding box center [829, 410] width 11 height 11
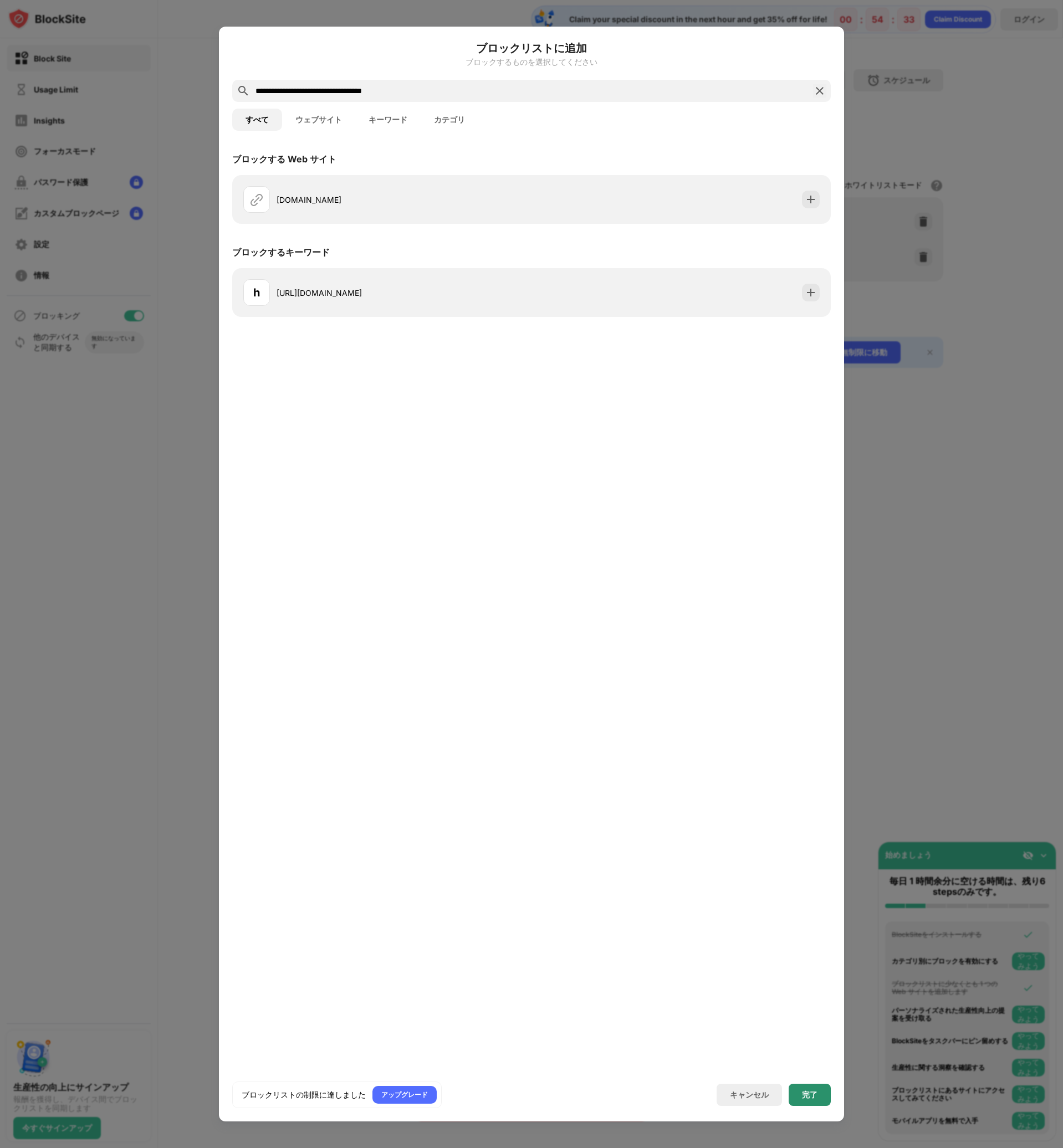
click at [811, 1095] on div "完了" at bounding box center [809, 1095] width 15 height 9
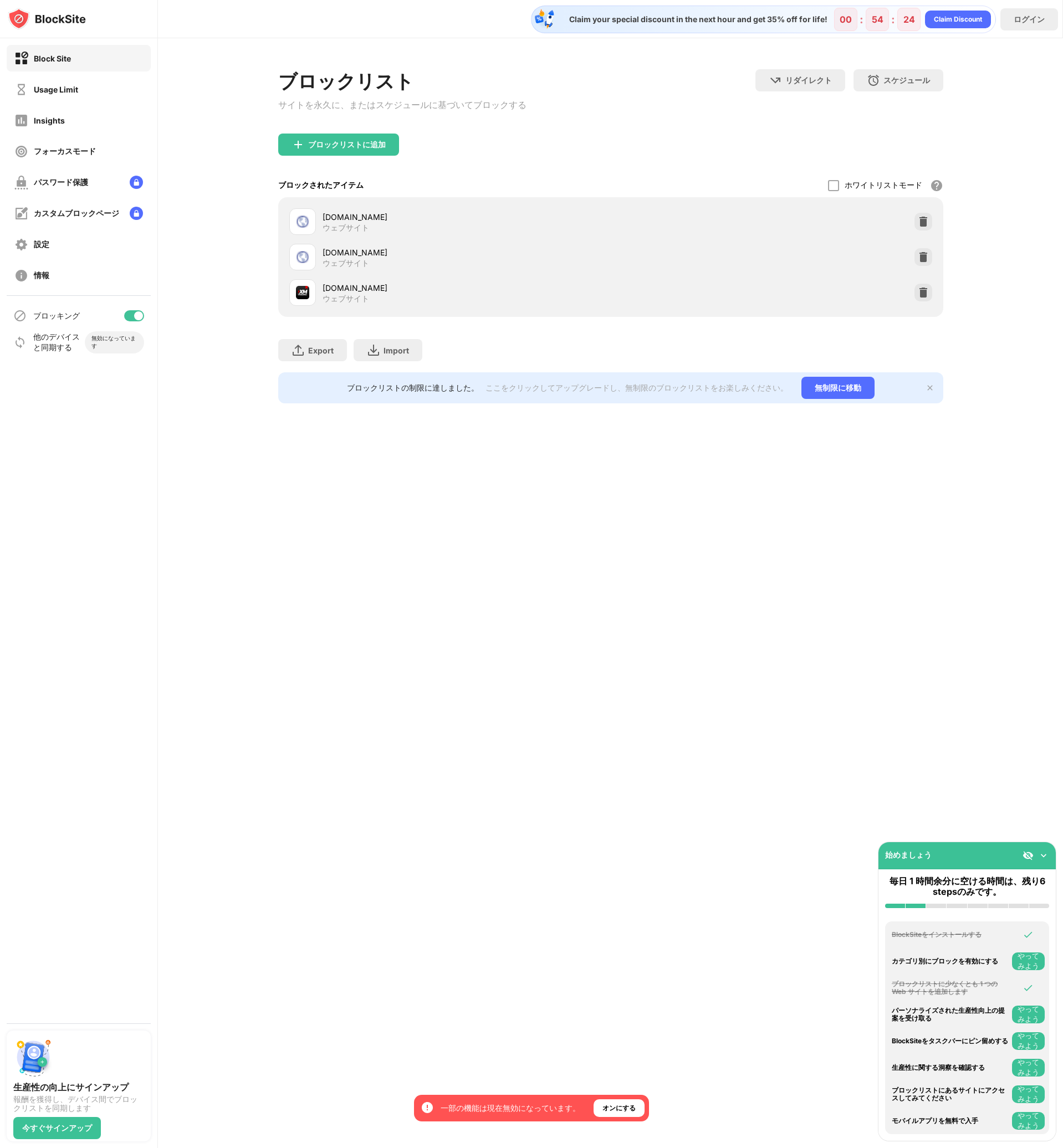
click at [465, 731] on div "Claim your special discount in the next hour and get 35% off for life! 00 : 54 …" at bounding box center [611, 574] width 905 height 1148
click at [685, 131] on div "ブロックリスト サイトを永久に、またはスケジュールにベースしてブロックする リダイレクト クリックしてリダイレクトのウェブサイトを設定する スケジュール ブロ…" at bounding box center [611, 102] width 665 height 64
click at [522, 110] on div "サイトを永久に、またはスケジュールに基づいてブロックする" at bounding box center [402, 105] width 248 height 12
click at [912, 84] on div "スケジュール" at bounding box center [906, 81] width 46 height 11
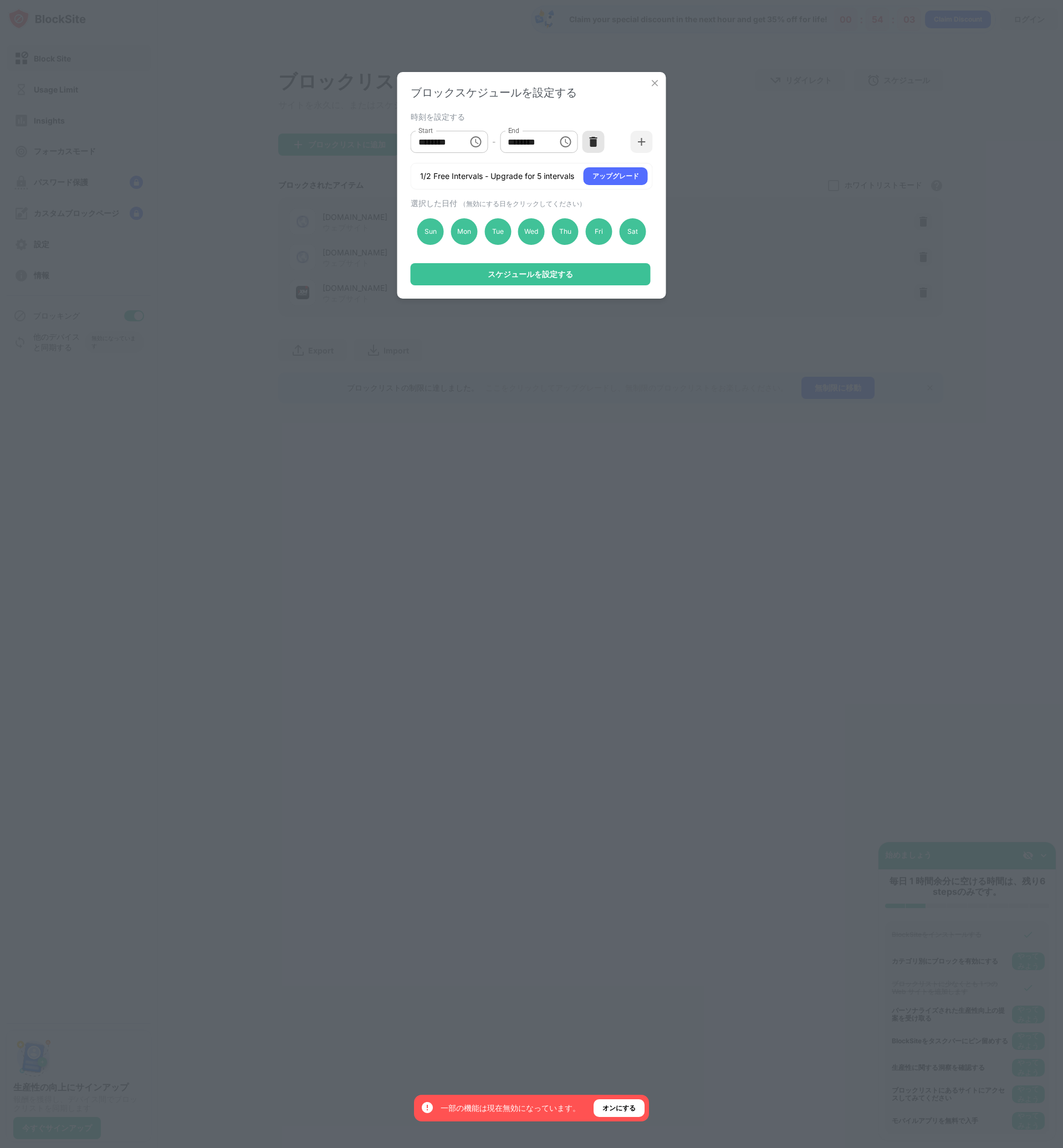
click at [597, 141] on img at bounding box center [593, 142] width 11 height 11
